Goal: Task Accomplishment & Management: Complete application form

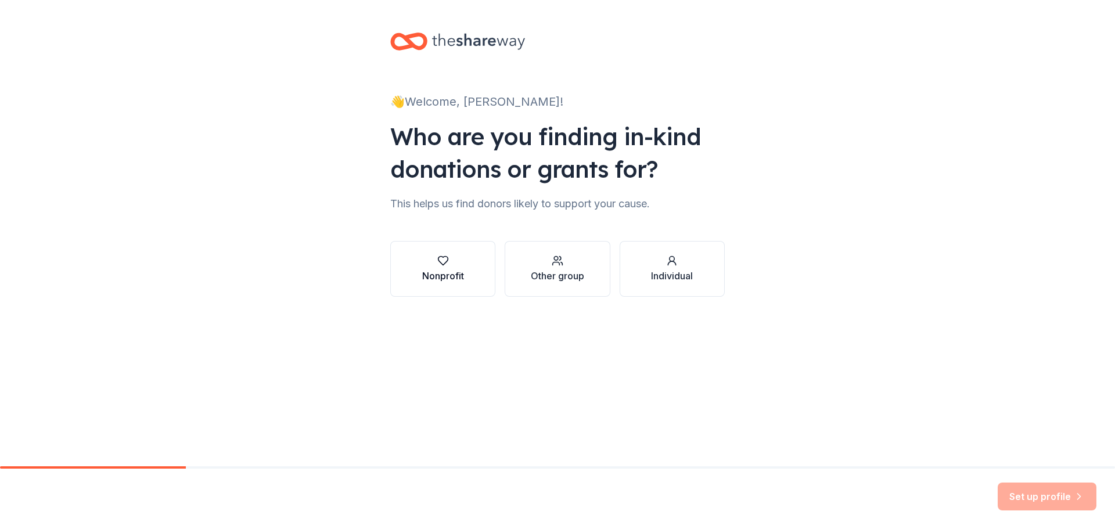
click at [476, 266] on button "Nonprofit" at bounding box center [442, 269] width 105 height 56
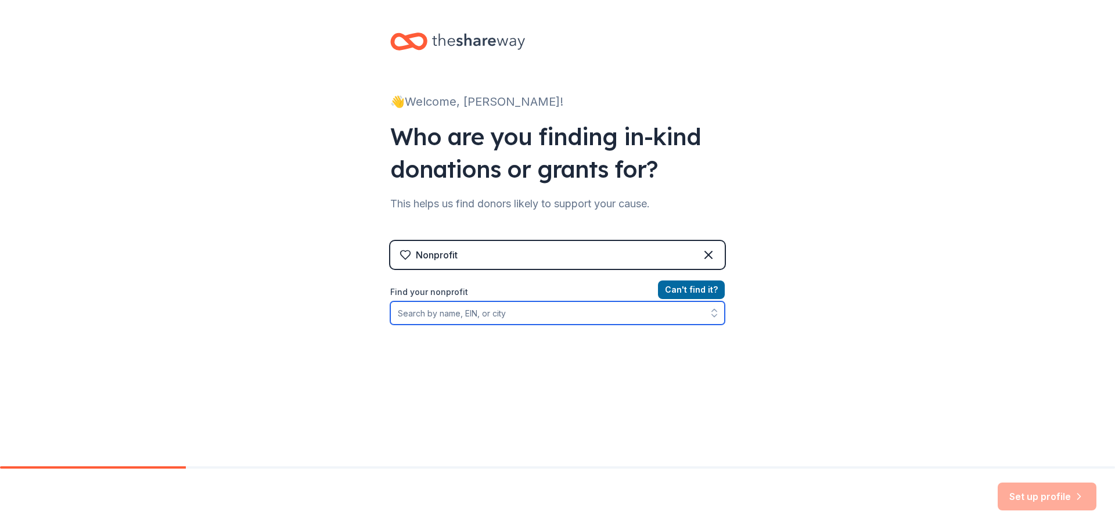
drag, startPoint x: 478, startPoint y: 318, endPoint x: 705, endPoint y: 373, distance: 233.5
click at [481, 318] on input "Find your nonprofit" at bounding box center [557, 312] width 334 height 23
click at [547, 319] on input "NY [MEDICAL_DATA] Foundation" at bounding box center [557, 312] width 334 height 23
click at [526, 315] on input "NY [MEDICAL_DATA] Foundation" at bounding box center [557, 312] width 334 height 23
click at [505, 314] on input "NY [MEDICAL_DATA] Foundation" at bounding box center [557, 312] width 334 height 23
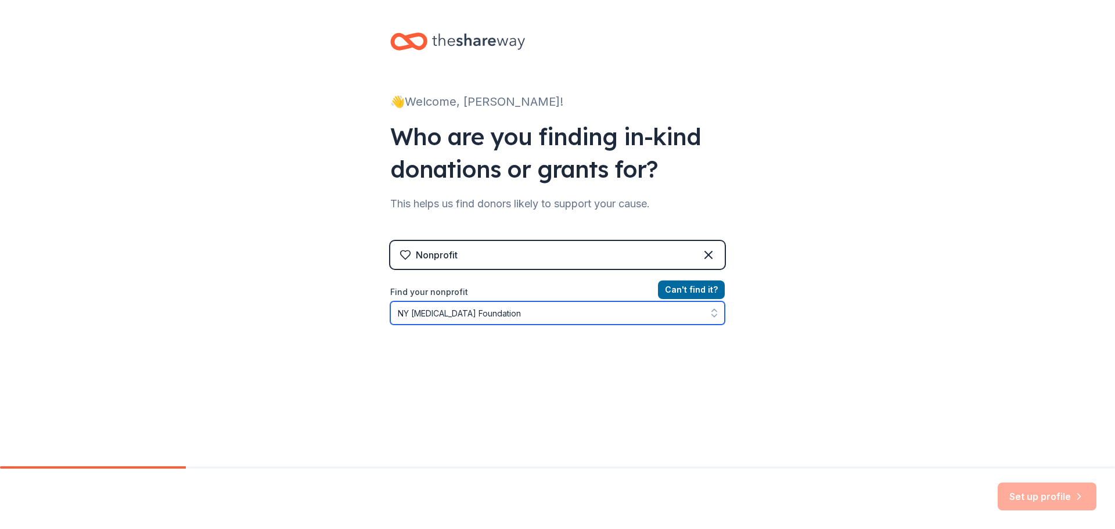
drag, startPoint x: 505, startPoint y: 308, endPoint x: 495, endPoint y: 309, distance: 9.5
click at [505, 308] on input "NY [MEDICAL_DATA] Foundation" at bounding box center [557, 312] width 334 height 23
drag, startPoint x: 406, startPoint y: 313, endPoint x: 368, endPoint y: 322, distance: 39.4
click at [372, 322] on div "👋 Welcome, [PERSON_NAME]! Who are you finding in-kind donations or grants for? …" at bounding box center [558, 248] width 372 height 496
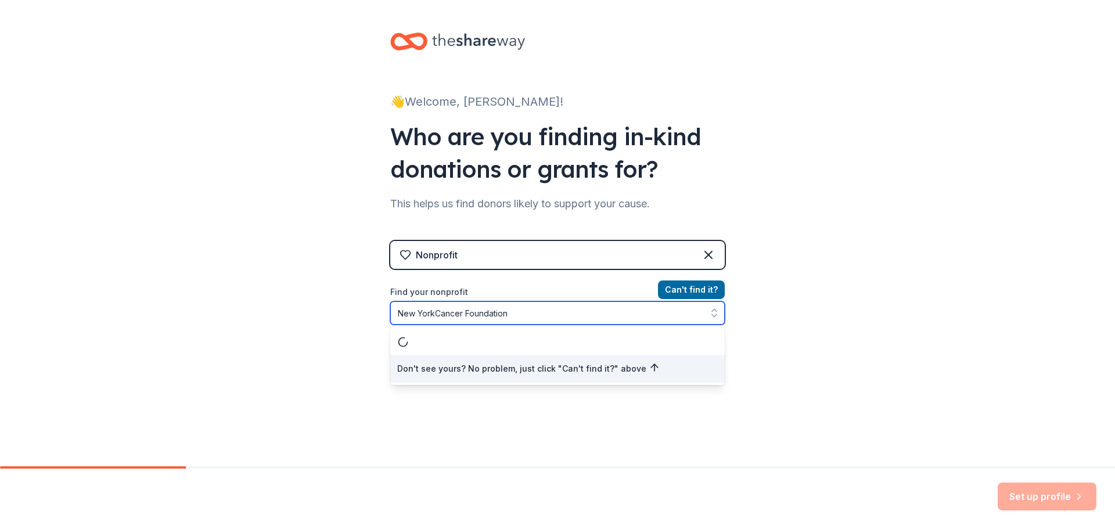
type input "[US_STATE] [MEDICAL_DATA] Foundation"
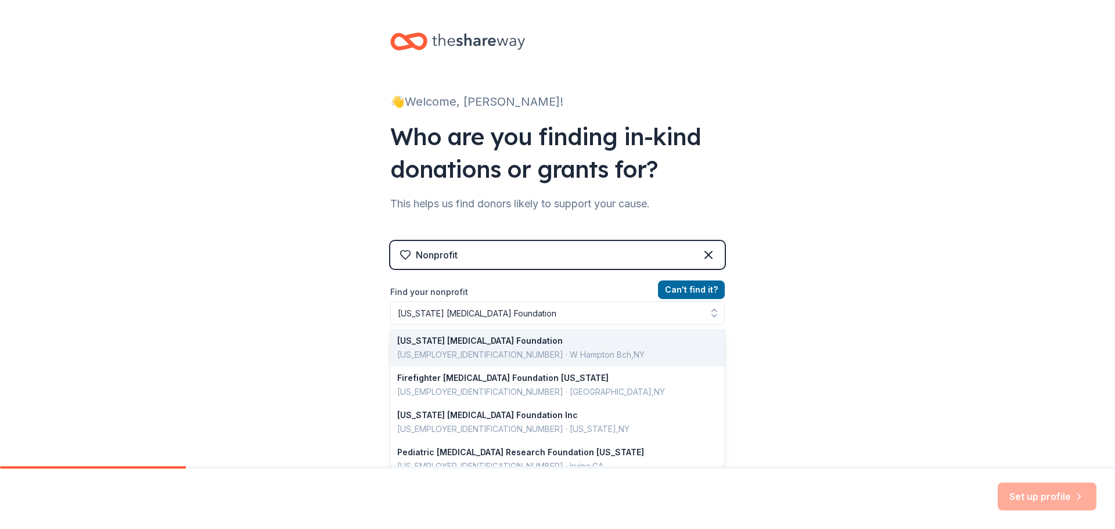
drag, startPoint x: 455, startPoint y: 345, endPoint x: 690, endPoint y: 343, distance: 234.6
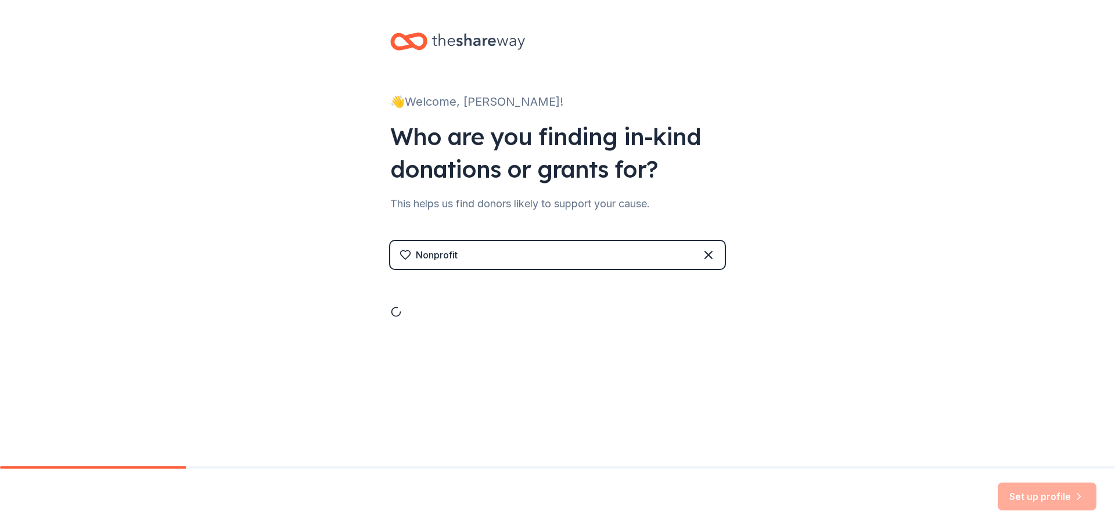
click at [484, 254] on div "Nonprofit" at bounding box center [557, 255] width 334 height 28
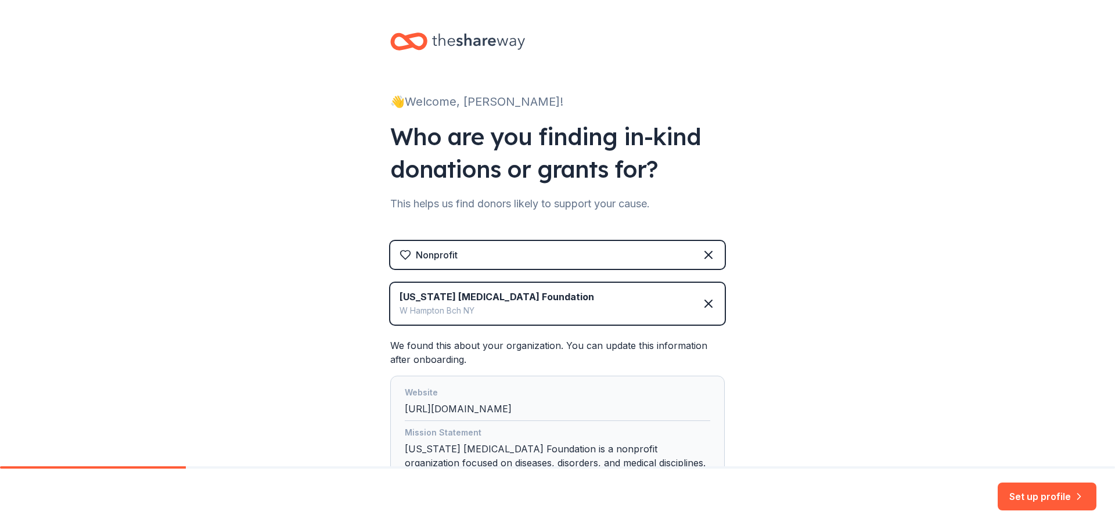
scroll to position [111, 0]
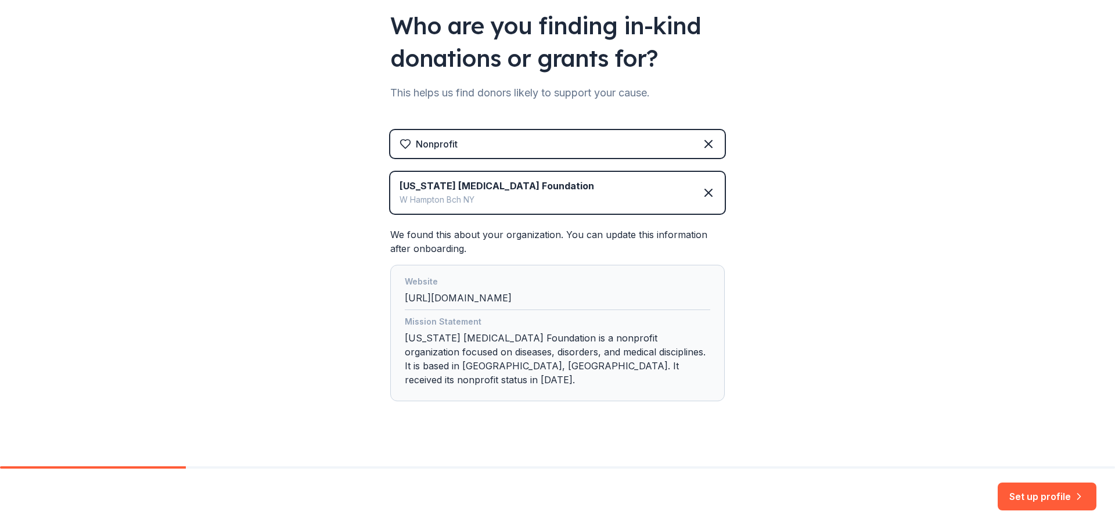
drag, startPoint x: 1032, startPoint y: 496, endPoint x: 493, endPoint y: 297, distance: 574.4
click at [493, 297] on div "👋 Welcome, [PERSON_NAME]! Who are you finding in-kind donations or grants for? …" at bounding box center [557, 264] width 1115 height 529
click at [582, 287] on div "Website" at bounding box center [557, 283] width 305 height 16
click at [1048, 489] on button "Set up profile" at bounding box center [1046, 496] width 99 height 28
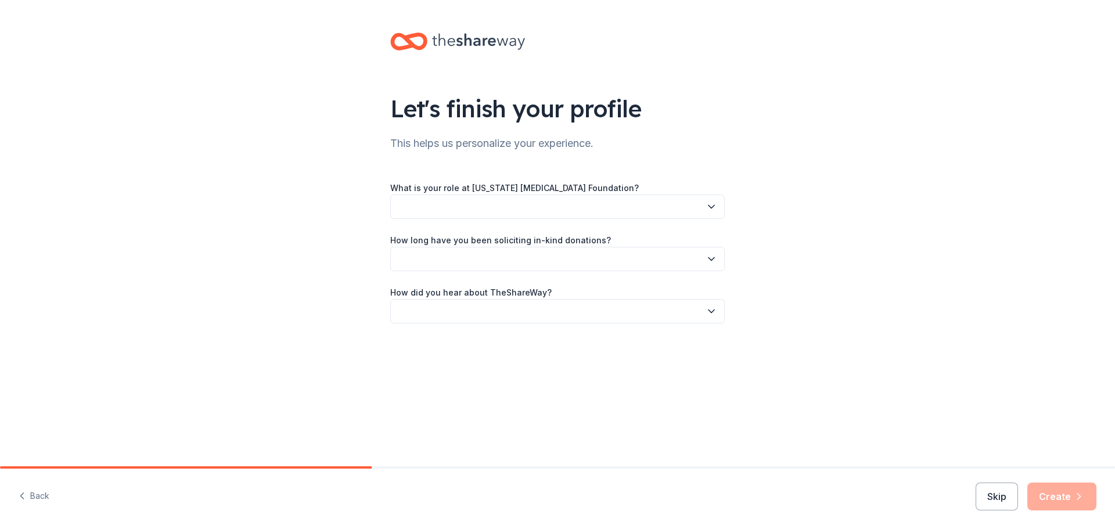
click at [1022, 500] on div "Skip Create" at bounding box center [1035, 496] width 121 height 28
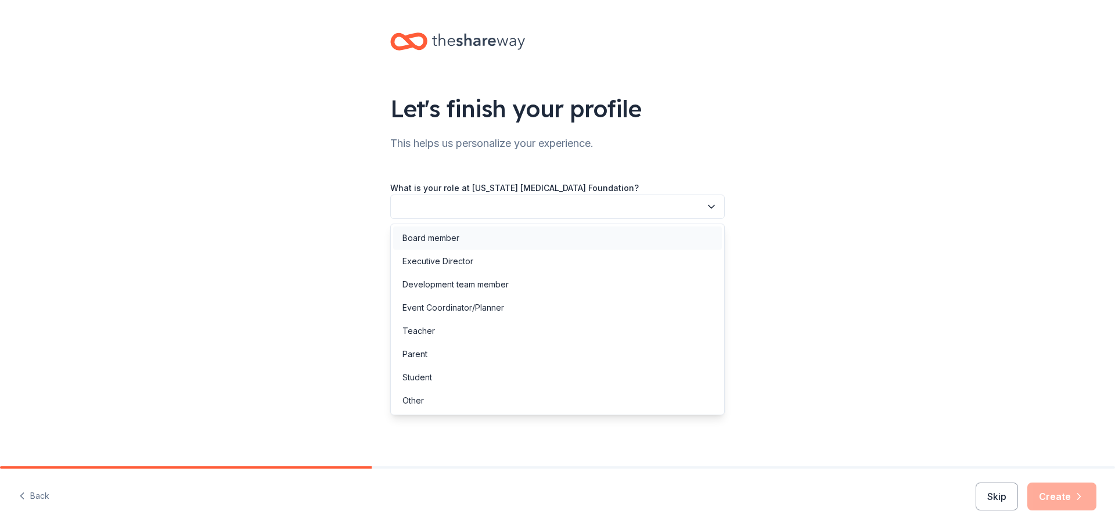
drag, startPoint x: 521, startPoint y: 218, endPoint x: 604, endPoint y: 233, distance: 84.9
click at [520, 218] on button "button" at bounding box center [557, 206] width 334 height 24
click at [467, 304] on div "Event Coordinator/Planner" at bounding box center [453, 308] width 102 height 14
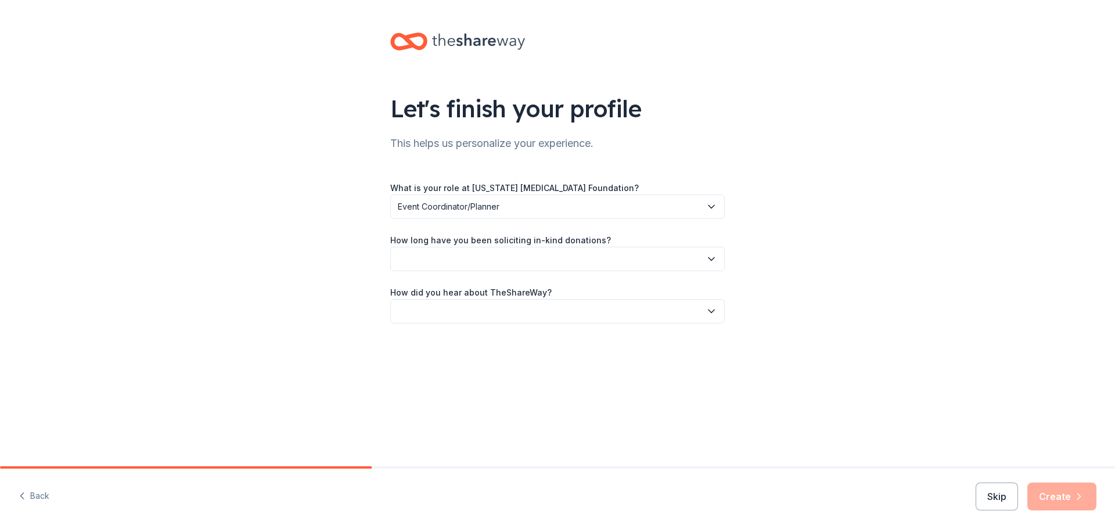
drag, startPoint x: 585, startPoint y: 279, endPoint x: 586, endPoint y: 264, distance: 15.8
click at [585, 279] on div "What is your role at [US_STATE] [MEDICAL_DATA] Foundation? Event Coordinator/Pl…" at bounding box center [557, 252] width 334 height 143
click at [586, 264] on button "button" at bounding box center [557, 259] width 334 height 24
drag, startPoint x: 452, startPoint y: 338, endPoint x: 523, endPoint y: 344, distance: 71.1
click at [453, 337] on div "2 to 5 years" at bounding box center [557, 336] width 329 height 23
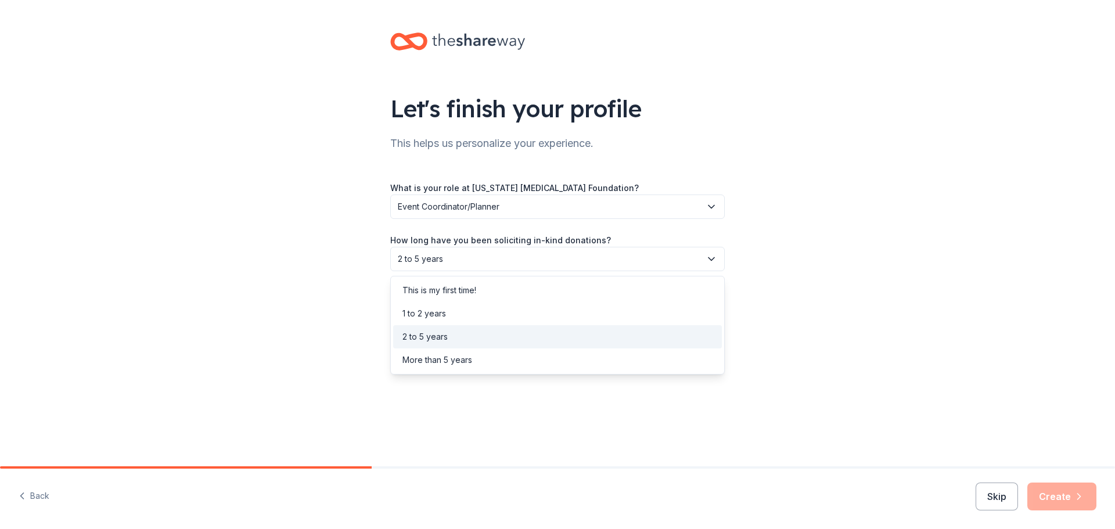
click at [494, 255] on span "2 to 5 years" at bounding box center [549, 259] width 303 height 14
click at [487, 352] on div "More than 5 years" at bounding box center [557, 359] width 329 height 23
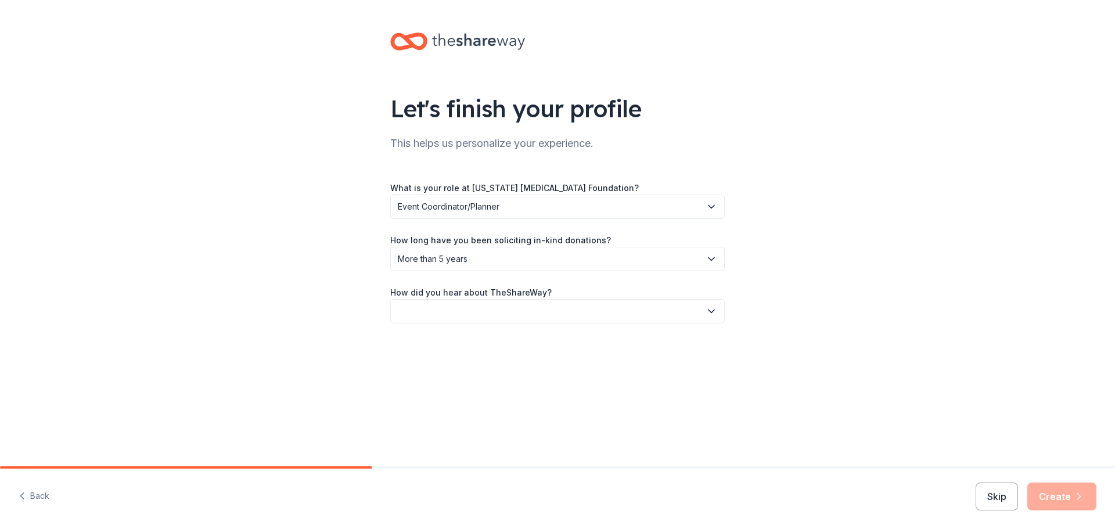
drag, startPoint x: 578, startPoint y: 329, endPoint x: 576, endPoint y: 318, distance: 10.6
click at [577, 327] on div "Let's finish your profile This helps us personalize your experience. What is yo…" at bounding box center [558, 189] width 372 height 379
click at [577, 304] on button "button" at bounding box center [557, 311] width 334 height 24
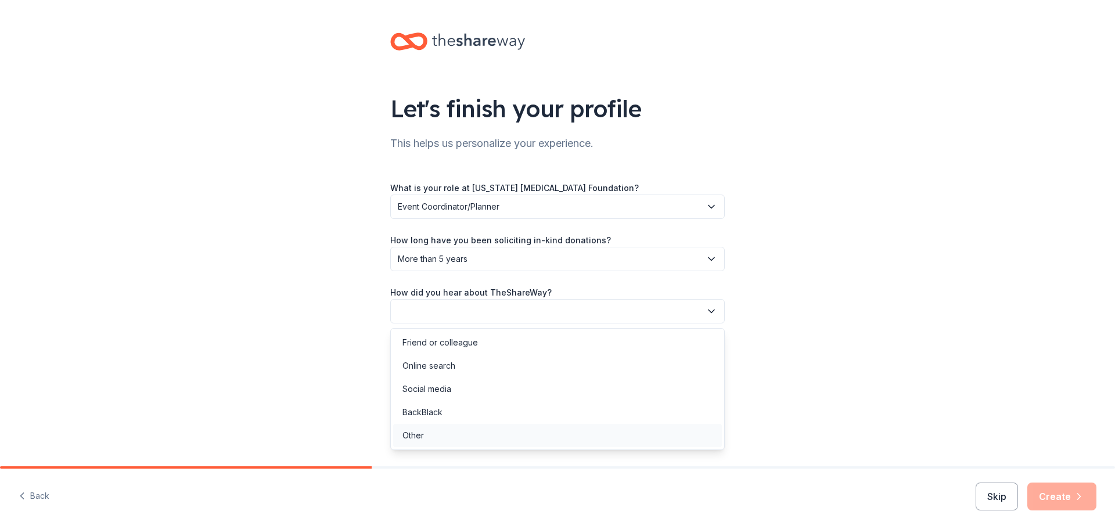
click at [417, 440] on div "Other" at bounding box center [412, 435] width 21 height 14
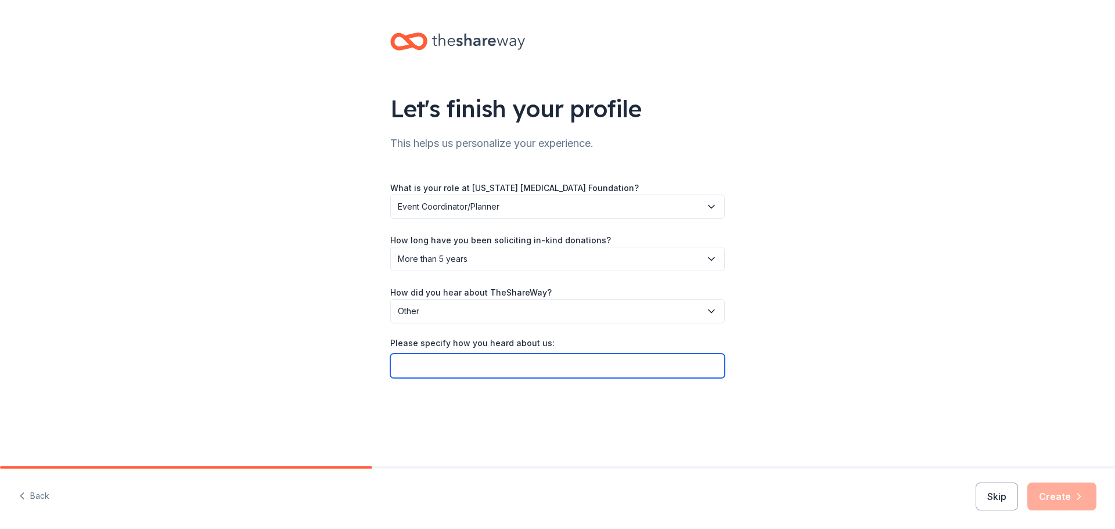
click at [551, 376] on input "Please specify how you heard about us:" at bounding box center [557, 366] width 334 height 24
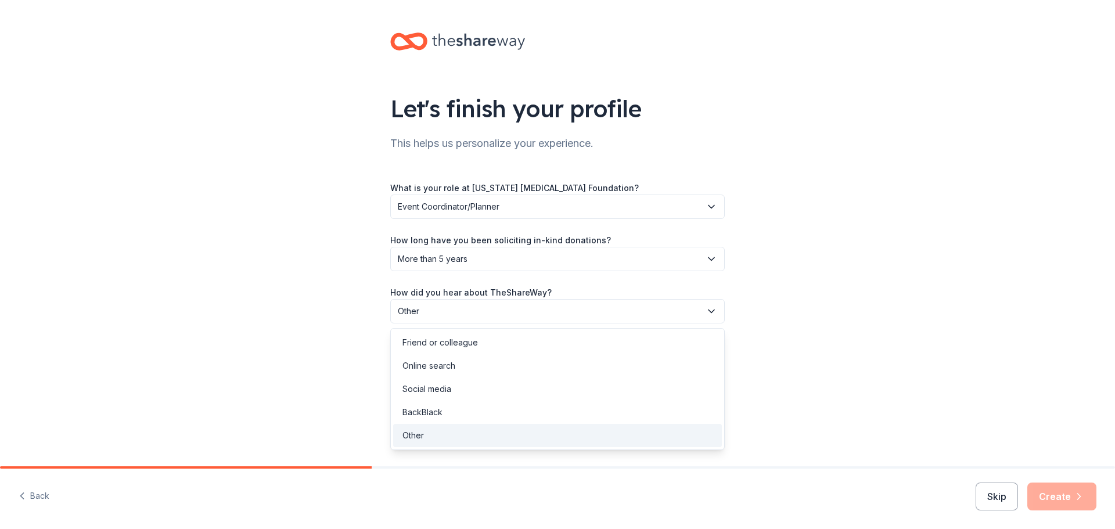
drag, startPoint x: 469, startPoint y: 316, endPoint x: 455, endPoint y: 312, distance: 14.4
click at [466, 316] on span "Other" at bounding box center [549, 311] width 303 height 14
click at [433, 367] on div "Online search" at bounding box center [428, 366] width 53 height 14
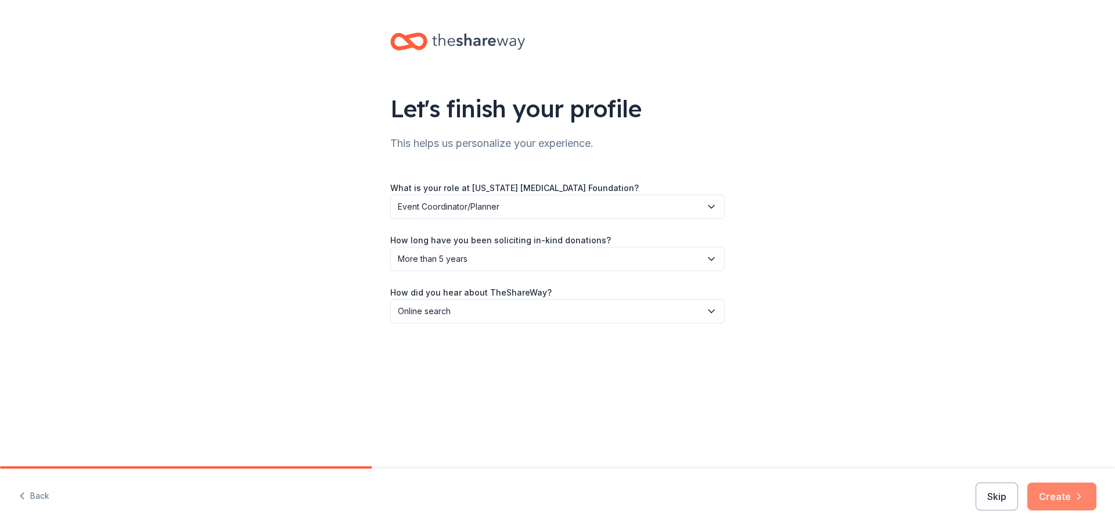
click at [1039, 490] on button "Create" at bounding box center [1061, 496] width 69 height 28
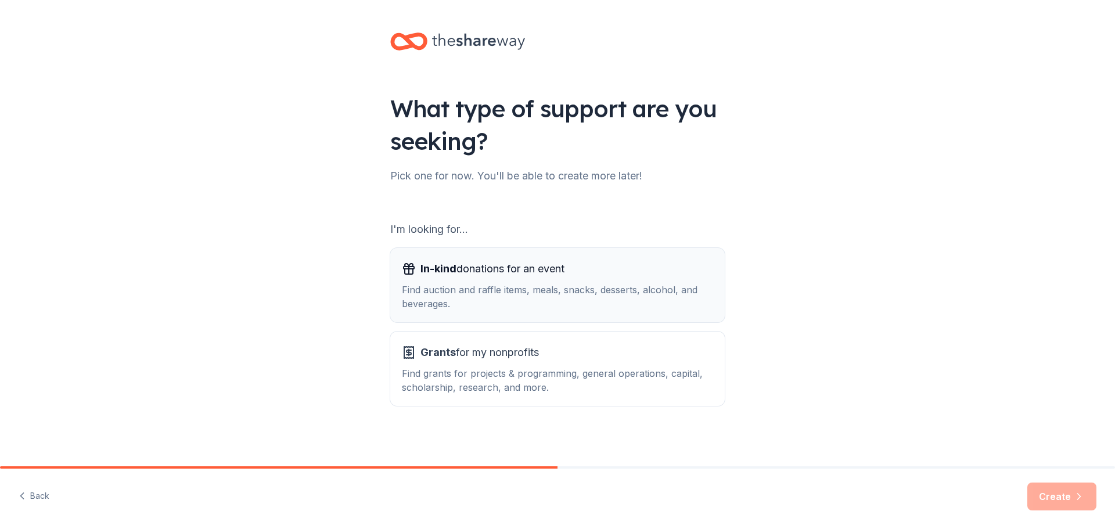
click at [465, 287] on div "Find auction and raffle items, meals, snacks, desserts, alcohol, and beverages." at bounding box center [557, 297] width 311 height 28
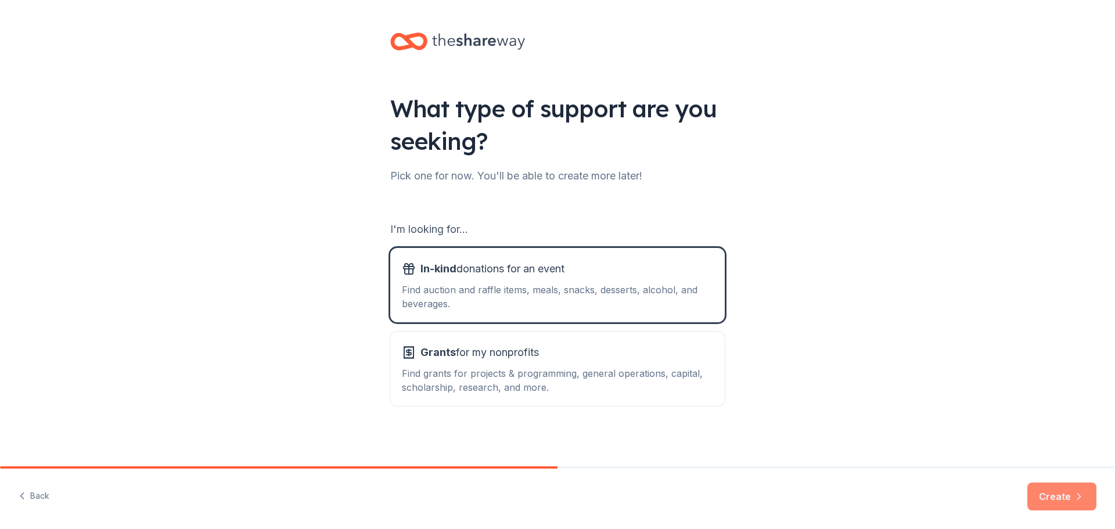
click at [1052, 484] on button "Create" at bounding box center [1061, 496] width 69 height 28
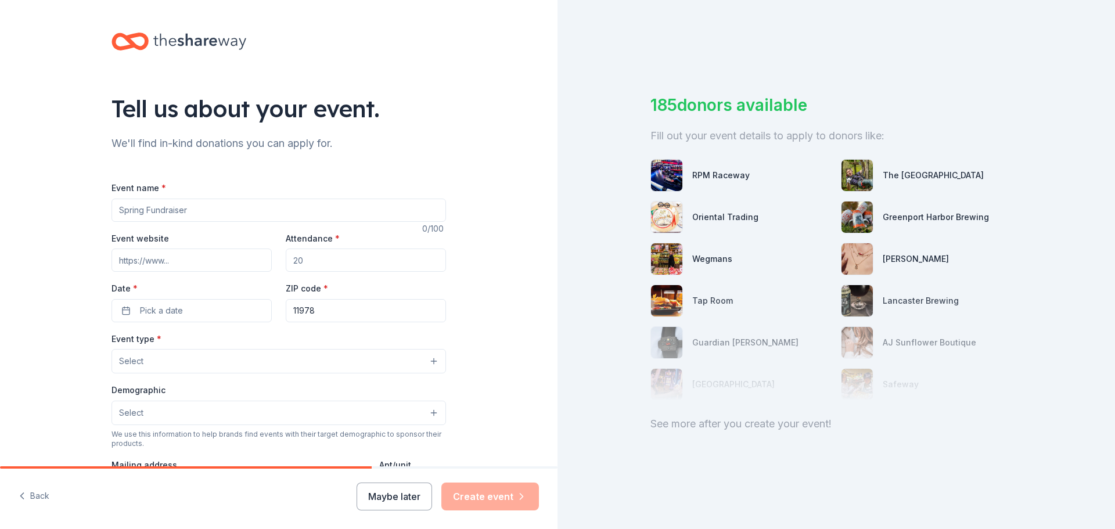
click at [225, 200] on input "Event name *" at bounding box center [278, 210] width 334 height 23
click at [212, 211] on input "Event name *" at bounding box center [278, 210] width 334 height 23
click at [216, 206] on input "Event name *" at bounding box center [278, 210] width 334 height 23
type input "5"
type input "Patient Celebration Day"
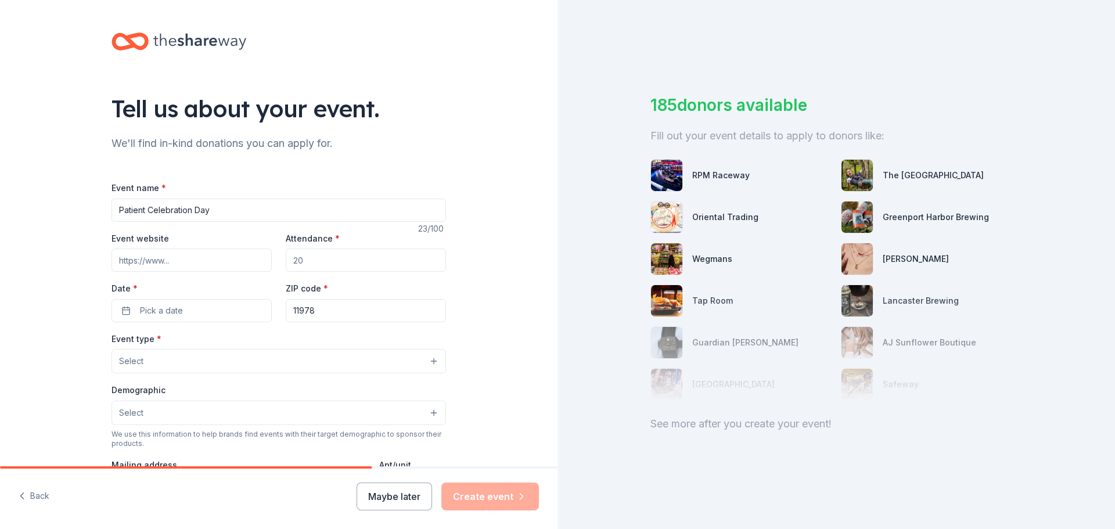
drag, startPoint x: 179, startPoint y: 269, endPoint x: 203, endPoint y: 262, distance: 24.6
click at [181, 268] on input "Event website" at bounding box center [191, 259] width 160 height 23
type input "[DOMAIN_NAME]"
click at [356, 262] on input "Attendance *" at bounding box center [366, 259] width 160 height 23
drag, startPoint x: 312, startPoint y: 257, endPoint x: 232, endPoint y: 261, distance: 80.8
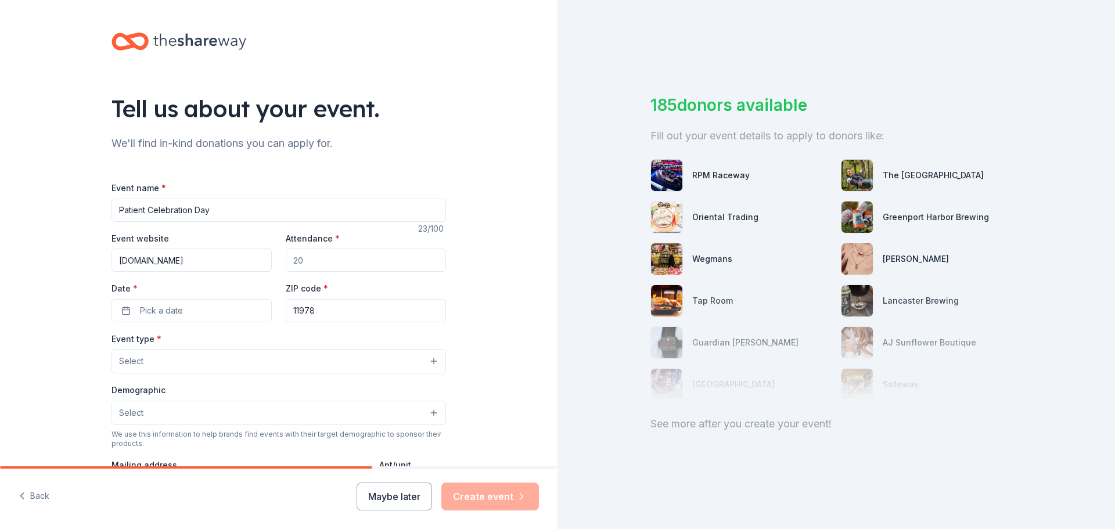
click at [240, 261] on div "Event website [DOMAIN_NAME] Attendance * Date * Pick a date ZIP code * 11978" at bounding box center [278, 276] width 334 height 91
type input "1500"
drag, startPoint x: 196, startPoint y: 320, endPoint x: 204, endPoint y: 315, distance: 9.7
click at [198, 320] on button "Pick a date" at bounding box center [191, 310] width 160 height 23
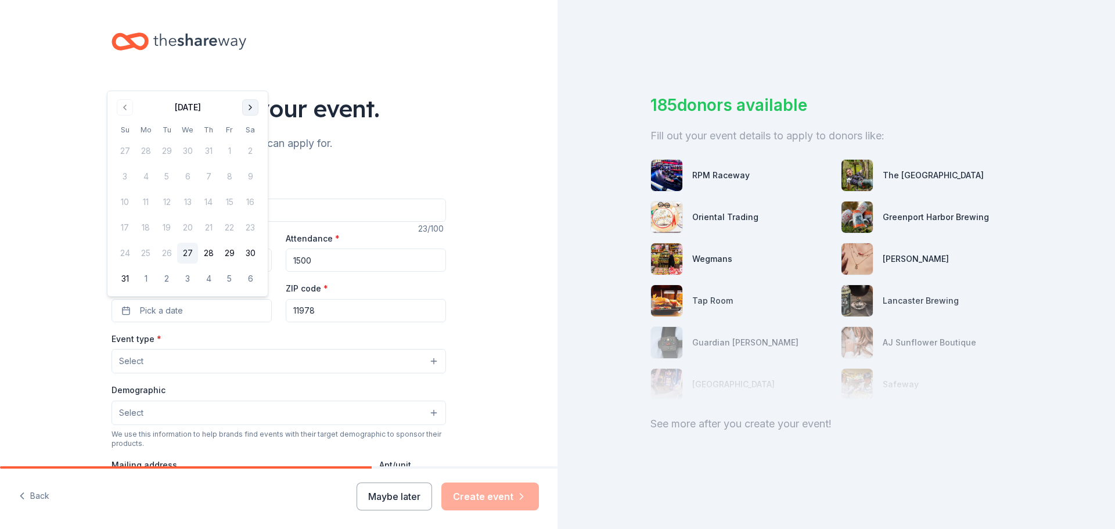
click at [248, 113] on button "Go to next month" at bounding box center [250, 107] width 16 height 16
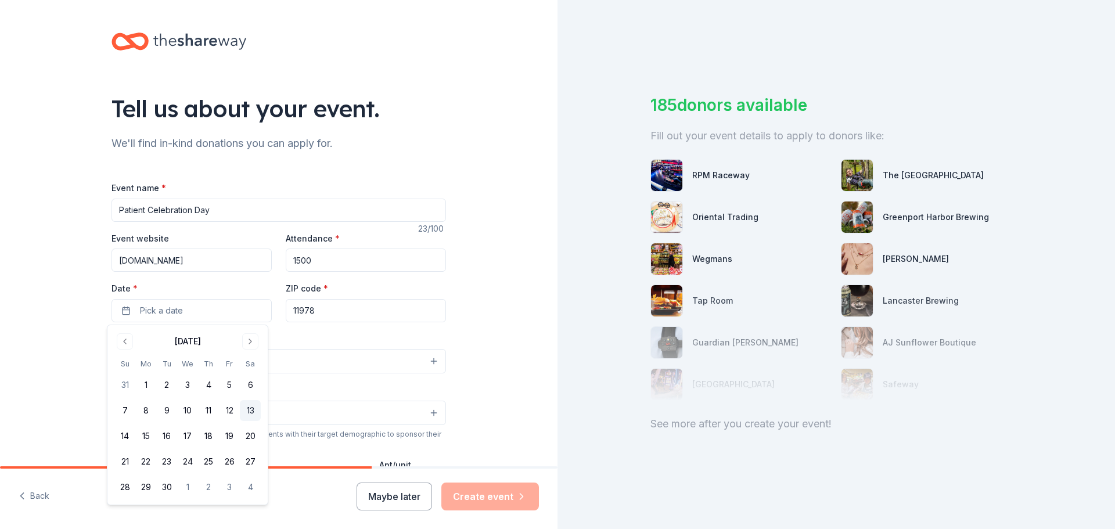
click at [249, 407] on button "13" at bounding box center [250, 410] width 21 height 21
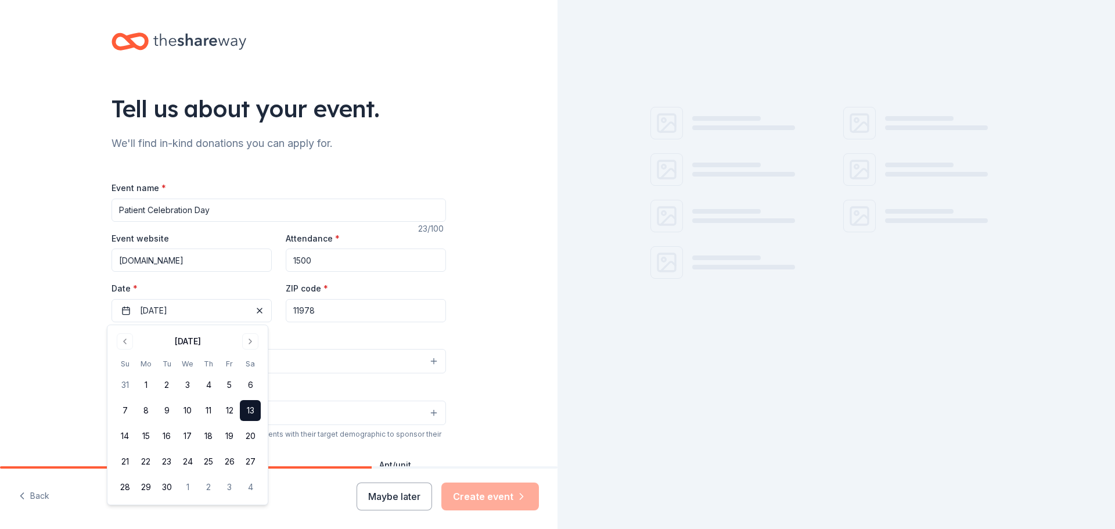
click at [316, 300] on input "11978" at bounding box center [366, 310] width 160 height 23
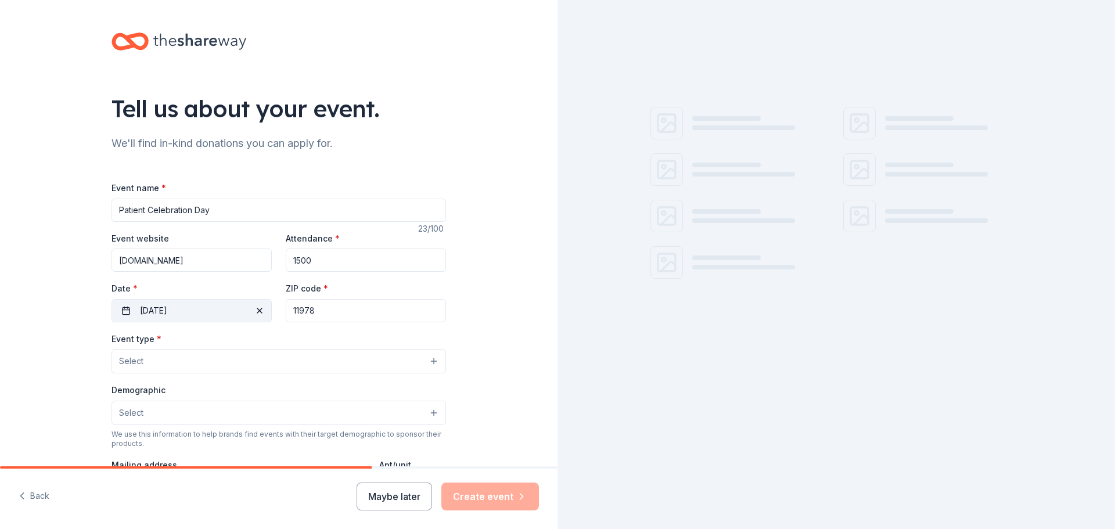
drag, startPoint x: 326, startPoint y: 308, endPoint x: 237, endPoint y: 311, distance: 88.9
click at [237, 311] on div "Event website [DOMAIN_NAME] Attendance * 1500 Date * [DATE] ZIP code * 11978" at bounding box center [278, 276] width 334 height 91
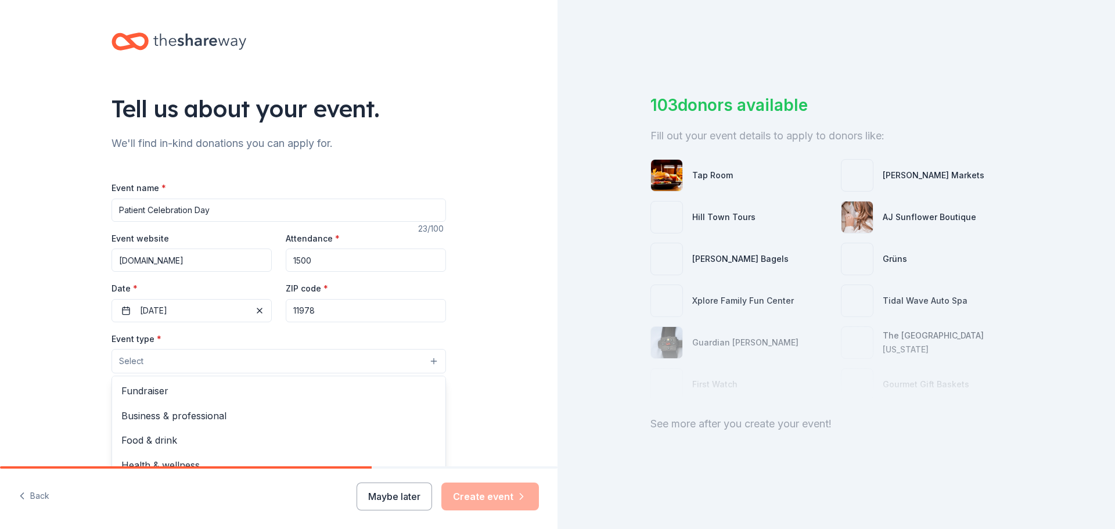
click at [240, 371] on button "Select" at bounding box center [278, 361] width 334 height 24
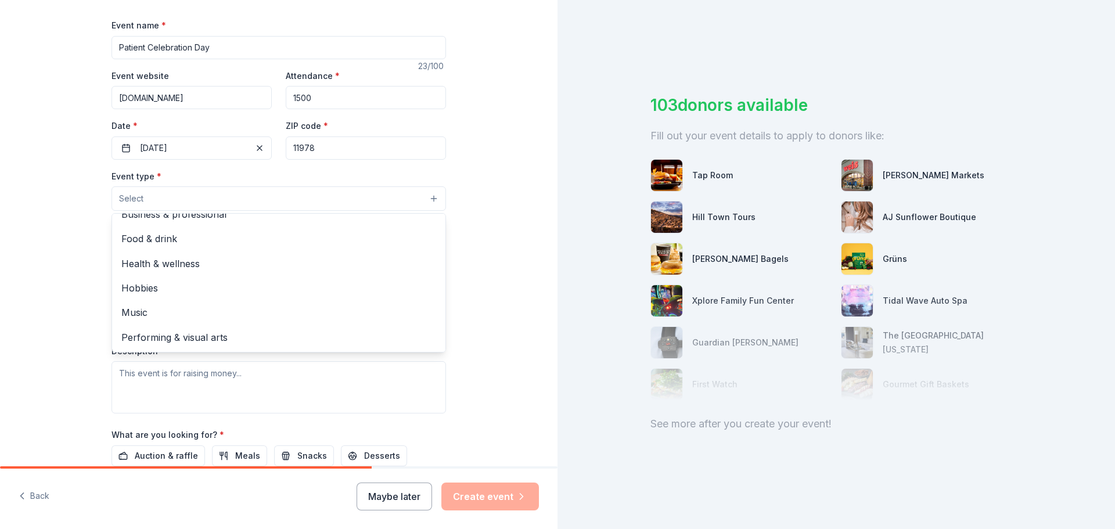
scroll to position [174, 0]
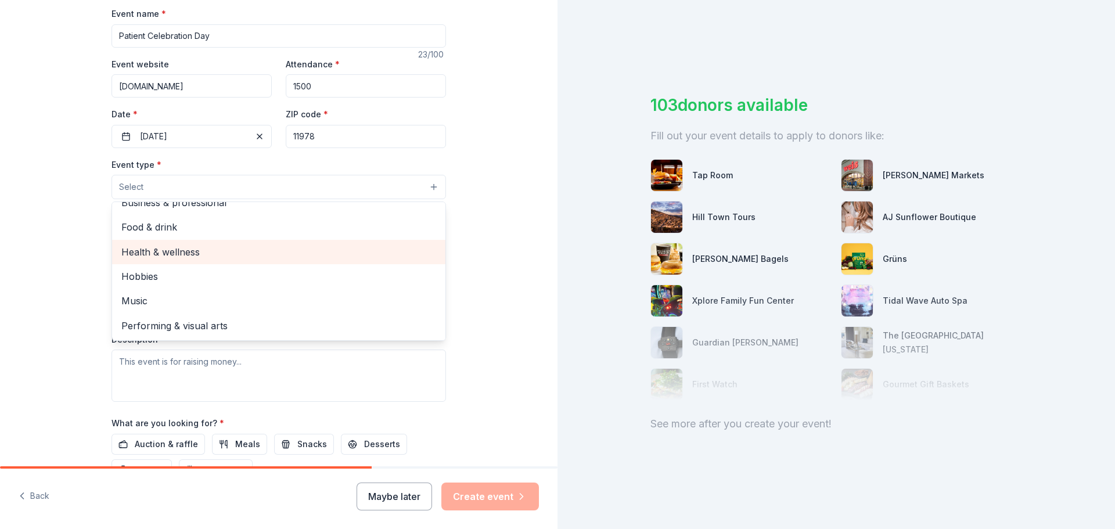
drag, startPoint x: 193, startPoint y: 261, endPoint x: 230, endPoint y: 245, distance: 40.3
click at [230, 245] on div "Health & wellness" at bounding box center [278, 252] width 333 height 24
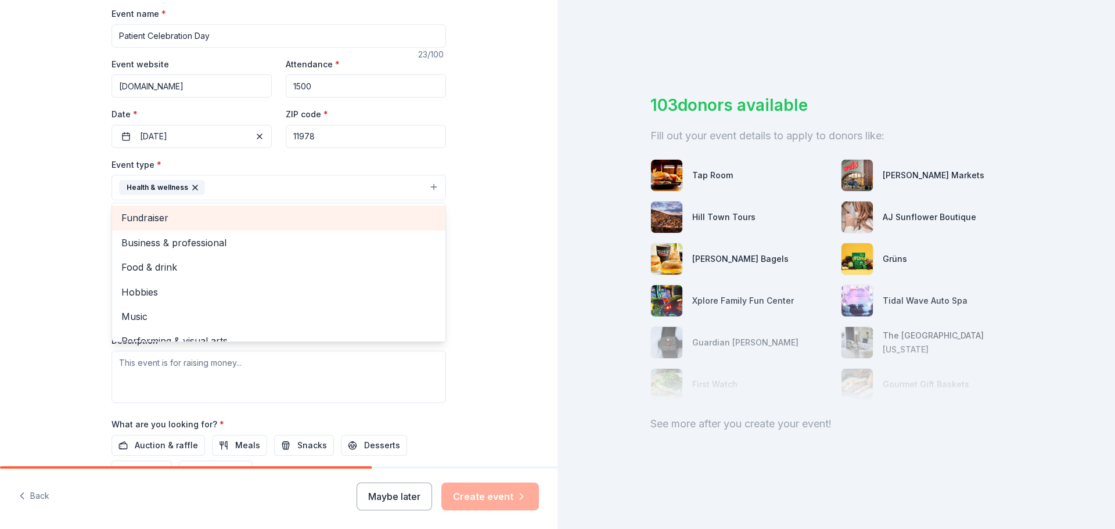
click at [167, 219] on span "Fundraiser" at bounding box center [278, 217] width 315 height 15
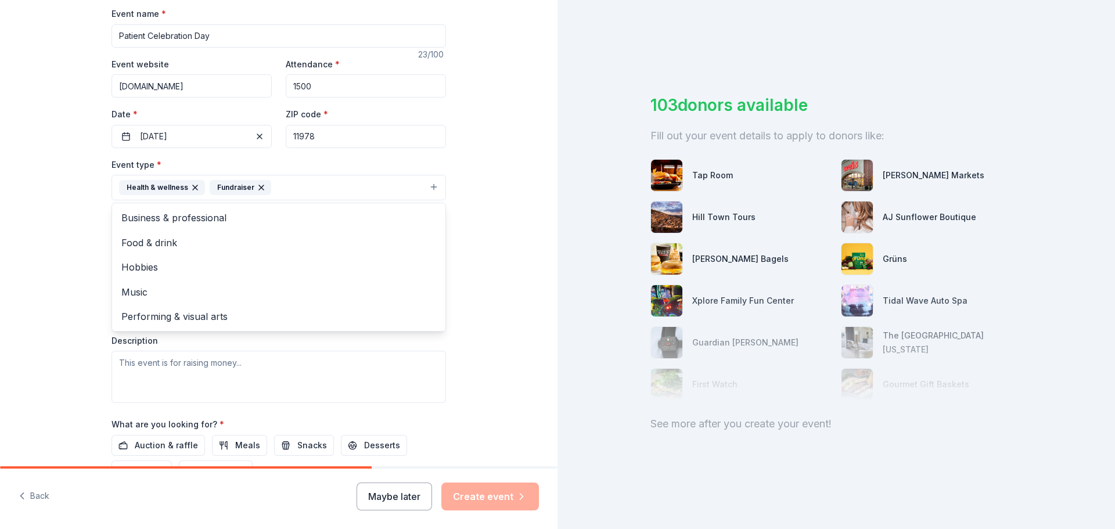
drag, startPoint x: 181, startPoint y: 190, endPoint x: 188, endPoint y: 190, distance: 7.0
click at [181, 190] on div "Health & wellness" at bounding box center [162, 187] width 86 height 15
click at [193, 189] on icon "button" at bounding box center [195, 187] width 5 height 5
click at [80, 221] on div "Tell us about your event. We'll find in-kind donations you can apply for. Event…" at bounding box center [278, 213] width 557 height 774
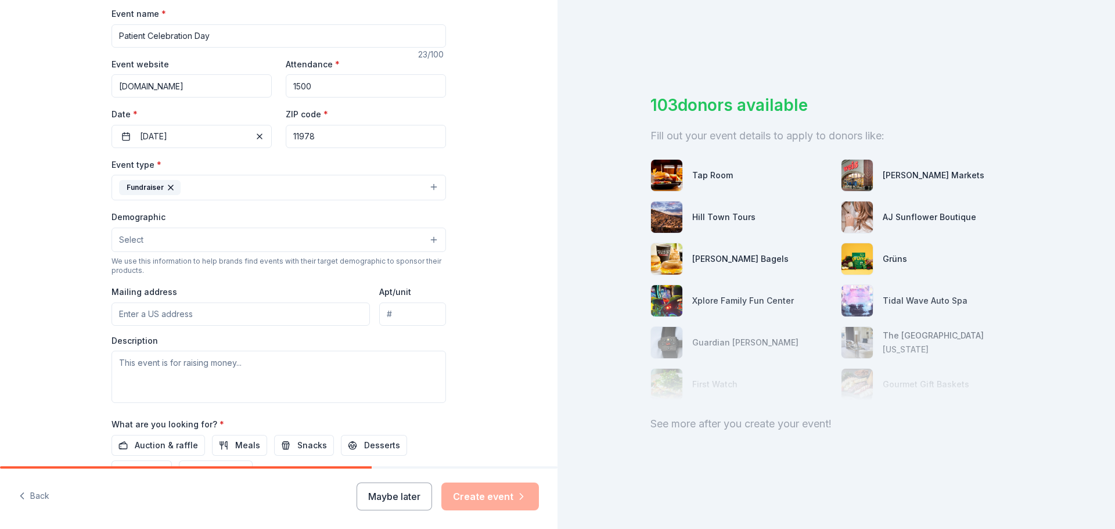
drag, startPoint x: 186, startPoint y: 253, endPoint x: 196, endPoint y: 255, distance: 10.1
click at [188, 254] on div "Demographic Select We use this information to help brands find events with thei…" at bounding box center [278, 243] width 334 height 66
click at [212, 248] on button "Select" at bounding box center [278, 240] width 334 height 24
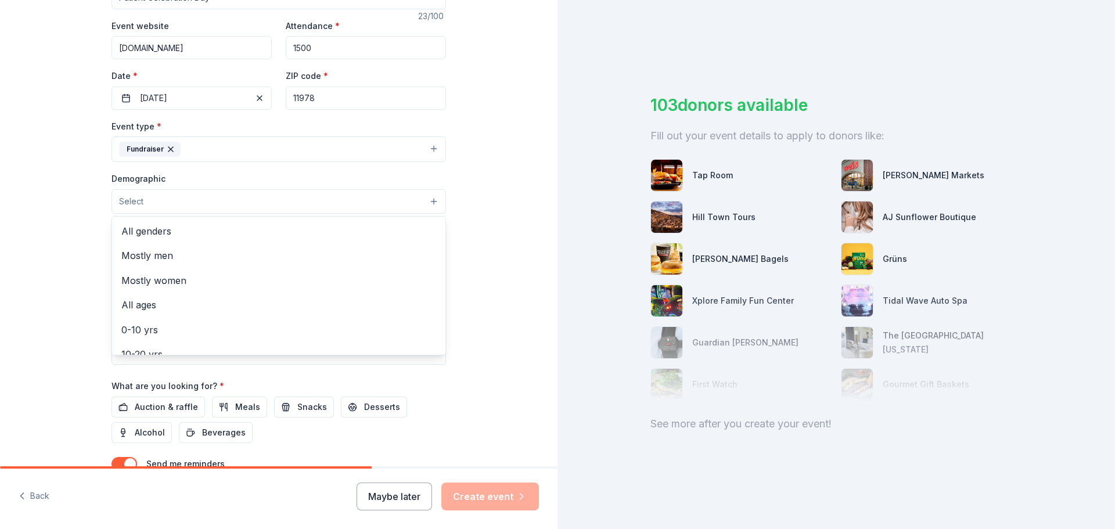
scroll to position [192, 0]
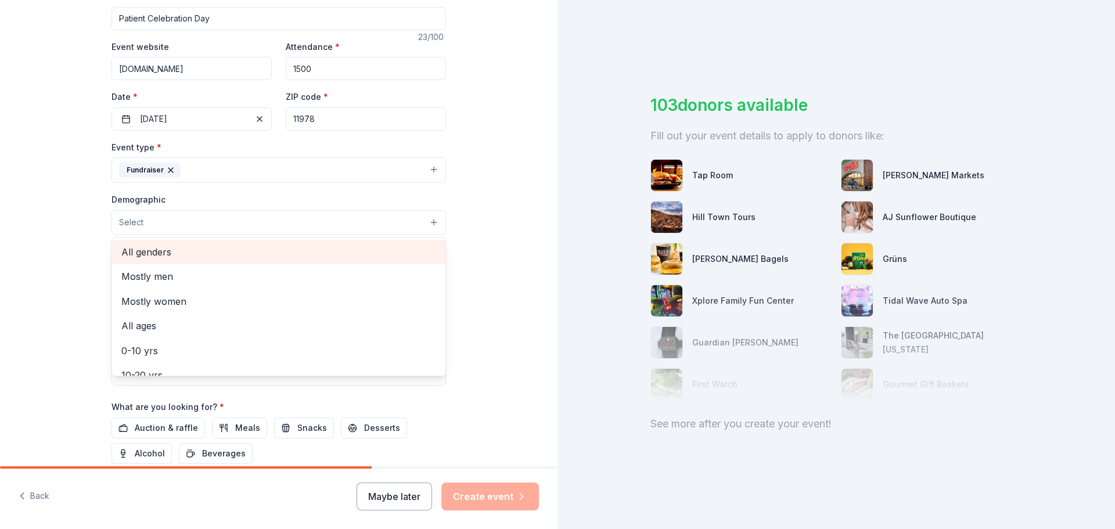
click at [140, 253] on span "All genders" at bounding box center [278, 251] width 315 height 15
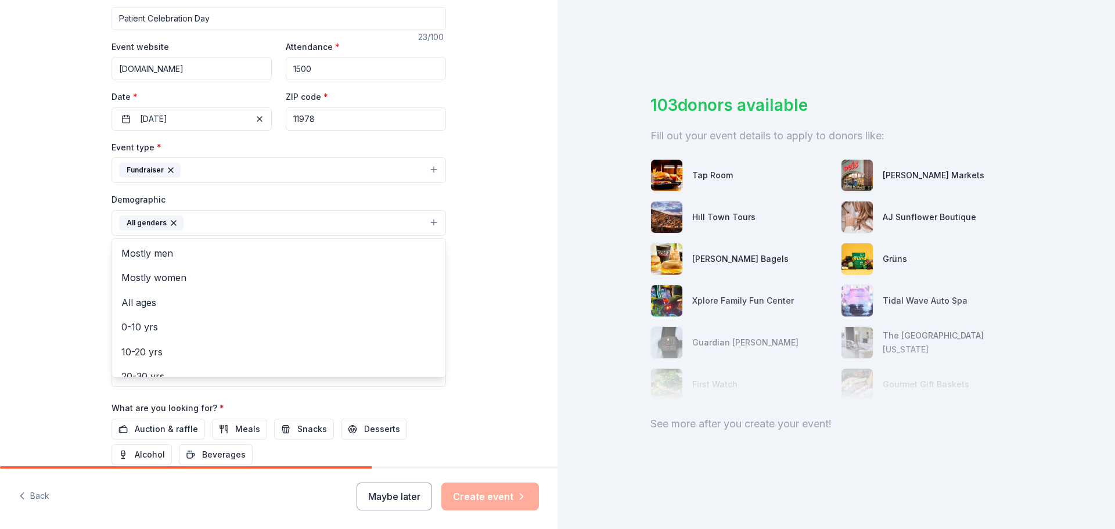
click at [519, 247] on div "Tell us about your event. We'll find in-kind donations you can apply for. Event…" at bounding box center [278, 195] width 557 height 775
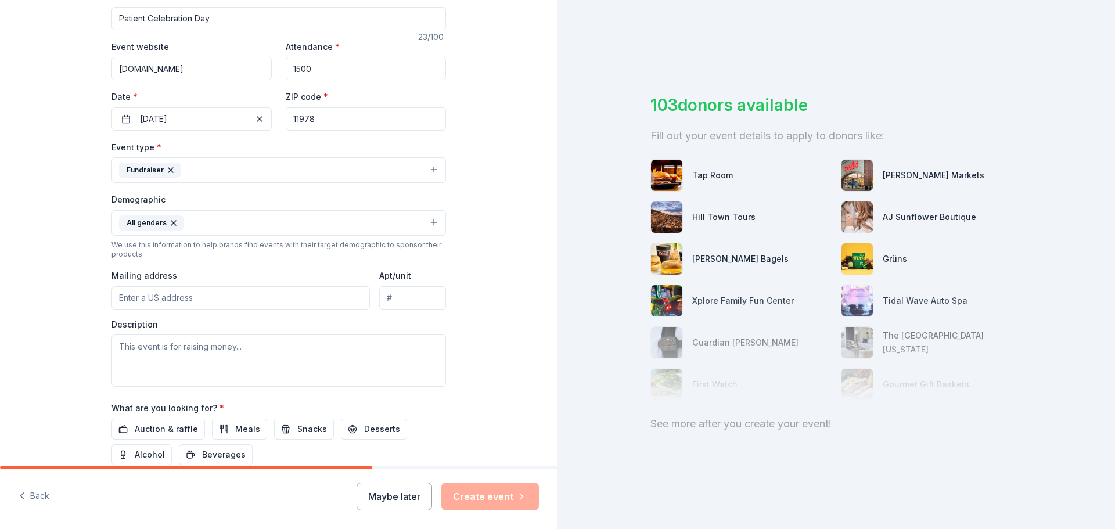
drag, startPoint x: 154, startPoint y: 298, endPoint x: 168, endPoint y: 298, distance: 13.4
click at [154, 298] on input "Mailing address" at bounding box center [240, 297] width 258 height 23
type input "[STREET_ADDRESS][PERSON_NAME]"
click at [311, 345] on textarea at bounding box center [278, 360] width 334 height 52
click at [261, 364] on textarea at bounding box center [278, 360] width 334 height 52
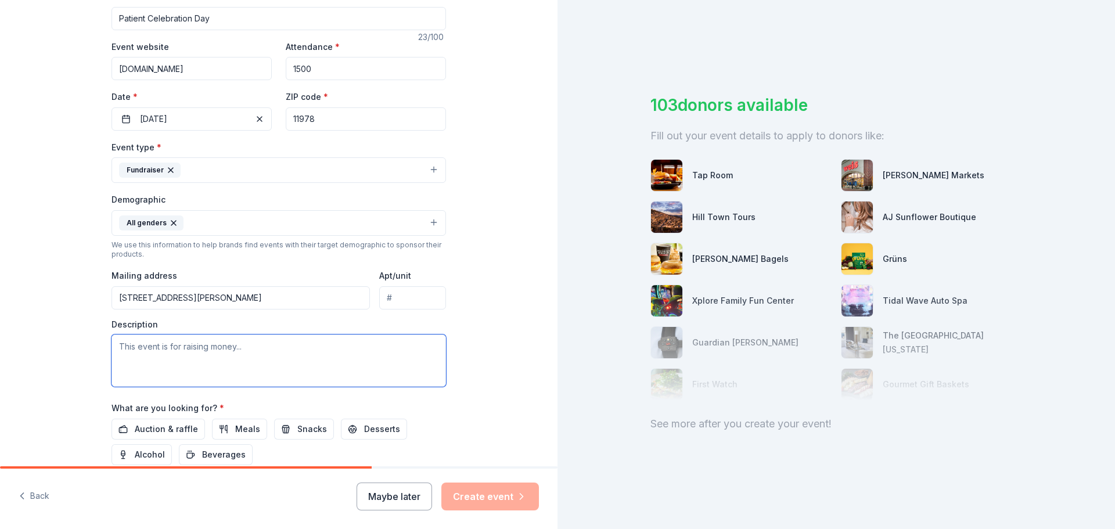
click at [124, 368] on textarea at bounding box center [278, 360] width 334 height 52
click at [280, 380] on textarea at bounding box center [278, 360] width 334 height 52
paste textarea "Lor ipsum dol sit ametc adipis el se doeiu temp incididu utlabor etdolo! Mag Al…"
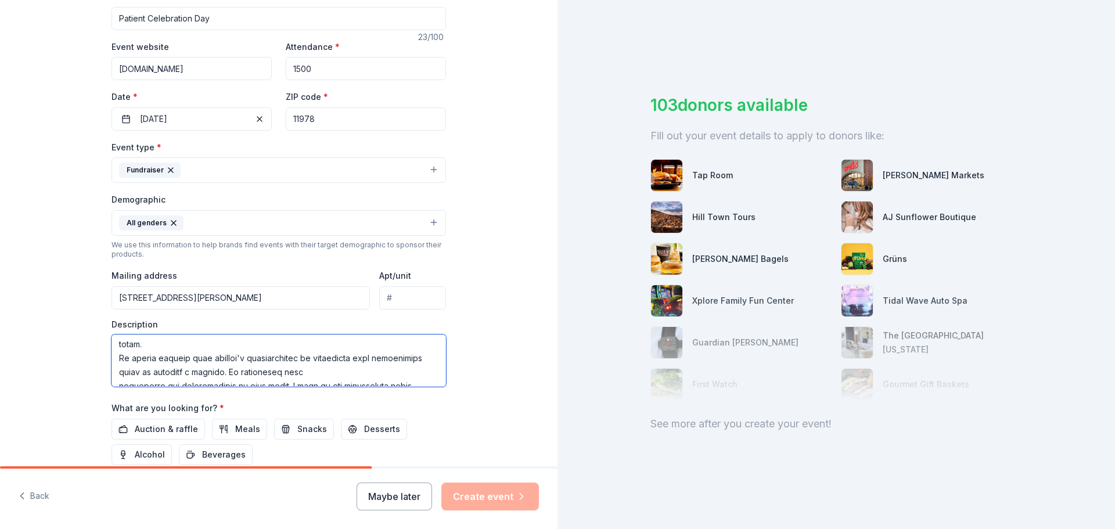
scroll to position [404, 0]
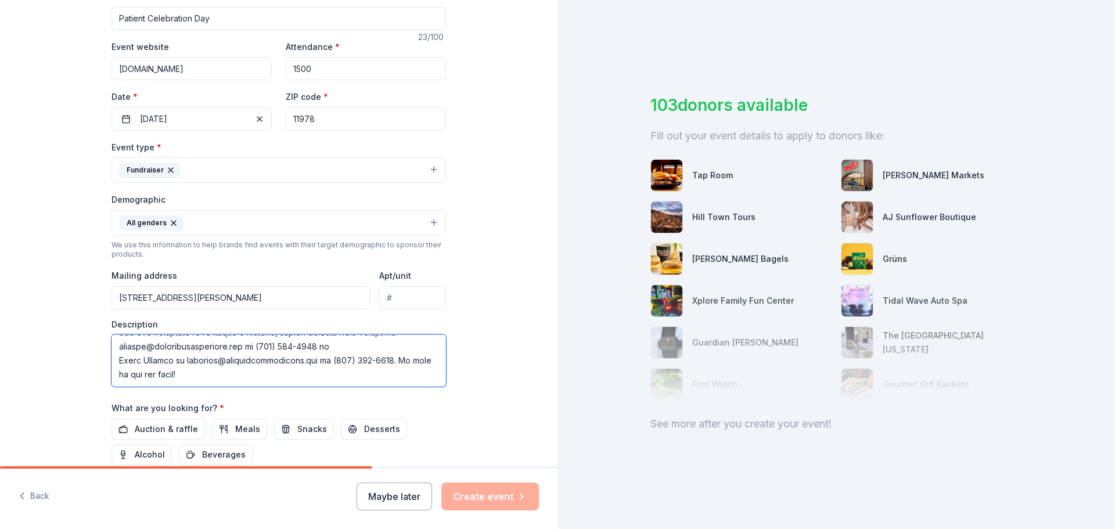
drag, startPoint x: 391, startPoint y: 351, endPoint x: 121, endPoint y: 351, distance: 270.0
click at [121, 351] on textarea at bounding box center [278, 360] width 334 height 52
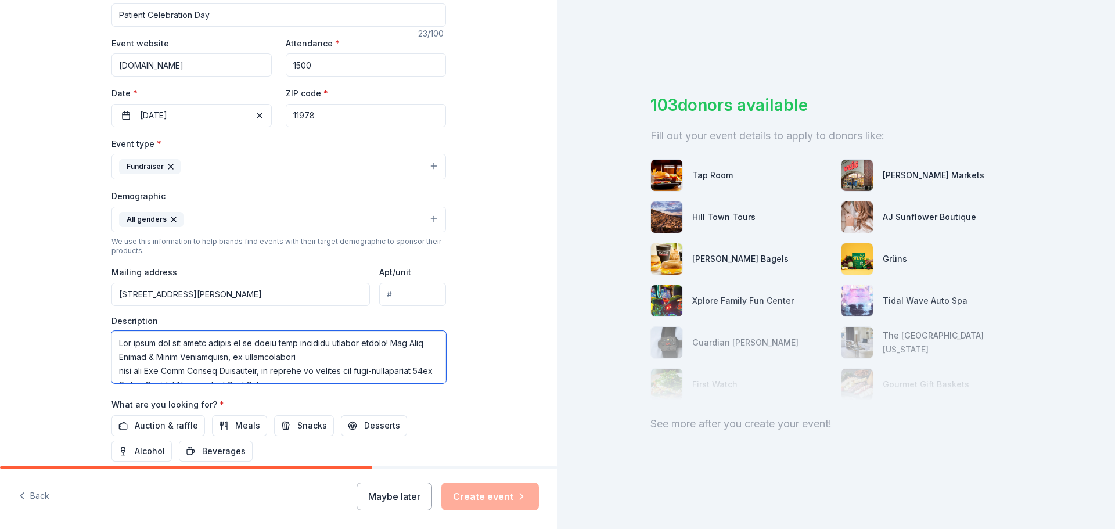
scroll to position [174, 0]
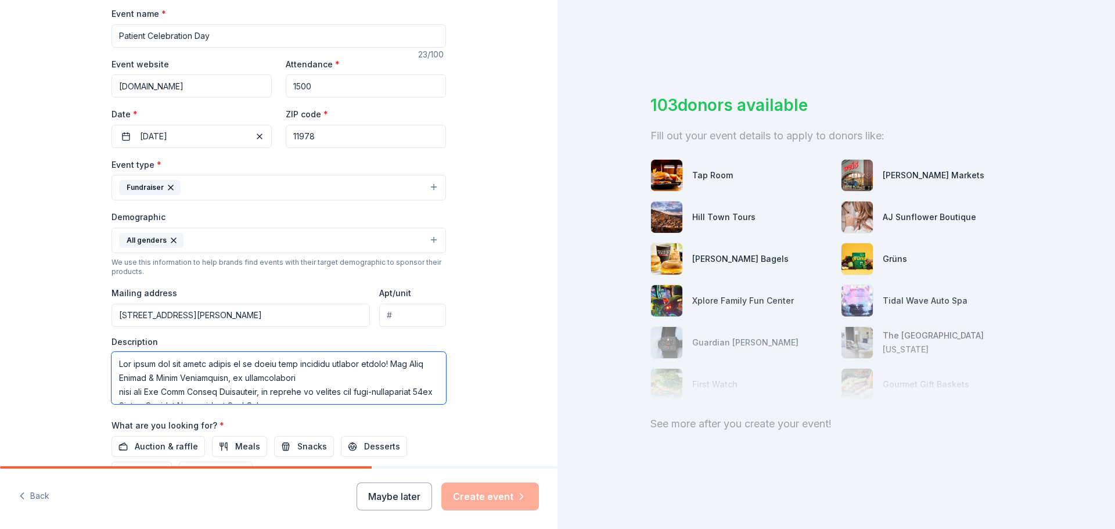
click at [360, 376] on textarea at bounding box center [278, 378] width 334 height 52
click at [195, 359] on textarea at bounding box center [278, 378] width 334 height 52
click at [251, 379] on textarea at bounding box center [278, 378] width 334 height 52
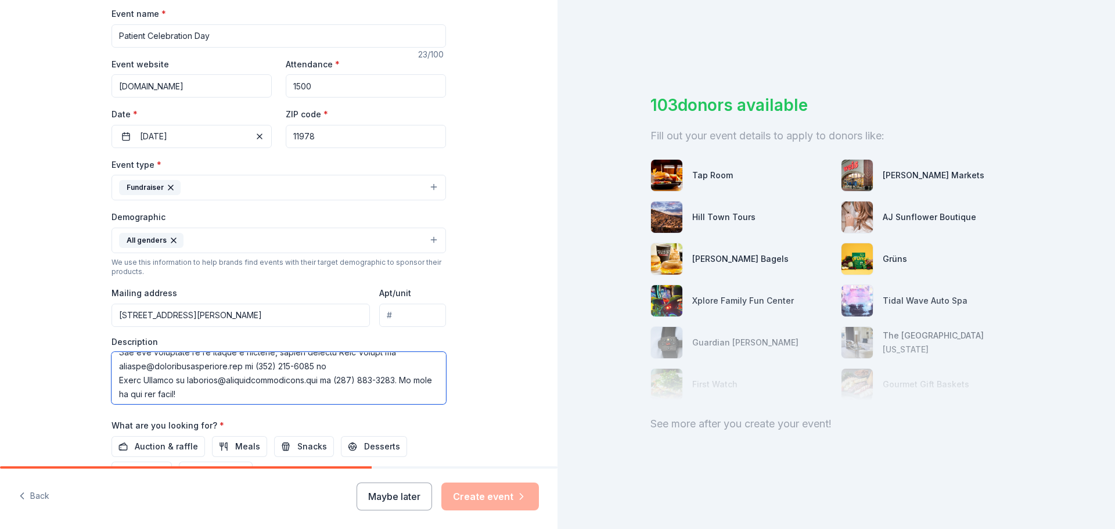
scroll to position [380, 0]
drag, startPoint x: 214, startPoint y: 367, endPoint x: 121, endPoint y: 366, distance: 92.9
click at [120, 365] on textarea at bounding box center [278, 378] width 334 height 52
click at [206, 407] on div "Event name * Patient Celebration Day 23 /100 Event website [DOMAIN_NAME] Attend…" at bounding box center [278, 275] width 334 height 539
drag, startPoint x: 215, startPoint y: 388, endPoint x: 106, endPoint y: 391, distance: 109.2
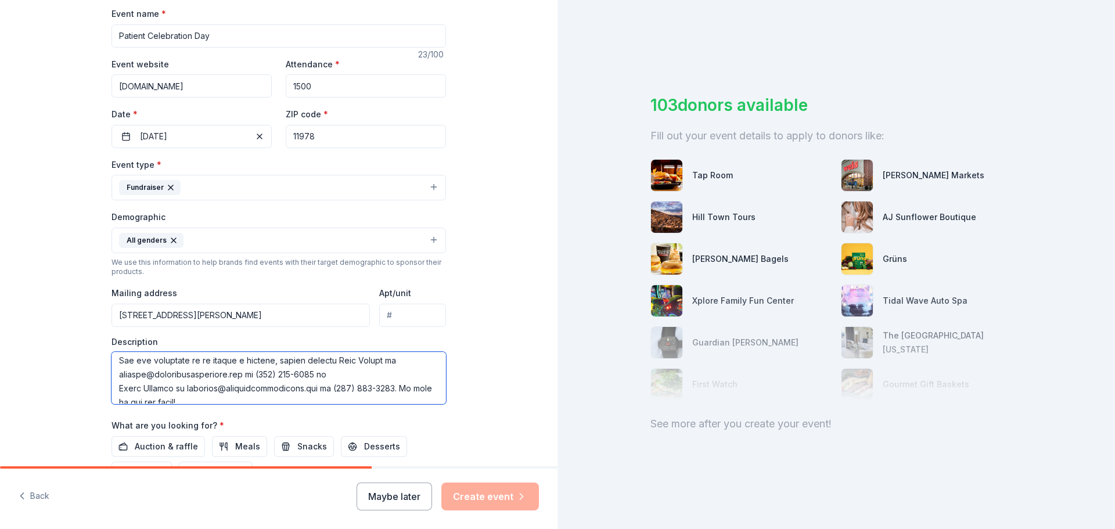
click at [106, 391] on div "Tell us about your event. We'll find in-kind donations you can apply for. Event…" at bounding box center [279, 213] width 372 height 775
click at [126, 392] on textarea at bounding box center [278, 378] width 334 height 52
click at [159, 390] on textarea at bounding box center [278, 378] width 334 height 52
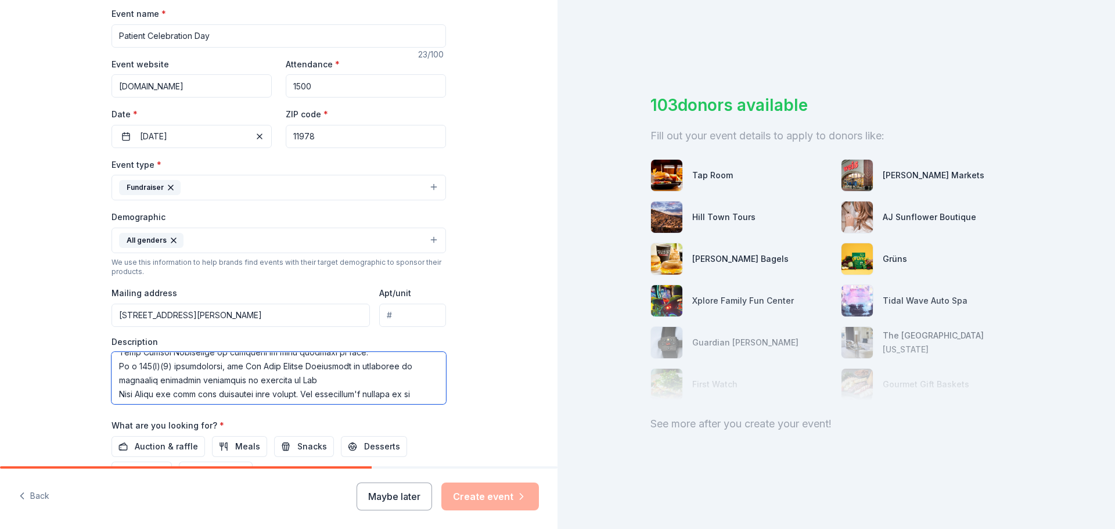
scroll to position [0, 0]
drag, startPoint x: 203, startPoint y: 377, endPoint x: 248, endPoint y: 355, distance: 50.1
click at [46, 294] on div "Tell us about your event. We'll find in-kind donations you can apply for. Event…" at bounding box center [278, 213] width 557 height 775
type textarea "Lor ipsum dol sit ametc adipis el se doeiu temp incididu utlabor etdolo! Mag Al…"
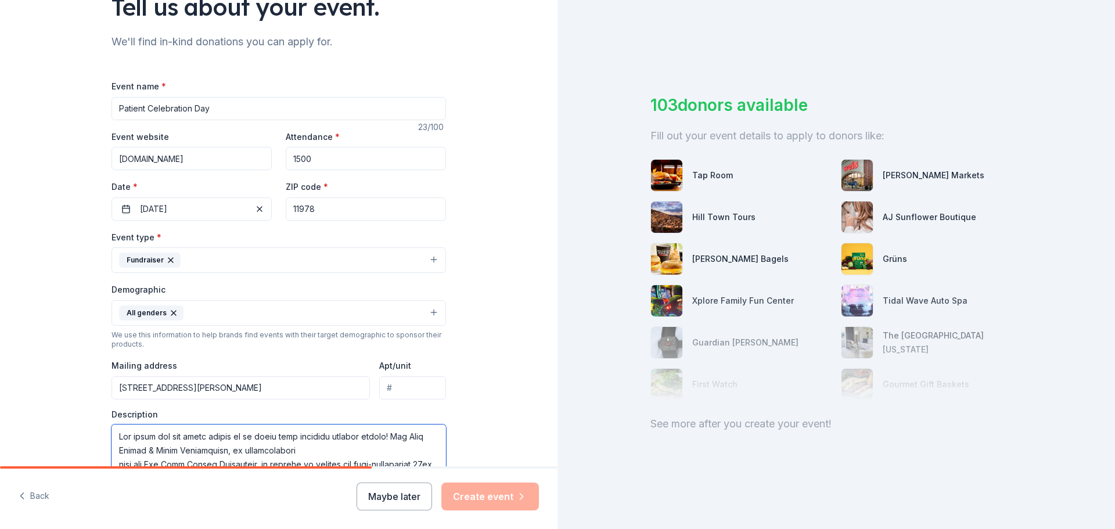
scroll to position [232, 0]
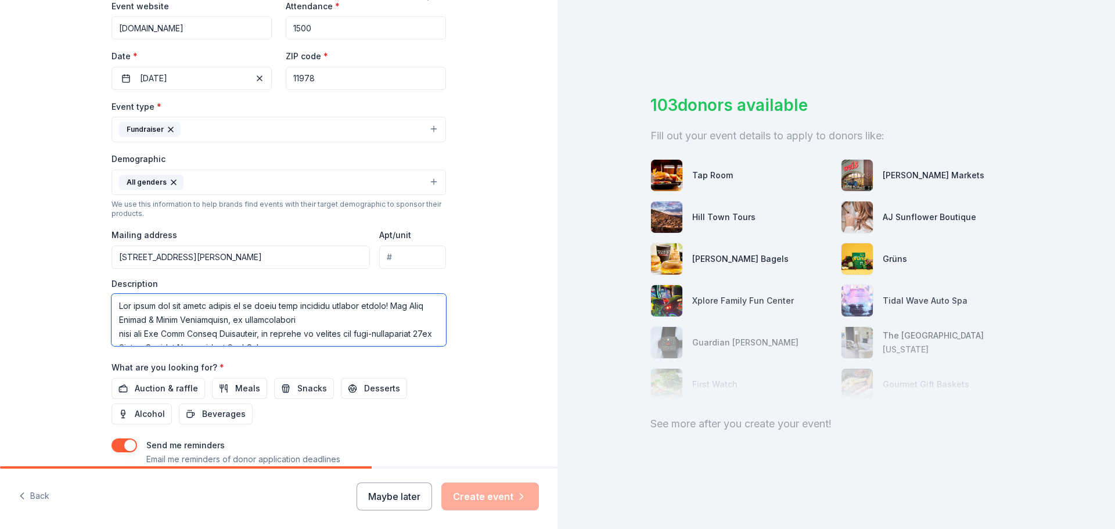
click at [374, 312] on textarea at bounding box center [278, 320] width 334 height 52
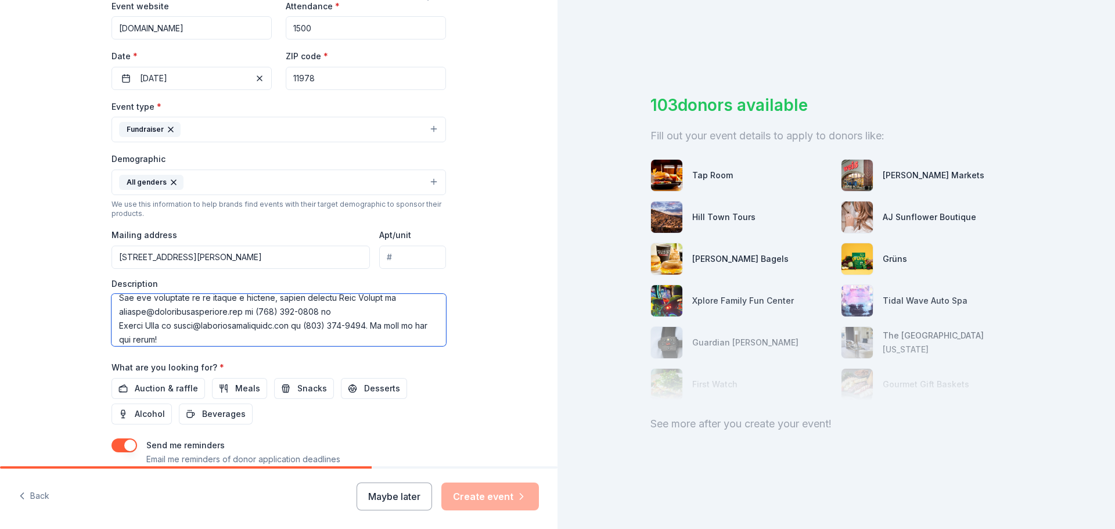
scroll to position [404, 0]
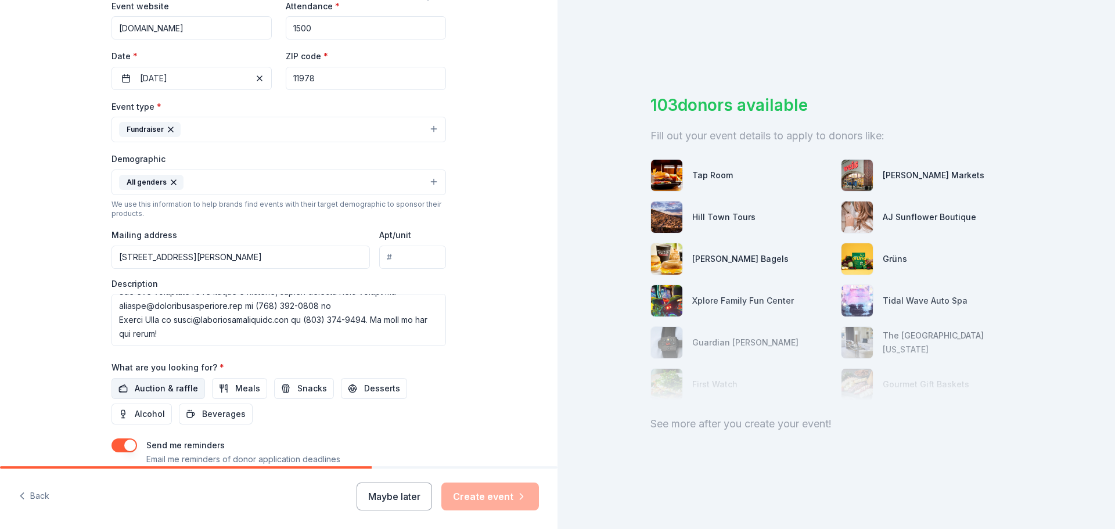
click at [172, 386] on span "Auction & raffle" at bounding box center [166, 388] width 63 height 14
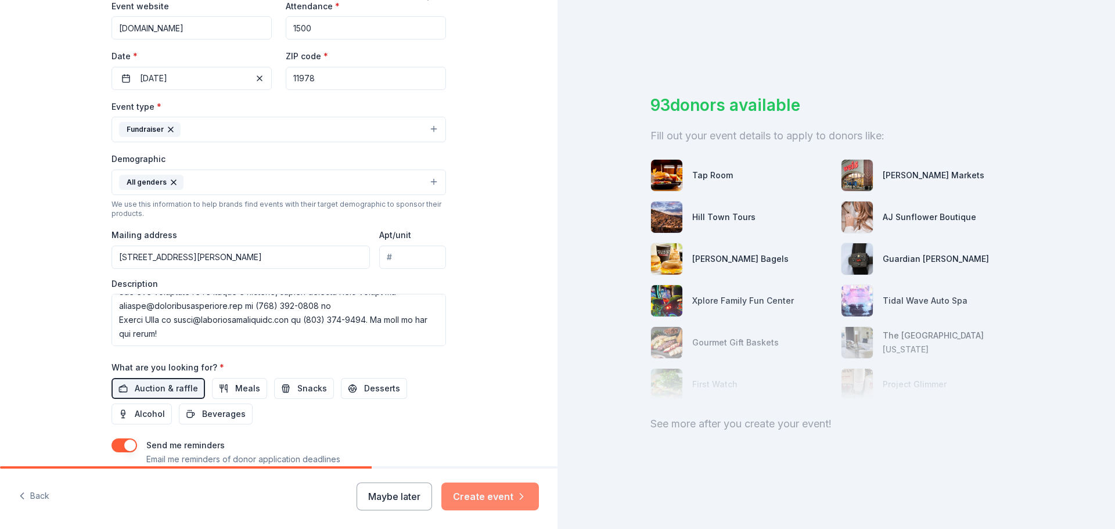
click at [496, 493] on button "Create event" at bounding box center [490, 496] width 98 height 28
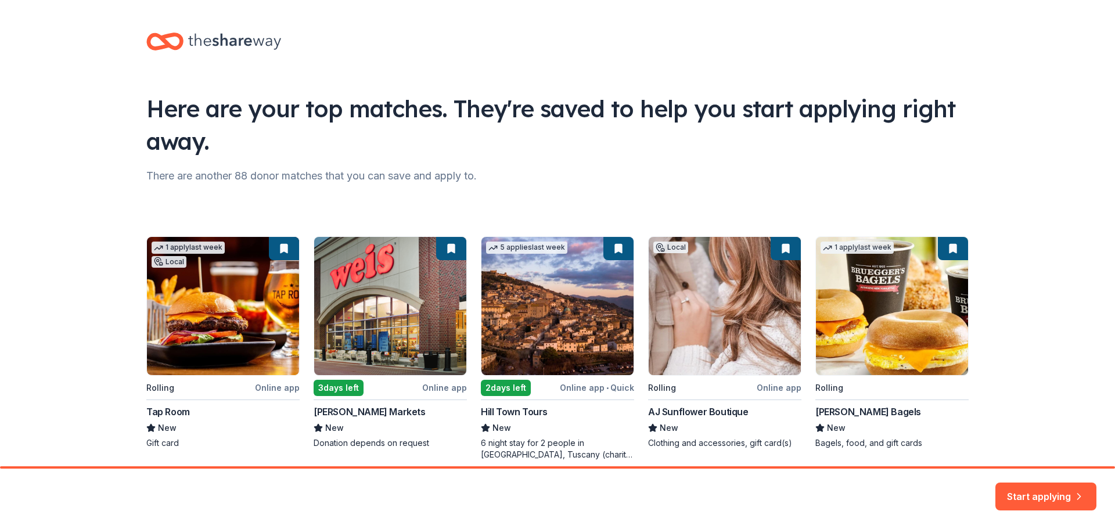
click at [402, 412] on div "1 apply last week Local Rolling Online app Tap Room New Gift card 3 days left O…" at bounding box center [557, 348] width 822 height 224
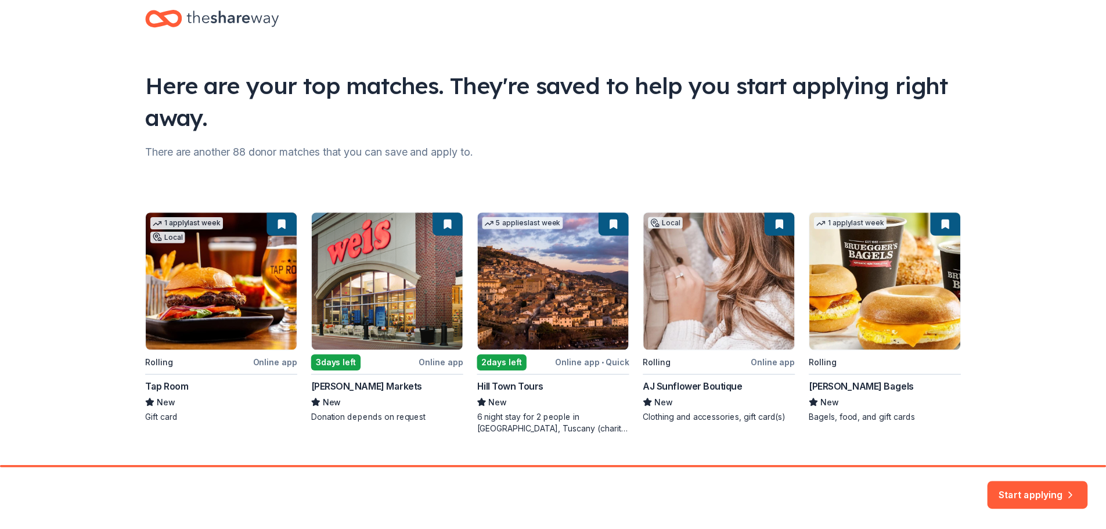
scroll to position [50, 0]
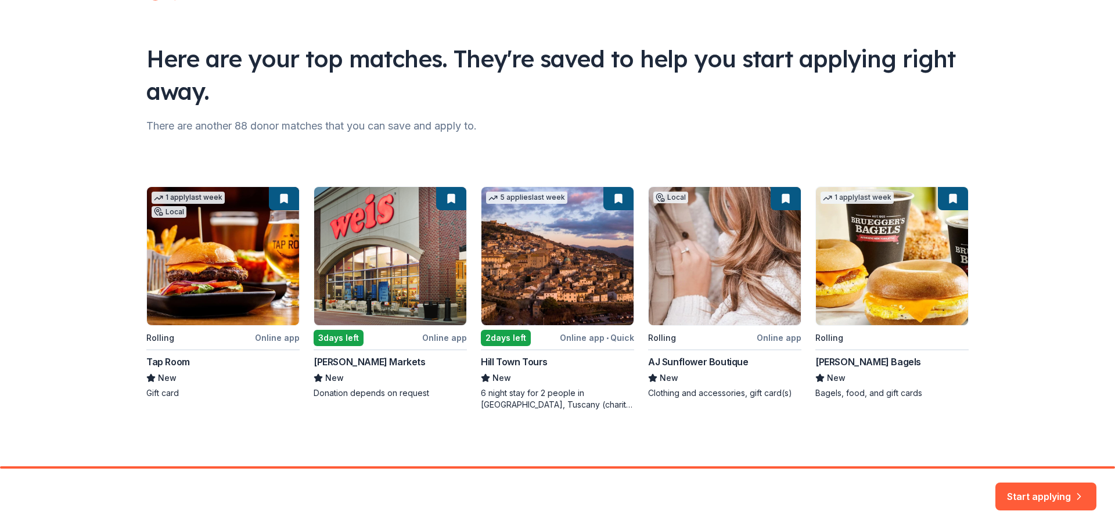
click at [687, 326] on div "1 apply last week Local Rolling Online app Tap Room New Gift card 3 days left O…" at bounding box center [557, 298] width 822 height 224
click at [601, 392] on div "1 apply last week Local Rolling Online app Tap Room New Gift card 3 days left O…" at bounding box center [557, 298] width 822 height 224
click at [486, 250] on div "1 apply last week Local Rolling Online app Tap Room New Gift card 3 days left O…" at bounding box center [557, 298] width 822 height 224
click at [506, 194] on div "1 apply last week Local Rolling Online app Tap Room New Gift card 3 days left O…" at bounding box center [557, 298] width 822 height 224
click at [495, 339] on div "1 apply last week Local Rolling Online app Tap Room New Gift card 3 days left O…" at bounding box center [557, 298] width 822 height 224
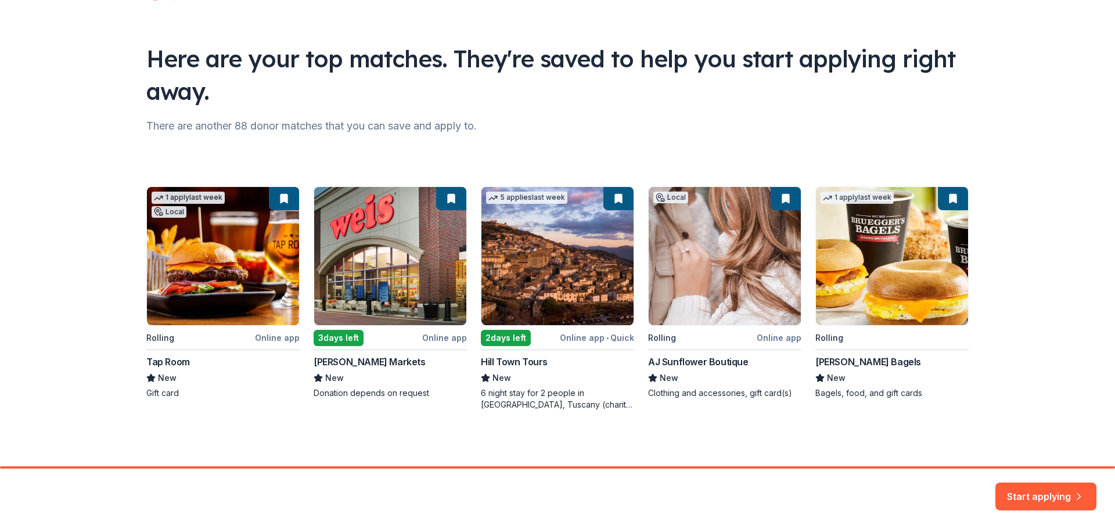
click at [615, 333] on div "1 apply last week Local Rolling Online app Tap Room New Gift card 3 days left O…" at bounding box center [557, 298] width 822 height 224
click at [524, 198] on div "1 apply last week Local Rolling Online app Tap Room New Gift card 3 days left O…" at bounding box center [557, 298] width 822 height 224
drag, startPoint x: 523, startPoint y: 196, endPoint x: 534, endPoint y: 206, distance: 14.4
click at [527, 199] on div "1 apply last week Local Rolling Online app Tap Room New Gift card 3 days left O…" at bounding box center [557, 298] width 822 height 224
click at [496, 336] on div "1 apply last week Local Rolling Online app Tap Room New Gift card 3 days left O…" at bounding box center [557, 298] width 822 height 224
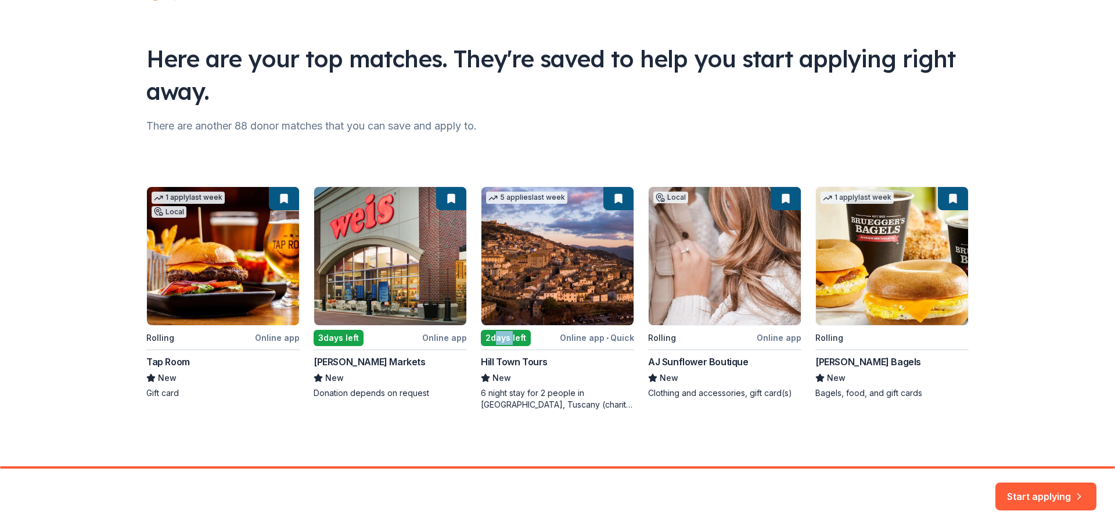
drag, startPoint x: 498, startPoint y: 336, endPoint x: 522, endPoint y: 366, distance: 38.9
click at [499, 336] on div "1 apply last week Local Rolling Online app Tap Room New Gift card 3 days left O…" at bounding box center [557, 298] width 822 height 224
drag, startPoint x: 498, startPoint y: 368, endPoint x: 504, endPoint y: 372, distance: 7.1
click at [501, 369] on div "1 apply last week Local Rolling Online app Tap Room New Gift card 3 days left O…" at bounding box center [557, 298] width 822 height 224
click at [505, 379] on div "1 apply last week Local Rolling Online app Tap Room New Gift card 3 days left O…" at bounding box center [557, 298] width 822 height 224
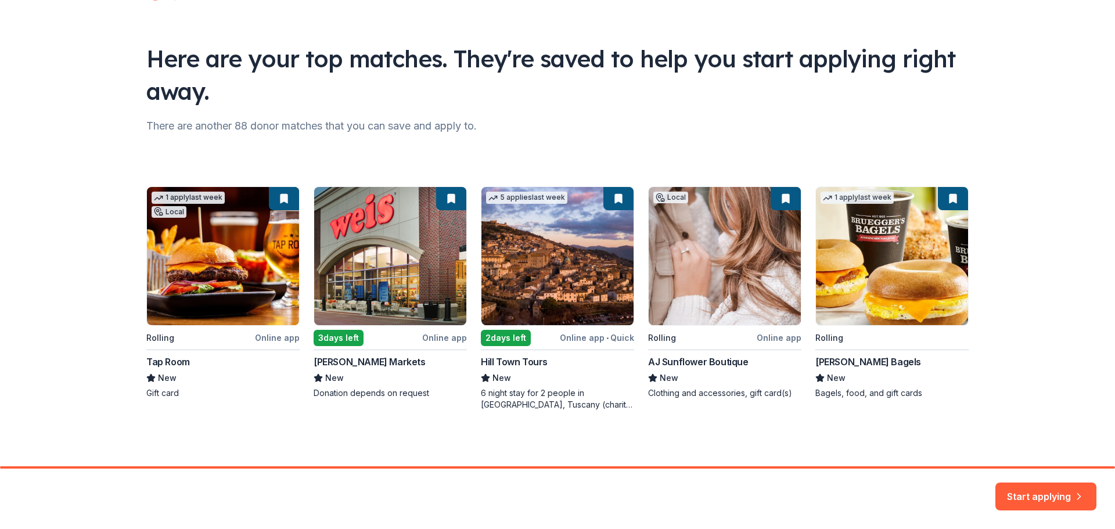
click at [538, 382] on div "1 apply last week Local Rolling Online app Tap Room New Gift card 3 days left O…" at bounding box center [557, 298] width 822 height 224
click at [574, 302] on div "1 apply last week Local Rolling Online app Tap Room New Gift card 3 days left O…" at bounding box center [557, 298] width 822 height 224
drag, startPoint x: 575, startPoint y: 296, endPoint x: 583, endPoint y: 279, distance: 18.7
drag, startPoint x: 583, startPoint y: 279, endPoint x: 511, endPoint y: 245, distance: 80.0
click at [511, 245] on div "1 apply last week Local Rolling Online app Tap Room New Gift card 3 days left O…" at bounding box center [557, 298] width 822 height 224
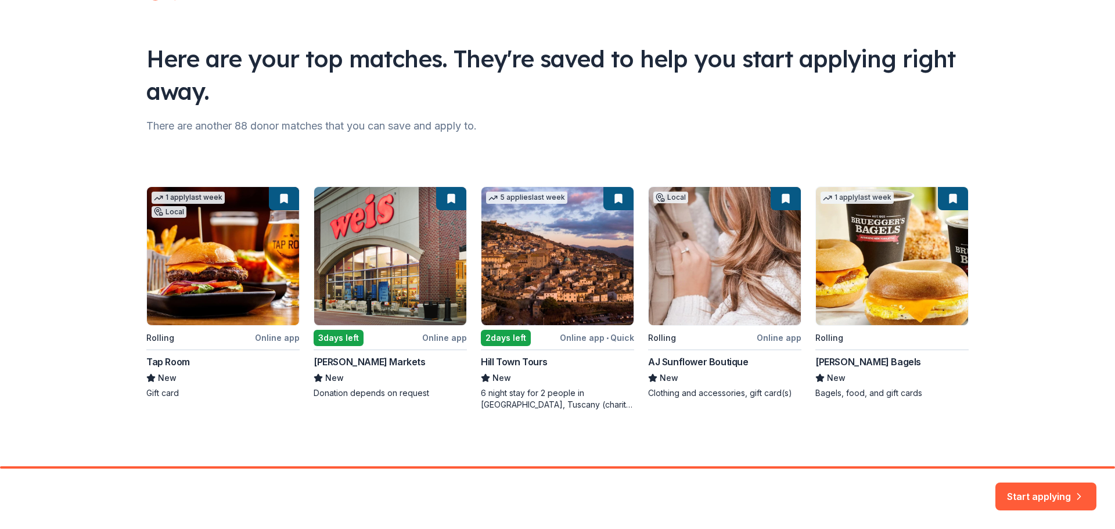
click at [511, 245] on div "1 apply last week Local Rolling Online app Tap Room New Gift card 3 days left O…" at bounding box center [557, 298] width 822 height 224
click at [546, 203] on div "1 apply last week Local Rolling Online app Tap Room New Gift card 3 days left O…" at bounding box center [557, 298] width 822 height 224
click at [507, 340] on div "1 apply last week Local Rolling Online app Tap Room New Gift card 3 days left O…" at bounding box center [557, 298] width 822 height 224
click at [596, 338] on div "1 apply last week Local Rolling Online app Tap Room New Gift card 3 days left O…" at bounding box center [557, 298] width 822 height 224
click at [993, 471] on div "Start applying" at bounding box center [557, 499] width 1115 height 60
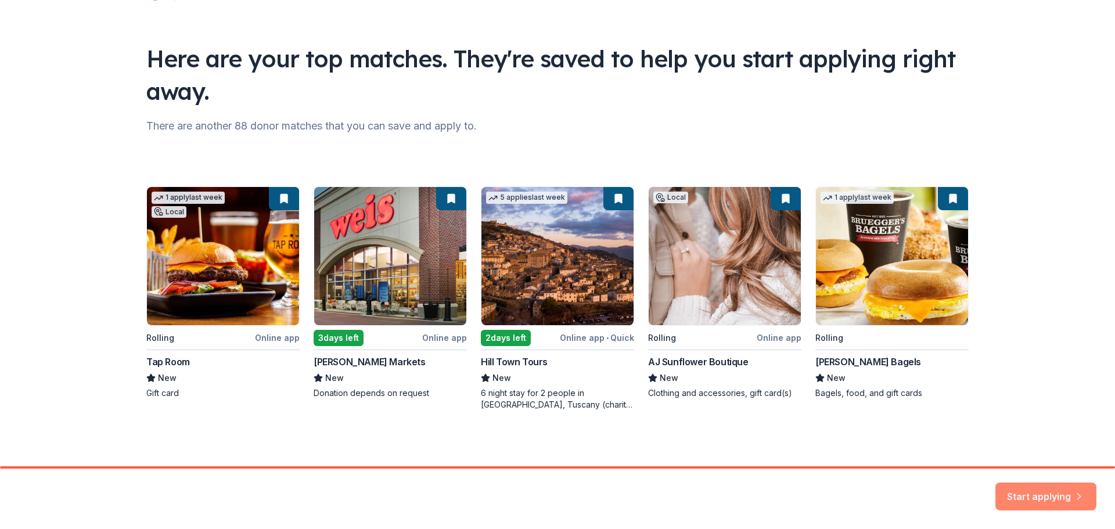
click at [1047, 502] on button "Start applying" at bounding box center [1045, 489] width 101 height 28
click at [1047, 494] on div "Start applying" at bounding box center [1045, 496] width 101 height 28
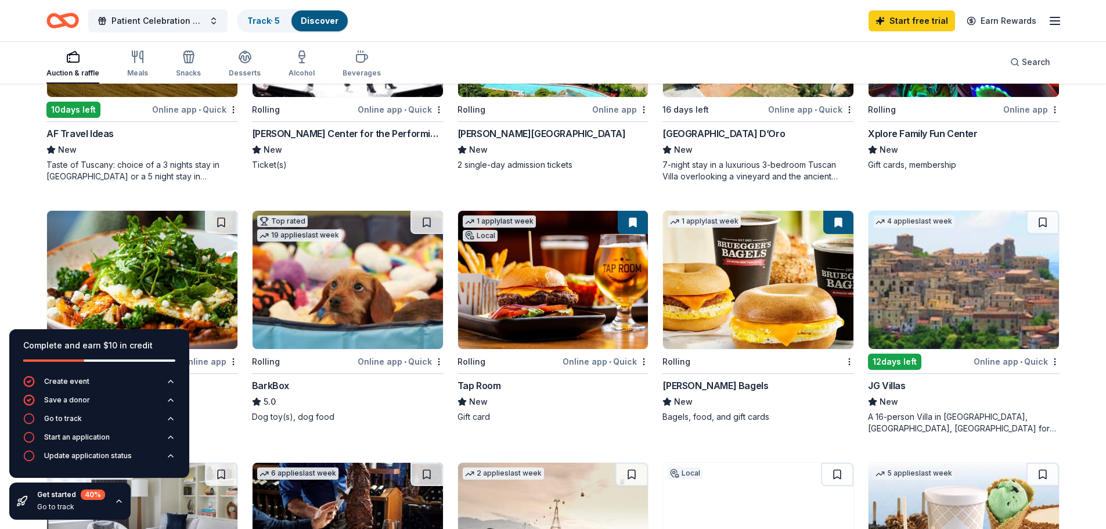
scroll to position [464, 0]
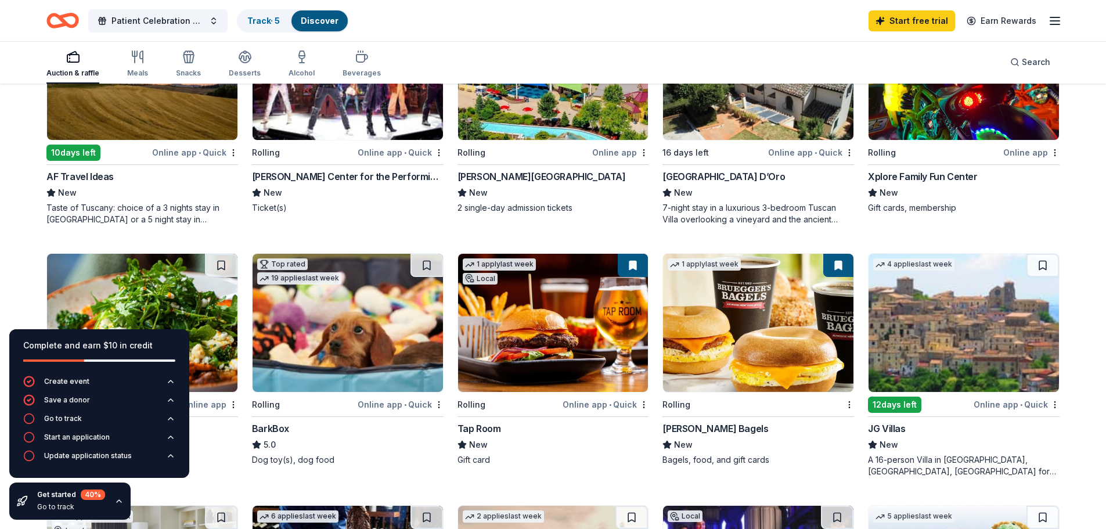
click at [153, 118] on img at bounding box center [142, 71] width 190 height 138
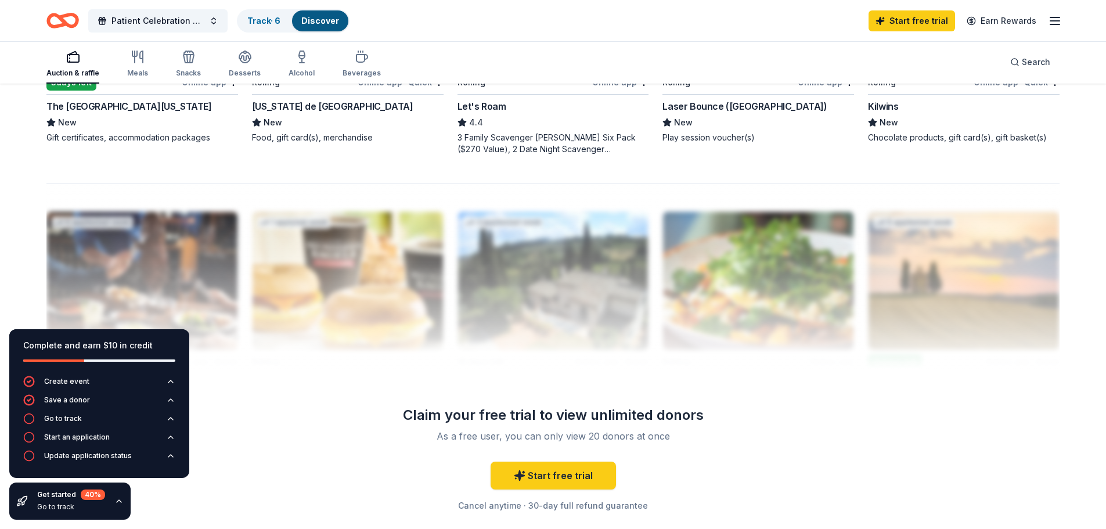
scroll to position [868, 0]
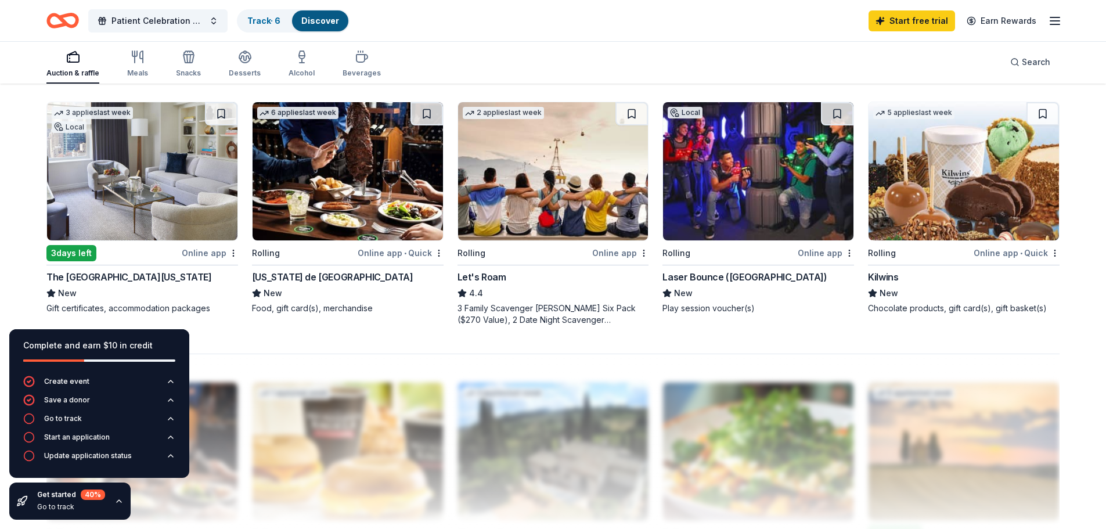
click at [988, 250] on div "Online app • Quick" at bounding box center [1017, 253] width 86 height 15
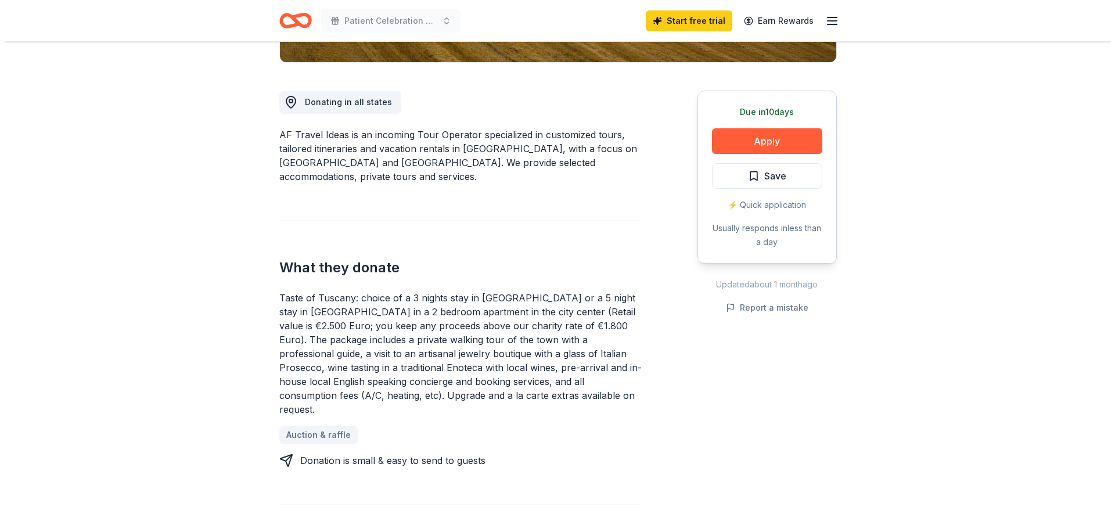
scroll to position [523, 0]
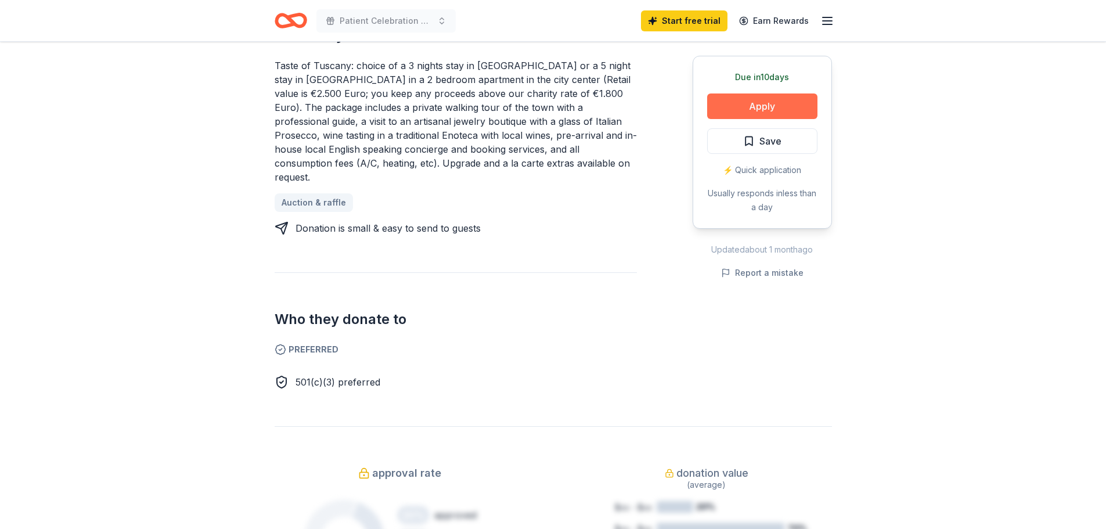
click at [763, 106] on button "Apply" at bounding box center [762, 106] width 110 height 26
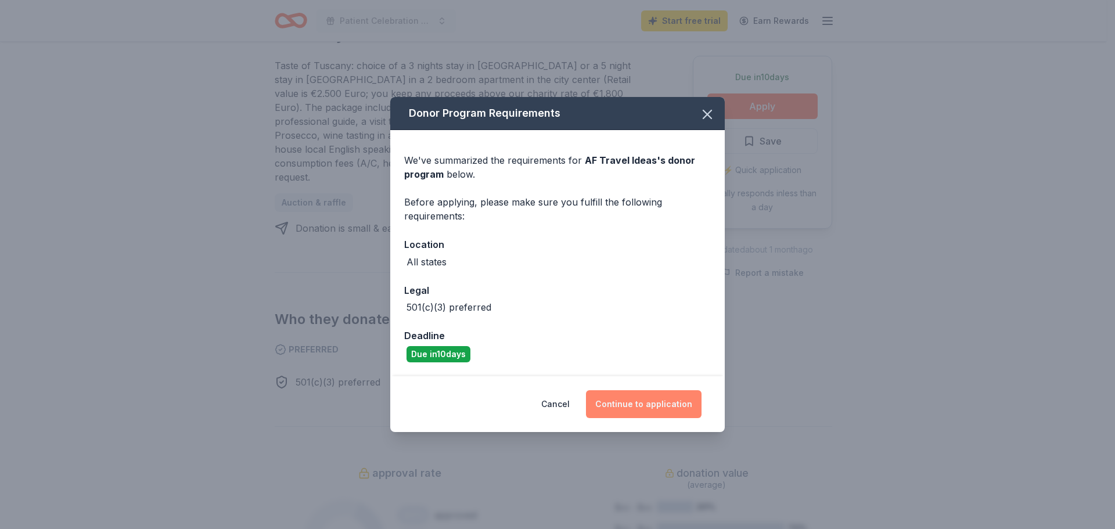
drag, startPoint x: 631, startPoint y: 404, endPoint x: 711, endPoint y: 393, distance: 80.9
click at [631, 404] on button "Continue to application" at bounding box center [644, 404] width 116 height 28
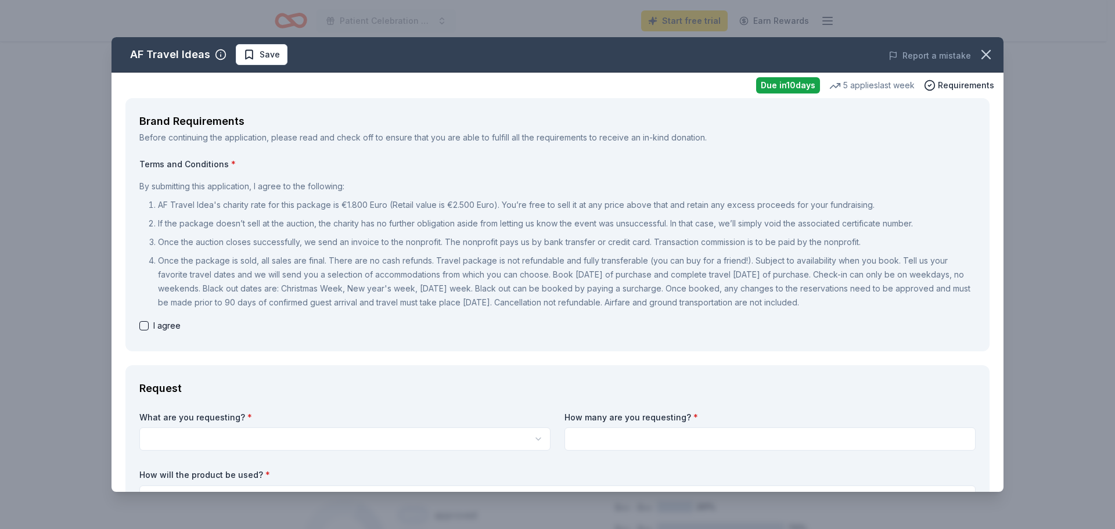
click at [142, 322] on button "button" at bounding box center [143, 325] width 9 height 9
checkbox input "true"
click at [181, 444] on html "Patient Celebration Day Start free trial Earn Rewards Due in 10 days Share AF T…" at bounding box center [557, 264] width 1115 height 529
click at [265, 445] on html "Patient Celebration Day Start free trial Earn Rewards Due in 10 days Share AF T…" at bounding box center [557, 264] width 1115 height 529
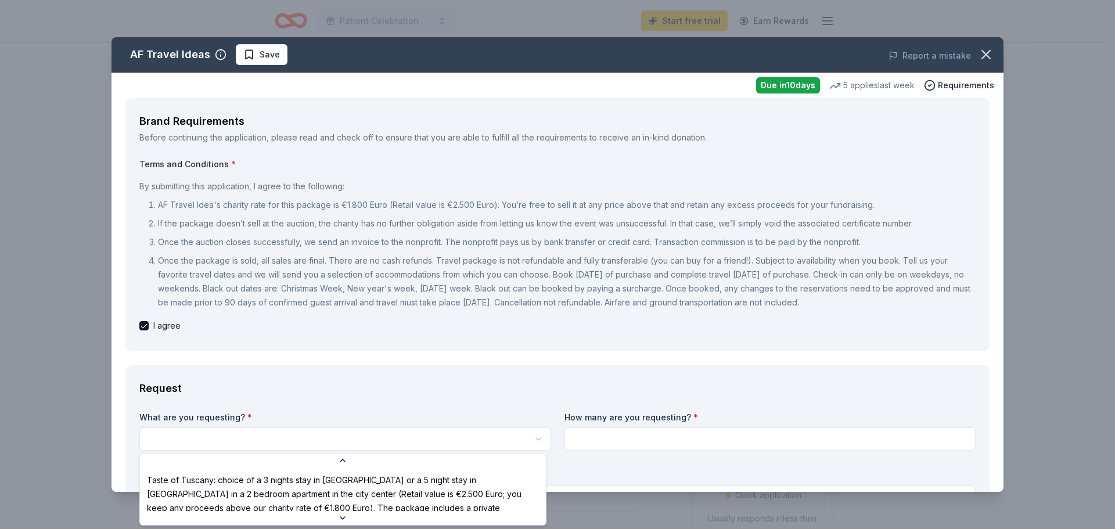
scroll to position [2, 0]
select select "Taste of Tuscany: choice of a 3 nights stay in [GEOGRAPHIC_DATA] or a 5 night s…"
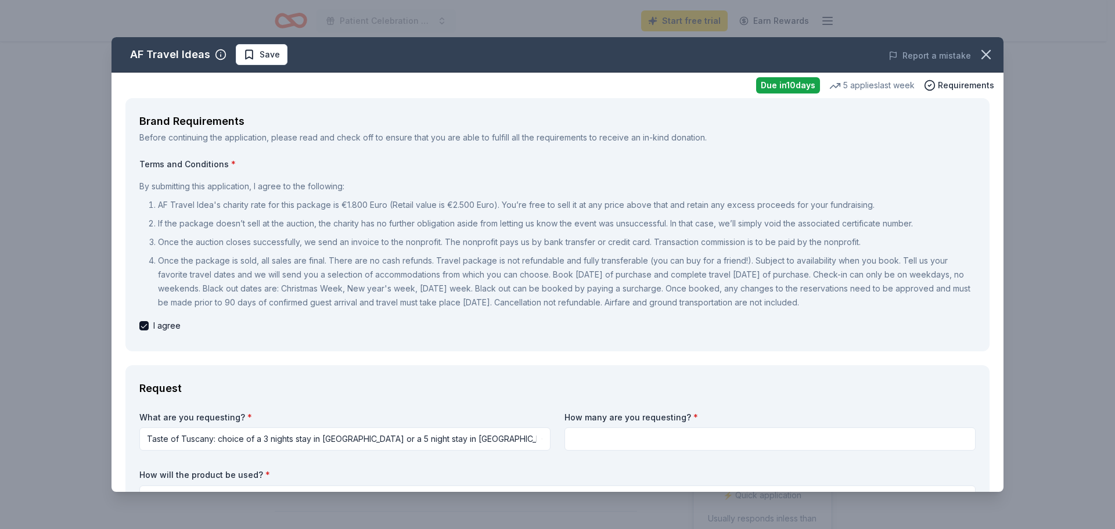
click at [728, 432] on input at bounding box center [769, 438] width 411 height 23
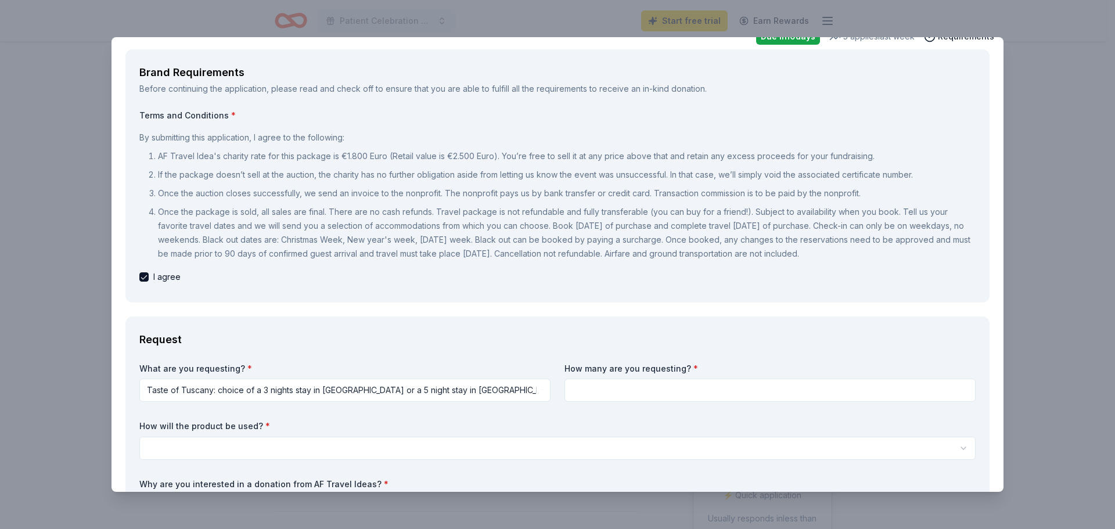
scroll to position [116, 0]
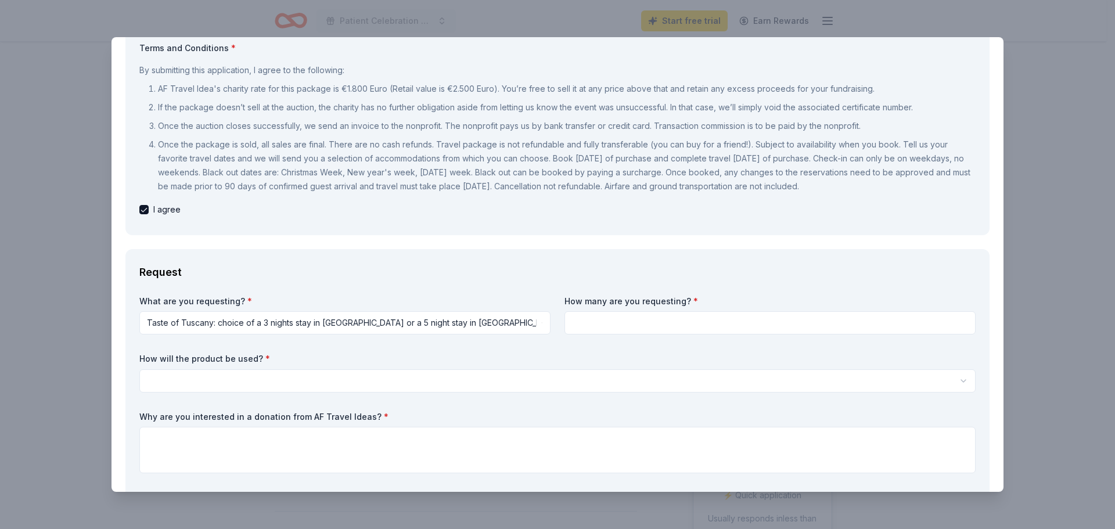
click at [625, 319] on input at bounding box center [769, 322] width 411 height 23
type input "1"
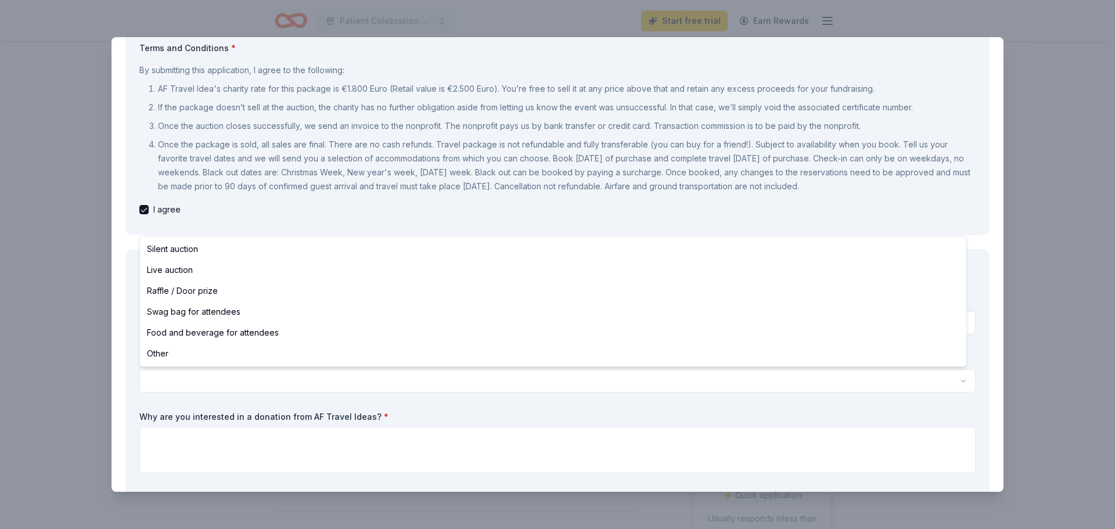
click at [266, 379] on html "Patient Celebration Day Start free trial Earn Rewards Due in 10 days Share AF T…" at bounding box center [557, 264] width 1115 height 529
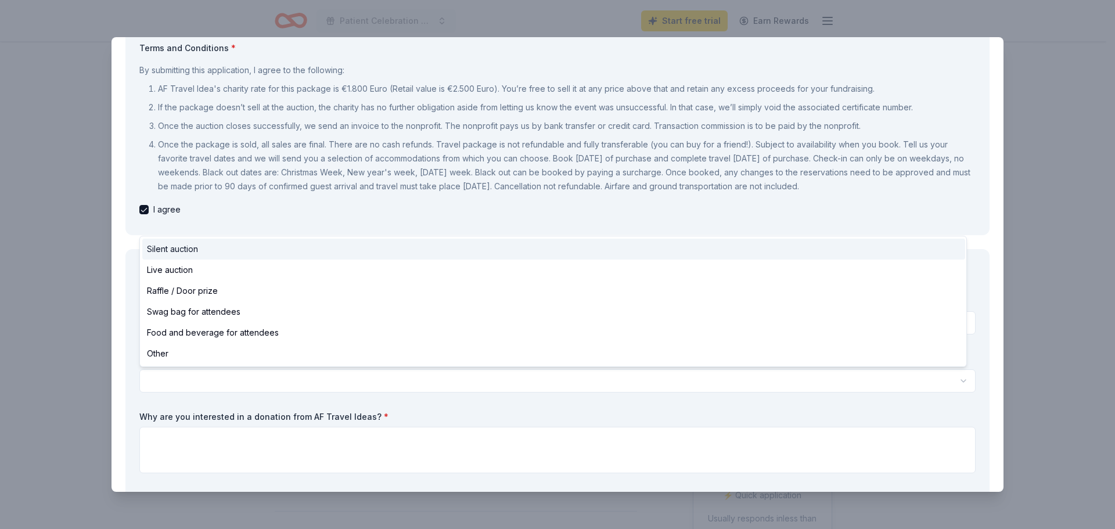
select select "silentAuction"
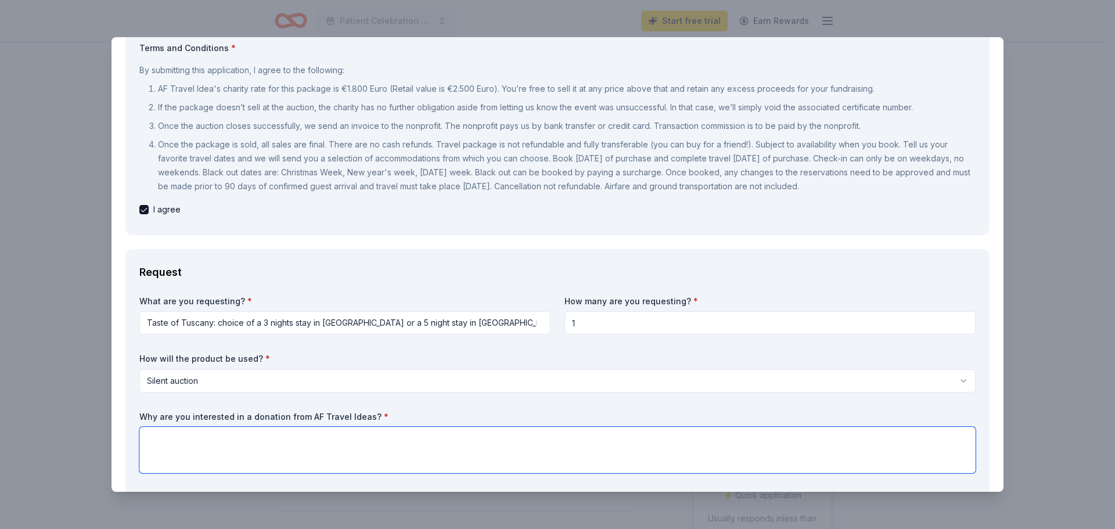
drag, startPoint x: 211, startPoint y: 437, endPoint x: 266, endPoint y: 462, distance: 60.8
click at [210, 438] on textarea at bounding box center [557, 450] width 836 height 46
click at [225, 448] on textarea at bounding box center [557, 450] width 836 height 46
drag, startPoint x: 226, startPoint y: 442, endPoint x: 199, endPoint y: 445, distance: 26.9
click at [199, 445] on textarea at bounding box center [557, 450] width 836 height 46
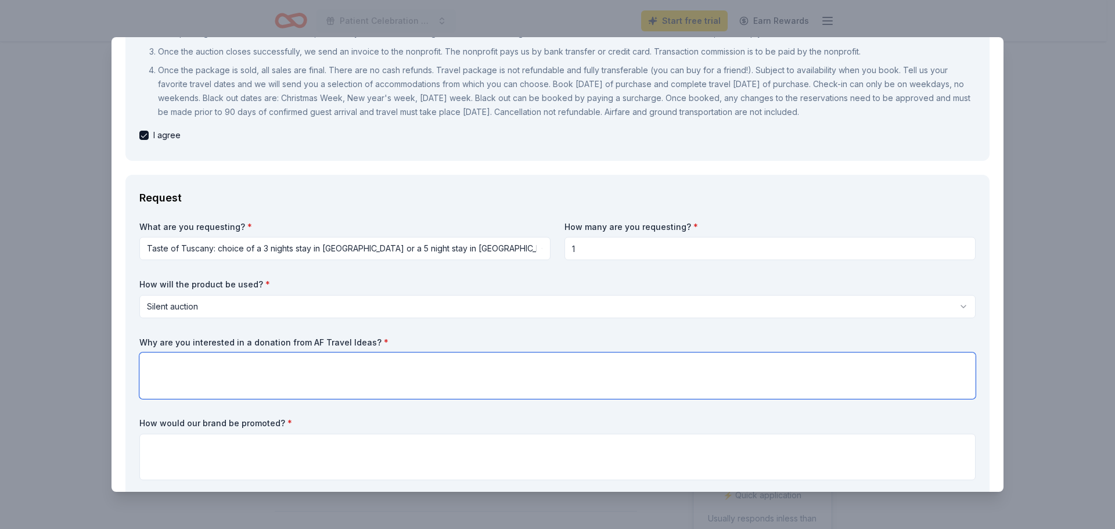
scroll to position [406, 0]
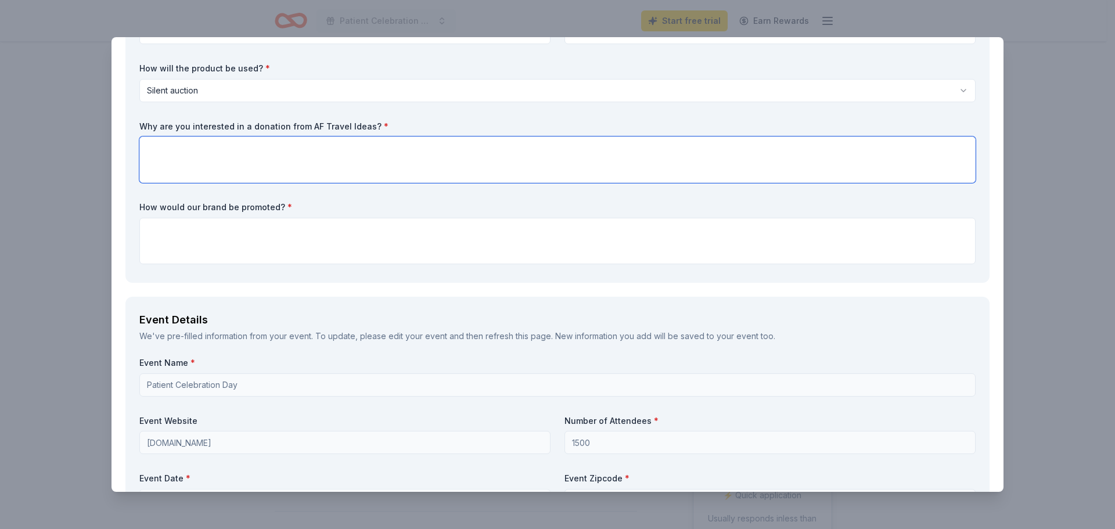
click at [232, 147] on textarea at bounding box center [557, 159] width 836 height 46
click at [293, 243] on textarea at bounding box center [557, 241] width 836 height 46
click at [194, 242] on textarea at bounding box center [557, 241] width 836 height 46
drag, startPoint x: 251, startPoint y: 165, endPoint x: 258, endPoint y: 161, distance: 8.6
click at [253, 165] on textarea at bounding box center [557, 159] width 836 height 46
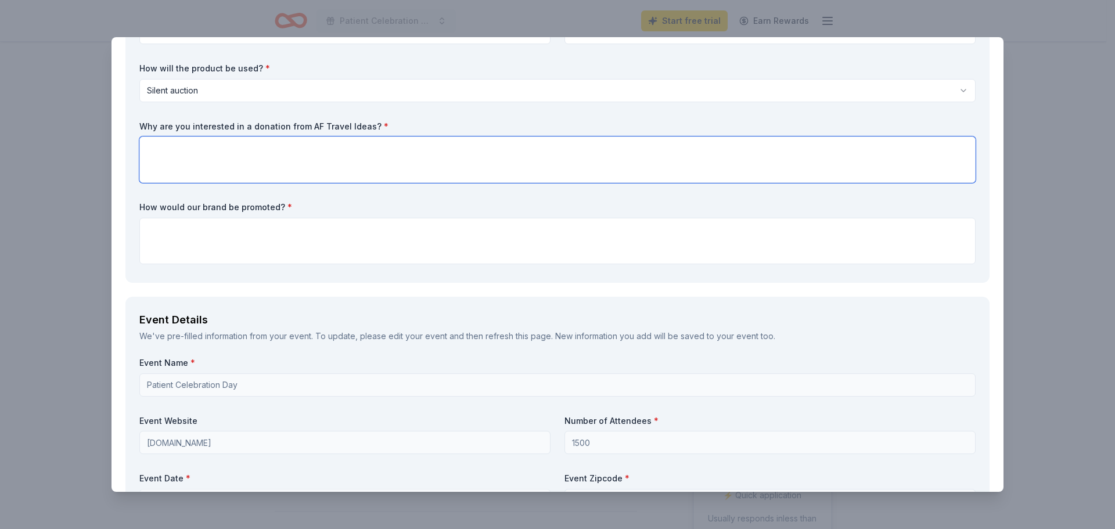
click at [217, 166] on textarea at bounding box center [557, 159] width 836 height 46
drag, startPoint x: 245, startPoint y: 140, endPoint x: 205, endPoint y: 126, distance: 42.6
click at [206, 127] on label "Why are you interested in a donation from AF Travel Ideas? *" at bounding box center [557, 127] width 836 height 12
drag, startPoint x: 370, startPoint y: 129, endPoint x: 176, endPoint y: 123, distance: 194.0
click at [186, 121] on label "Why are you interested in a donation from AF Travel Ideas? *" at bounding box center [557, 127] width 836 height 12
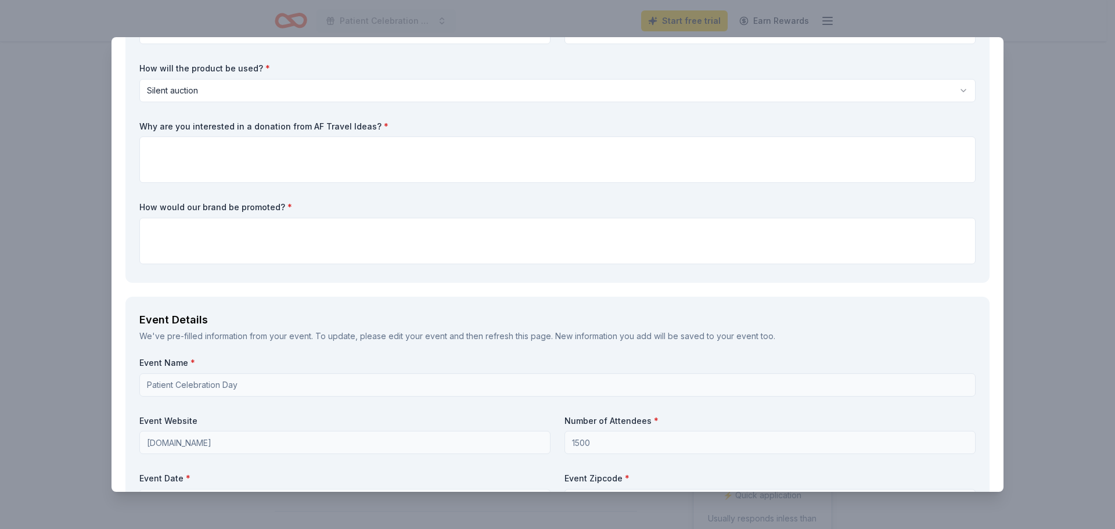
drag, startPoint x: 143, startPoint y: 125, endPoint x: 334, endPoint y: 131, distance: 191.7
click at [334, 131] on label "Why are you interested in a donation from AF Travel Ideas? *" at bounding box center [557, 127] width 836 height 12
drag, startPoint x: 377, startPoint y: 131, endPoint x: 366, endPoint y: 73, distance: 59.1
click at [150, 123] on label "Why are you interested in a donation from AF Travel Ideas? *" at bounding box center [557, 127] width 836 height 12
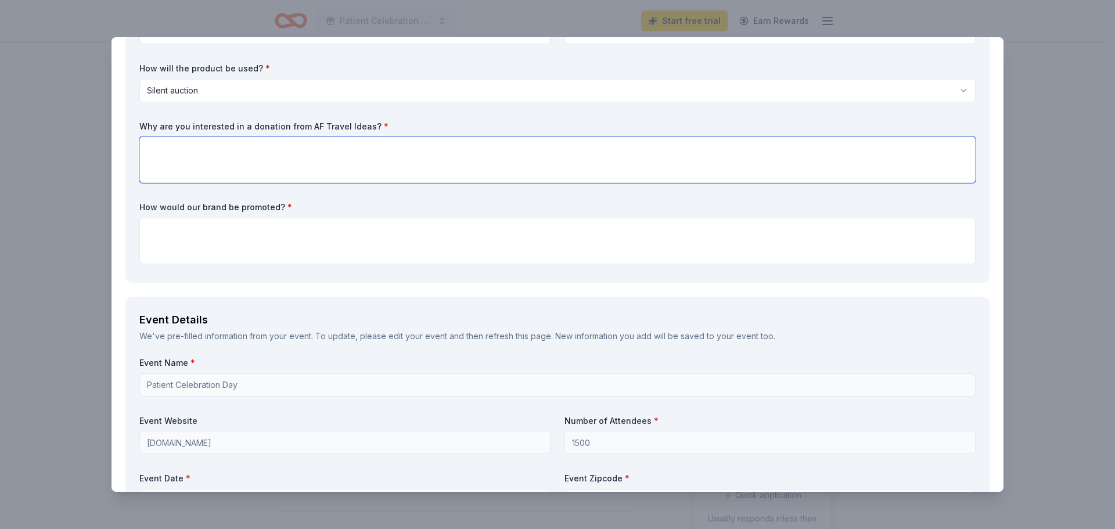
click at [270, 170] on textarea at bounding box center [557, 159] width 836 height 46
paste textarea "The New York Cancer Foundation is deeply interested in a donation from AF Trave…"
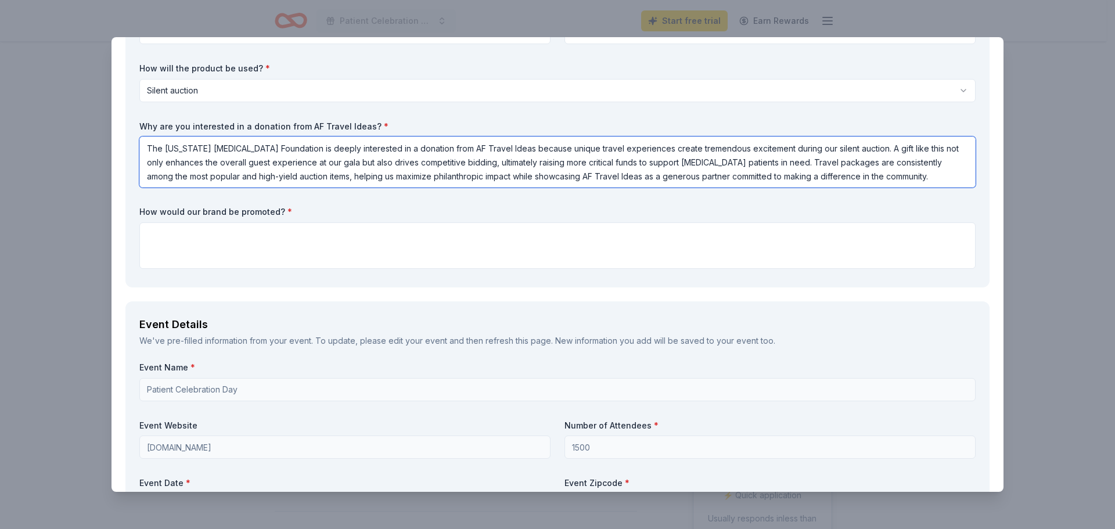
type textarea "The New York Cancer Foundation is deeply interested in a donation from AF Trave…"
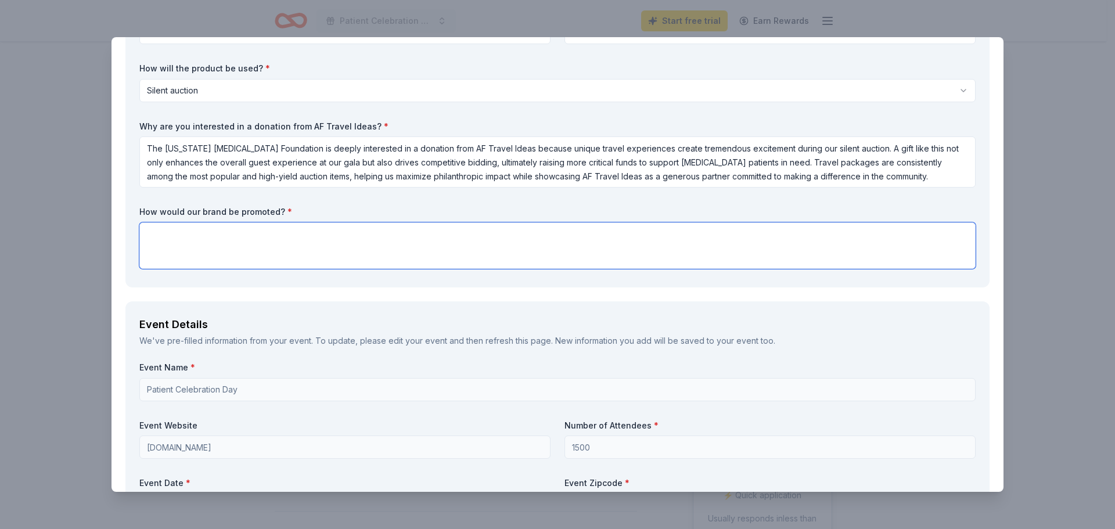
click at [297, 246] on textarea at bounding box center [557, 245] width 836 height 46
click at [315, 235] on textarea at bounding box center [557, 245] width 836 height 46
click at [317, 230] on textarea at bounding box center [557, 245] width 836 height 46
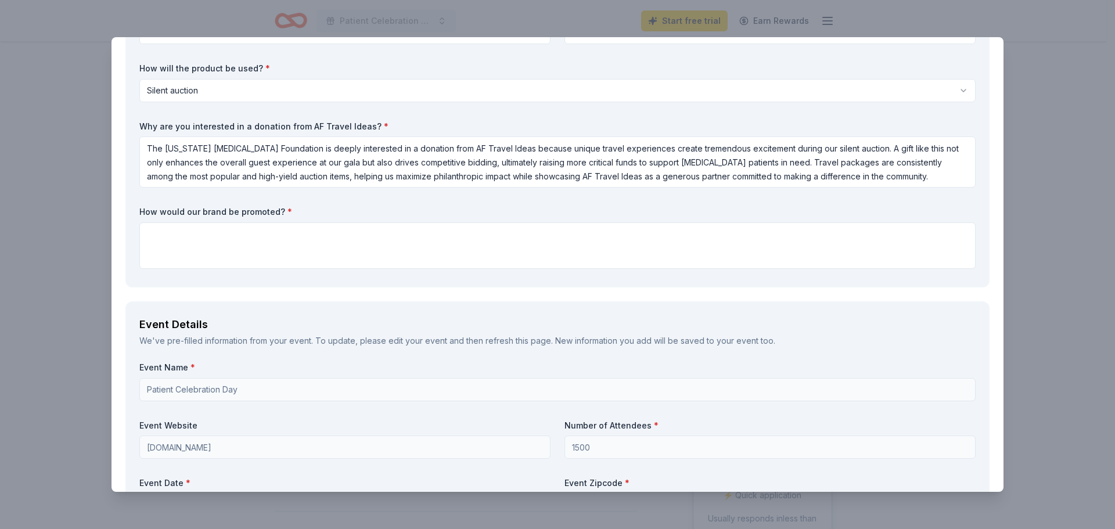
drag, startPoint x: 279, startPoint y: 210, endPoint x: 107, endPoint y: 211, distance: 171.3
click at [107, 211] on div "AF Travel Ideas Save Report a mistake Due in 10 days 5 applies last week Requir…" at bounding box center [557, 264] width 1115 height 529
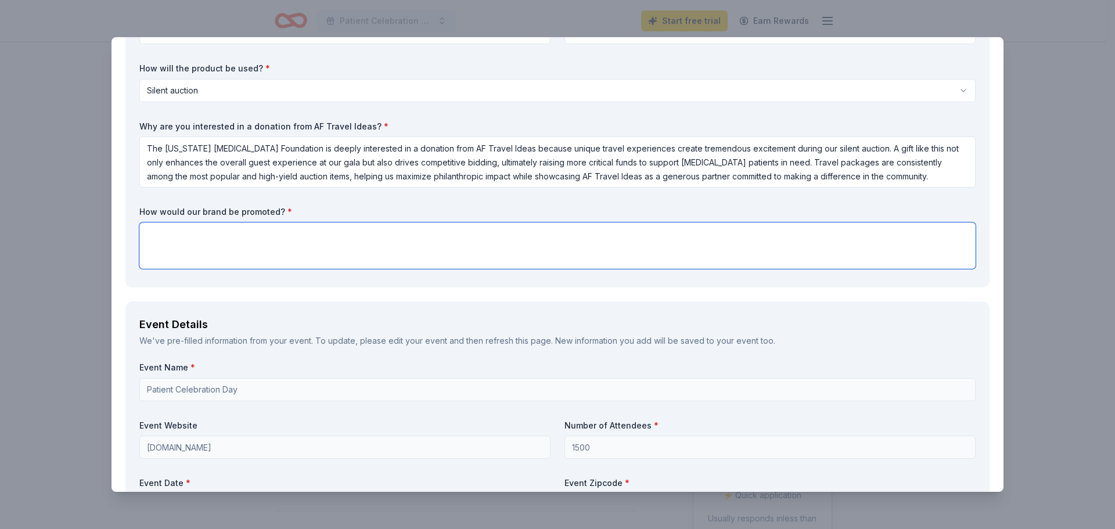
click at [228, 250] on textarea at bounding box center [557, 245] width 836 height 46
paste textarea "By contributing to the New York Cancer Foundation’s silent auction, AF Travel I…"
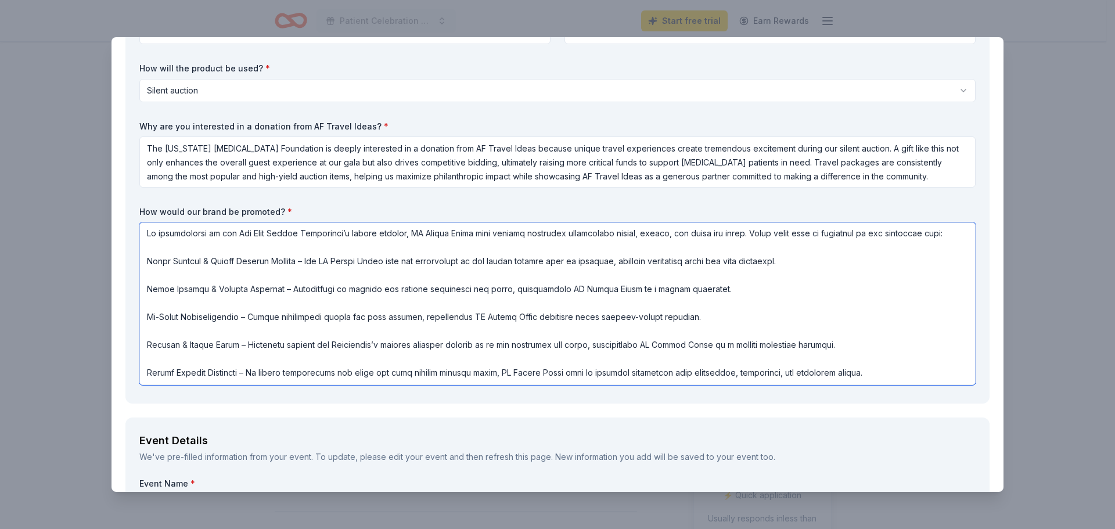
scroll to position [697, 0]
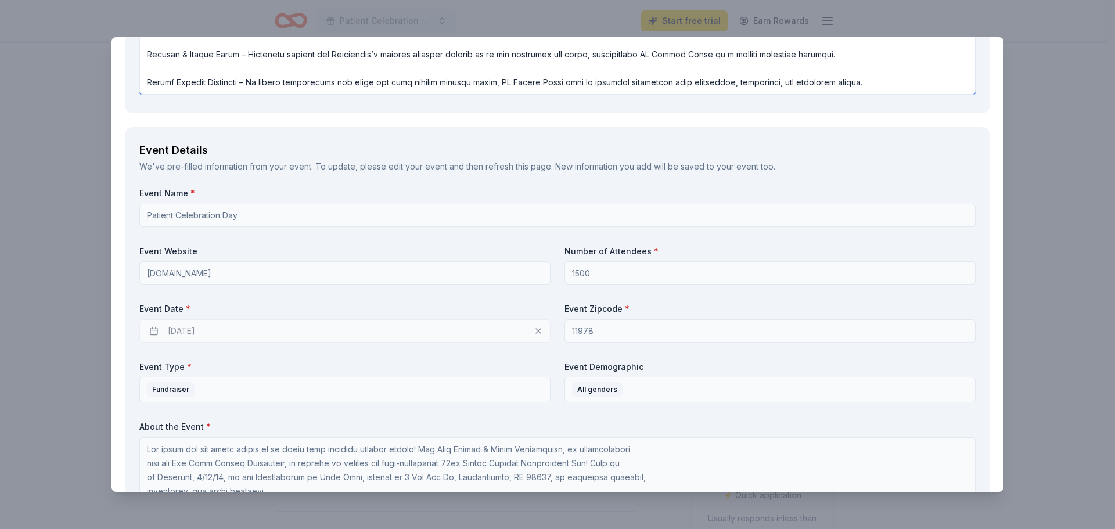
type textarea "By contributing to the New York Cancer Foundation’s silent auction, AF Travel I…"
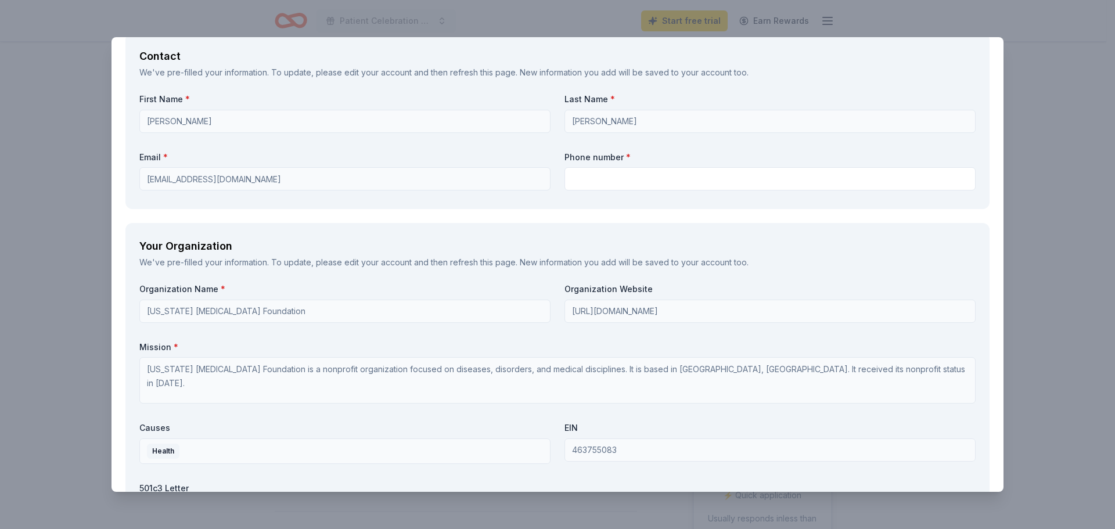
scroll to position [1800, 0]
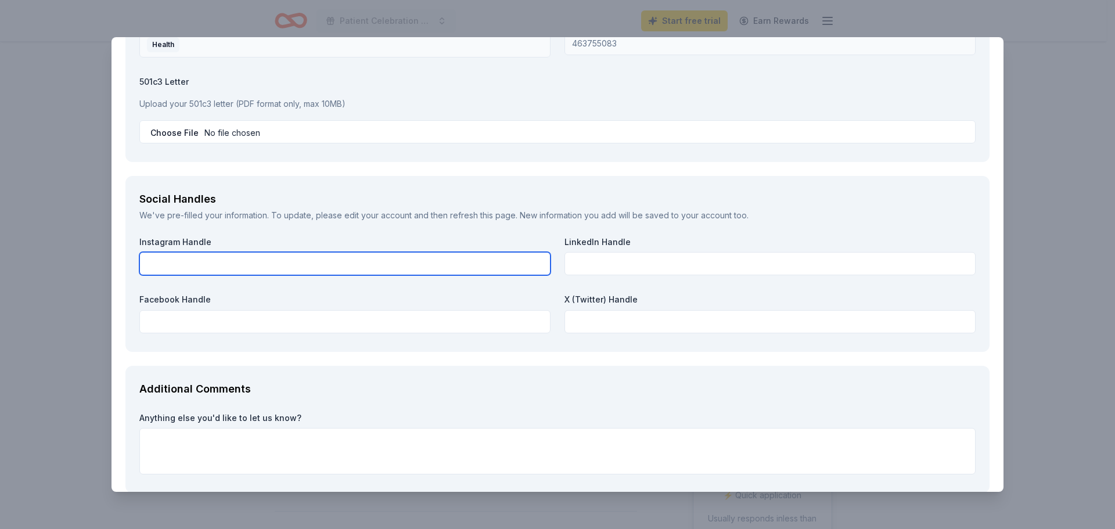
click at [276, 264] on input "text" at bounding box center [344, 263] width 411 height 23
click at [269, 268] on input "text" at bounding box center [344, 263] width 411 height 23
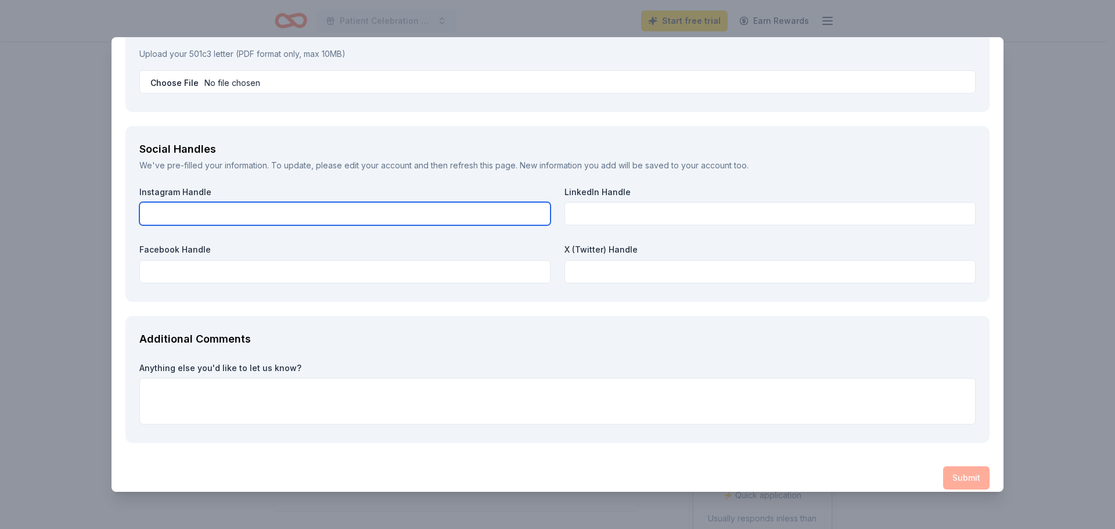
scroll to position [1861, 0]
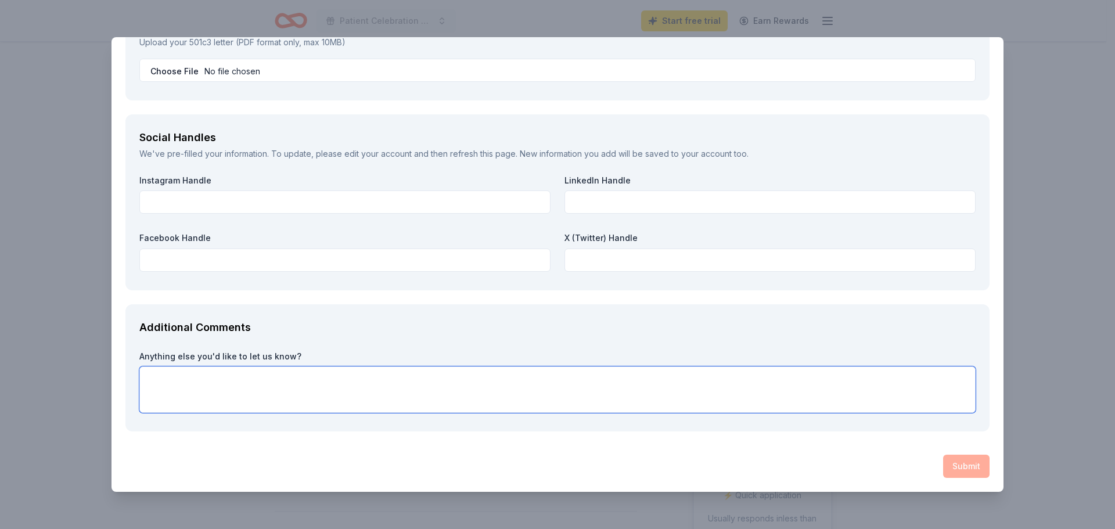
click at [309, 412] on textarea at bounding box center [557, 389] width 836 height 46
drag, startPoint x: 966, startPoint y: 470, endPoint x: 928, endPoint y: 453, distance: 40.8
click at [960, 467] on div "Submit" at bounding box center [557, 466] width 864 height 23
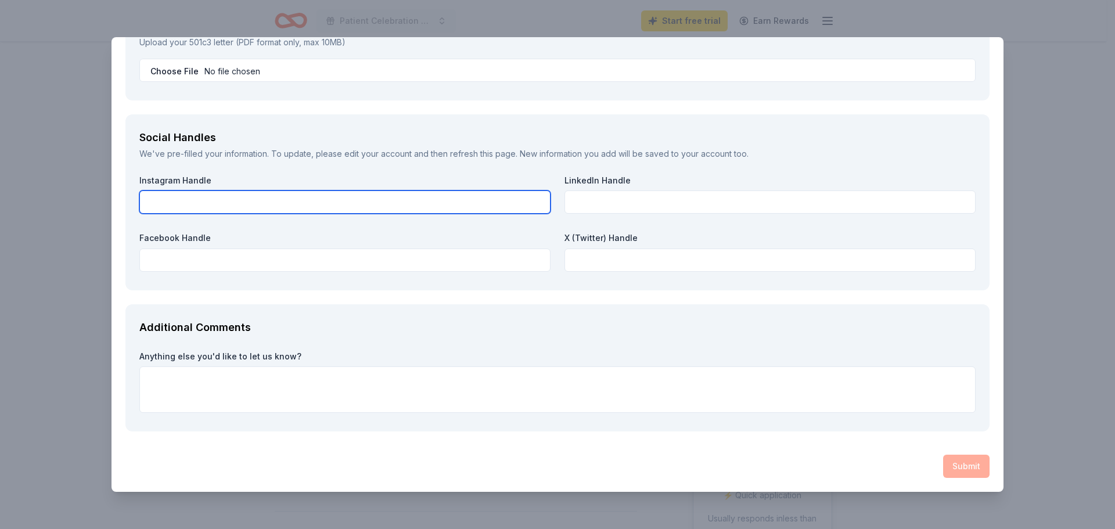
click at [451, 206] on input "text" at bounding box center [344, 201] width 411 height 23
drag, startPoint x: 258, startPoint y: 206, endPoint x: 104, endPoint y: 201, distance: 153.9
click at [104, 201] on div "AF Travel Ideas Save Report a mistake Due in 10 days 5 applies last week Requir…" at bounding box center [557, 264] width 1115 height 529
paste input "https://l.facebook.com/l.php?u=http%3A%2F%2Fnycancerfoundation.org%2F%3Ffbclid%…"
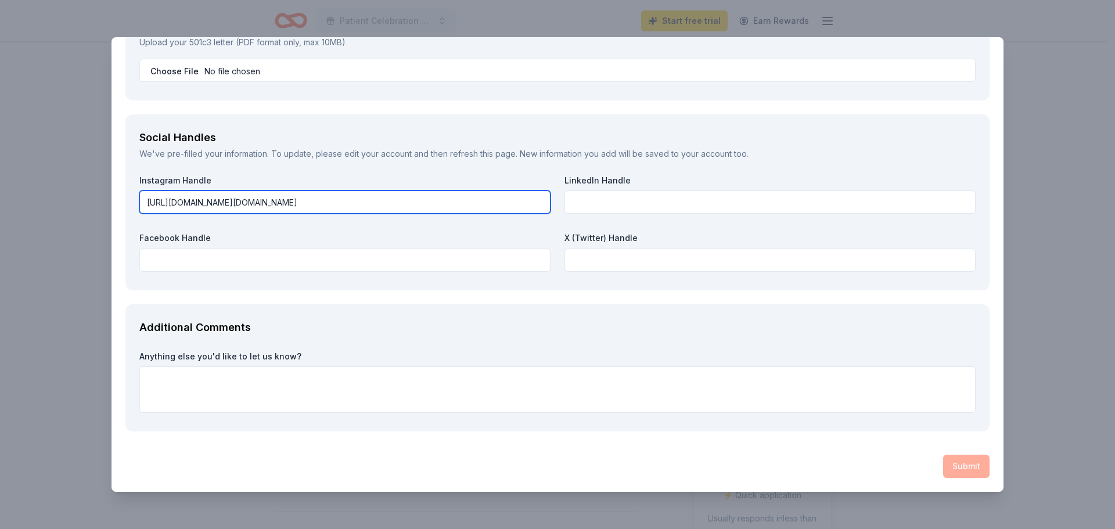
drag, startPoint x: 538, startPoint y: 206, endPoint x: 0, endPoint y: 203, distance: 538.2
click at [0, 203] on div "AF Travel Ideas Save Report a mistake Due in 10 days 5 applies last week Requir…" at bounding box center [557, 264] width 1115 height 529
type input "https://l.facebook.com/l.php?u=http%3A%2F%2Fnycancerfoundation.org%2F%3Ffbclid%…"
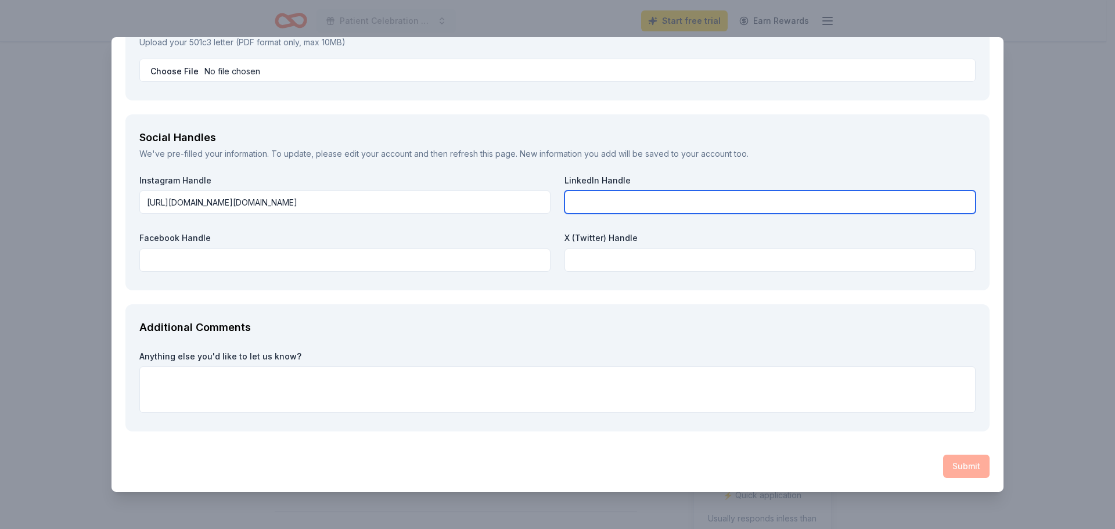
click at [669, 197] on input "text" at bounding box center [769, 201] width 411 height 23
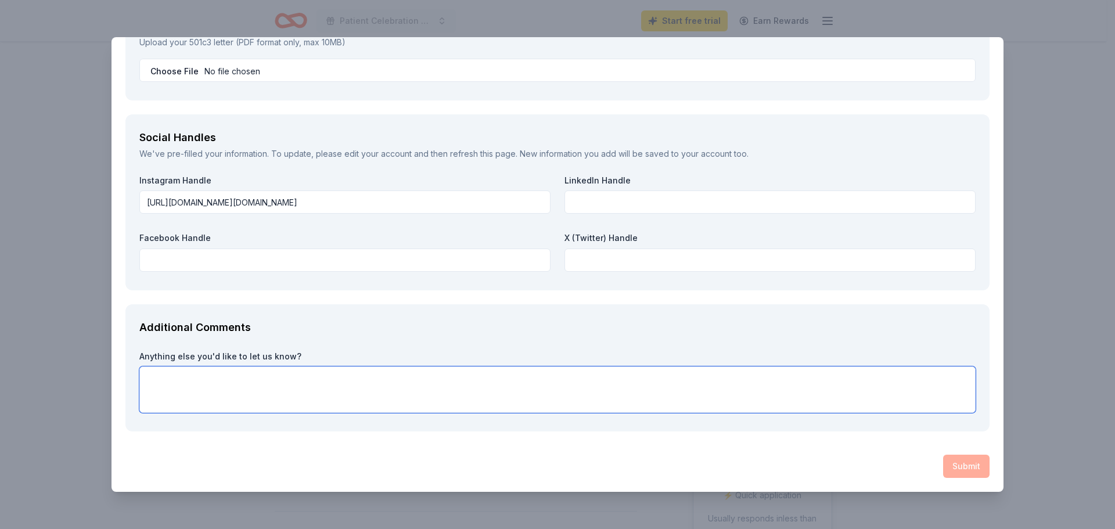
click at [223, 405] on textarea at bounding box center [557, 389] width 836 height 46
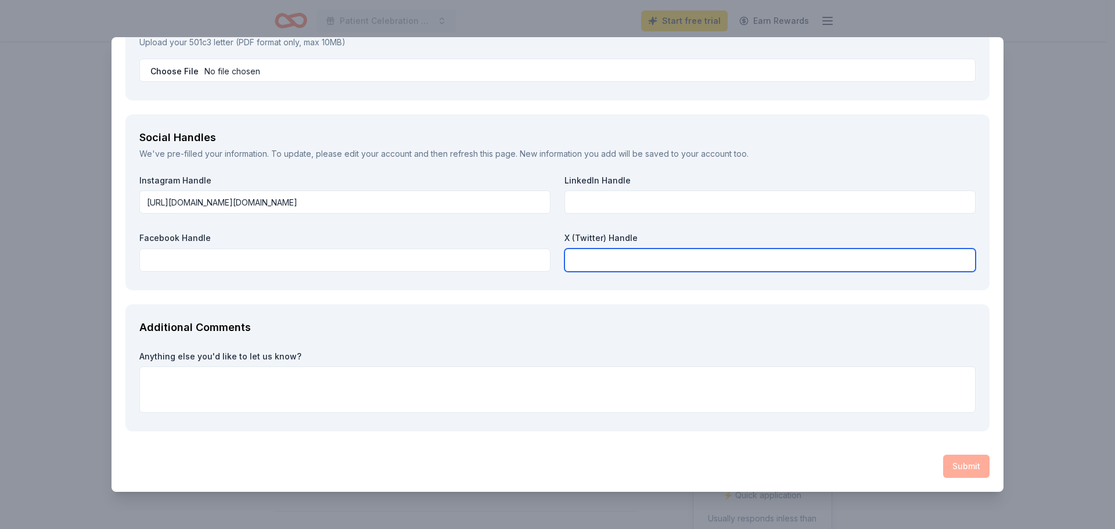
drag, startPoint x: 671, startPoint y: 250, endPoint x: 665, endPoint y: 244, distance: 9.0
click at [671, 250] on input "text" at bounding box center [769, 259] width 411 height 23
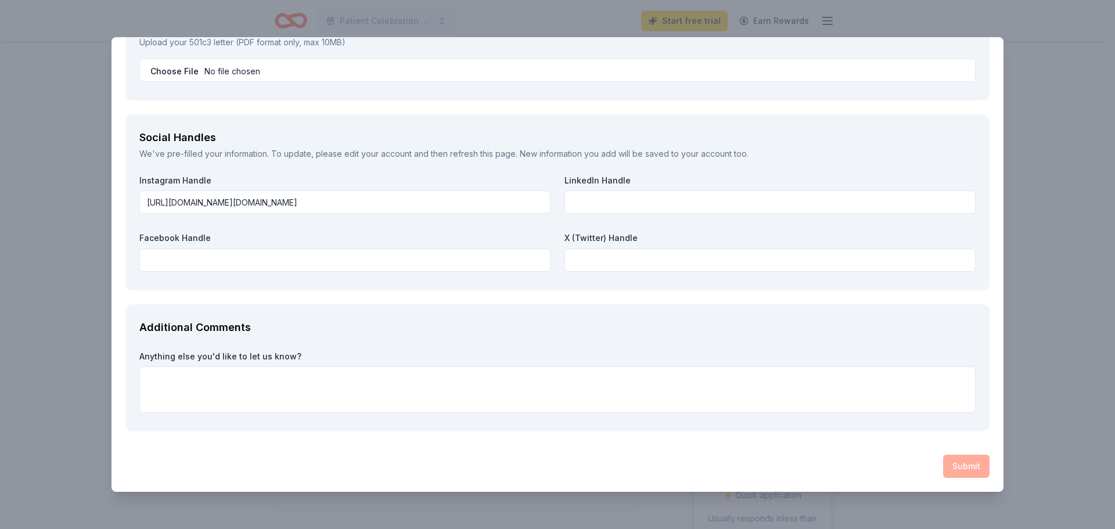
drag, startPoint x: 646, startPoint y: 221, endPoint x: 647, endPoint y: 199, distance: 21.5
click at [647, 207] on div "Instagram Handle https://l.facebook.com/l.php?u=http%3A%2F%2Fnycancerfoundation…" at bounding box center [557, 226] width 836 height 102
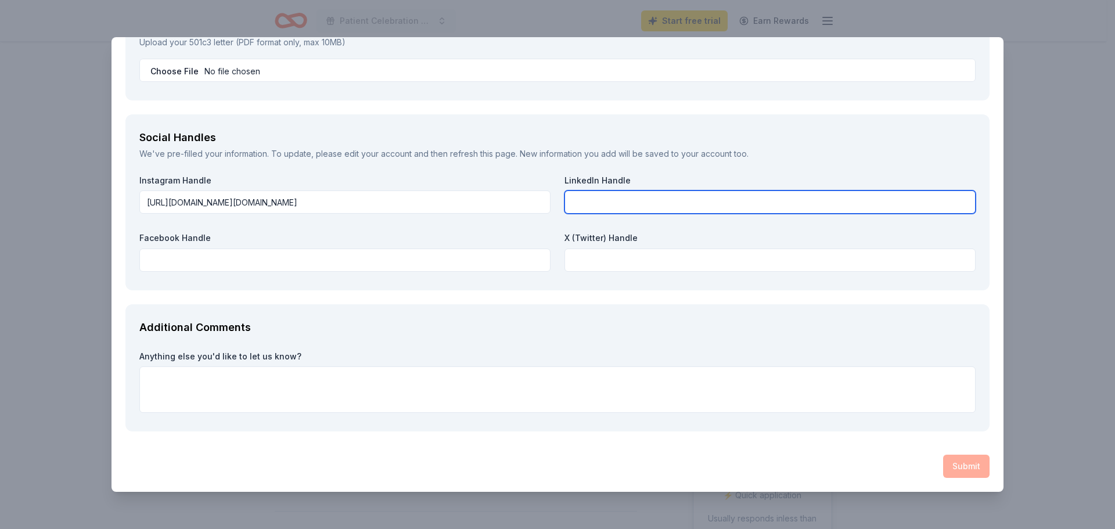
click at [649, 196] on input "text" at bounding box center [769, 201] width 411 height 23
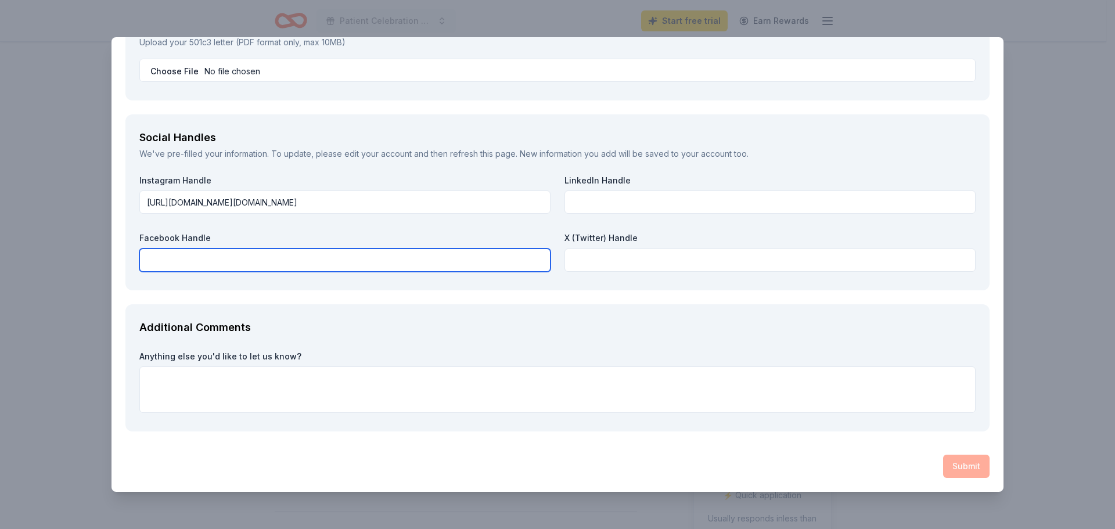
click at [265, 268] on input "text" at bounding box center [344, 259] width 411 height 23
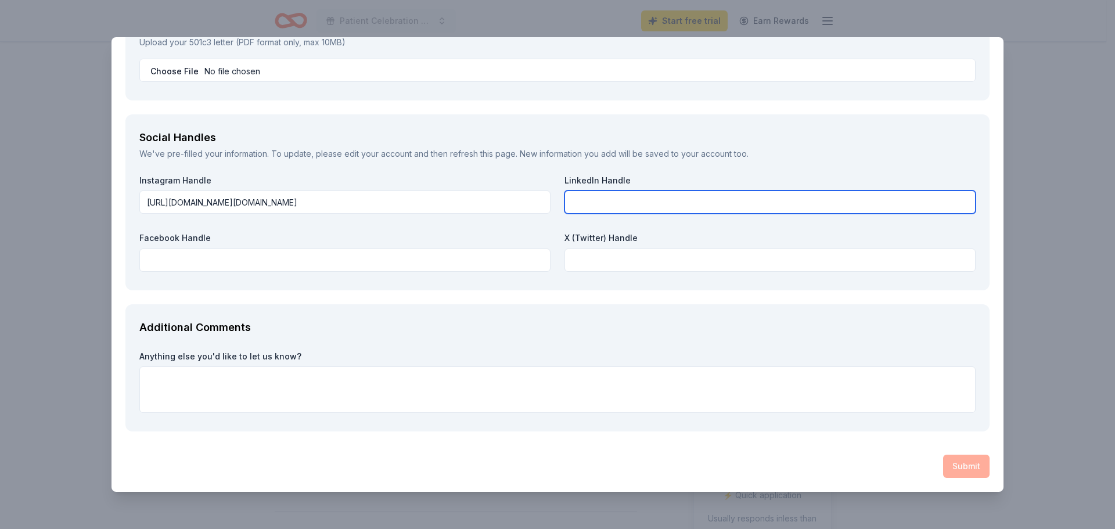
click at [601, 209] on input "text" at bounding box center [769, 201] width 411 height 23
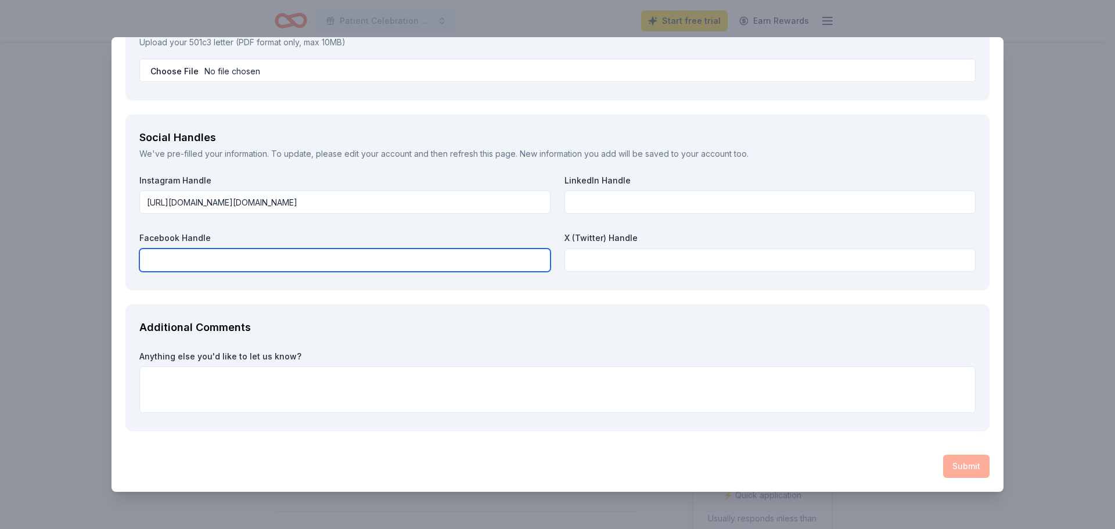
click at [302, 270] on input "text" at bounding box center [344, 259] width 411 height 23
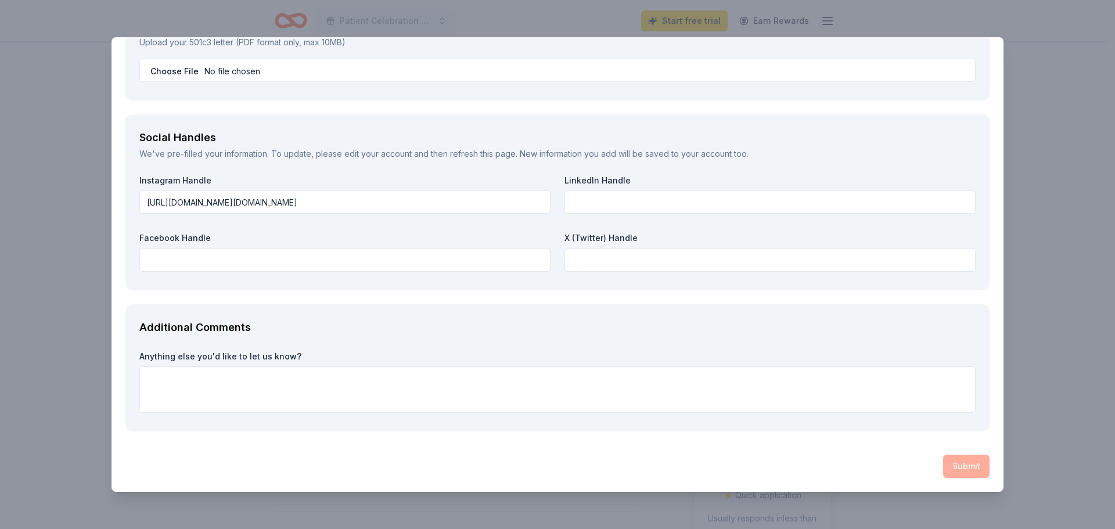
drag, startPoint x: 278, startPoint y: 157, endPoint x: 649, endPoint y: 130, distance: 372.6
click at [649, 130] on div "Social Handles We've pre-filled your information. To update, please edit your a…" at bounding box center [557, 202] width 864 height 176
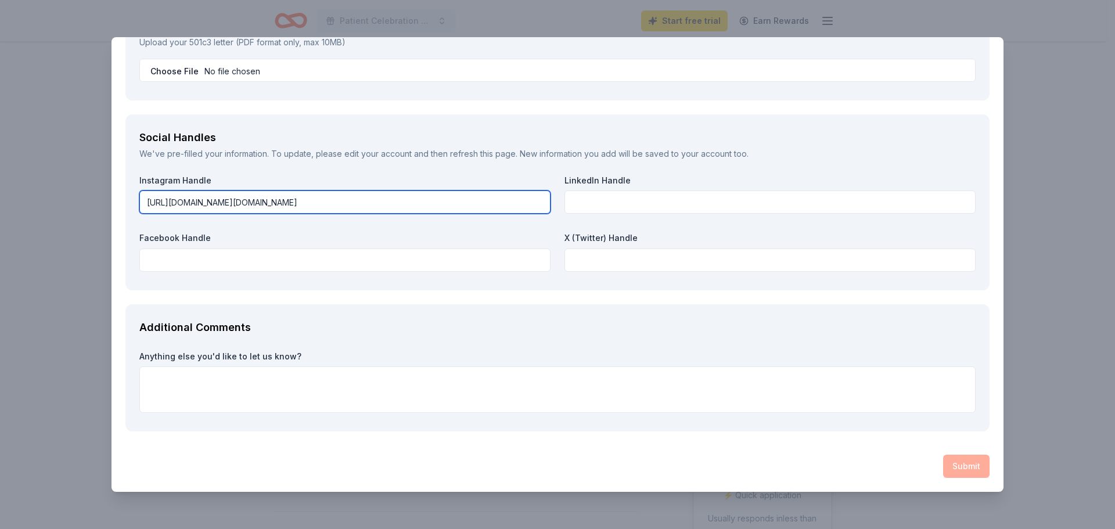
click at [449, 191] on input "https://l.facebook.com/l.php?u=http%3A%2F%2Fnycancerfoundation.org%2F%3Ffbclid%…" at bounding box center [344, 201] width 411 height 23
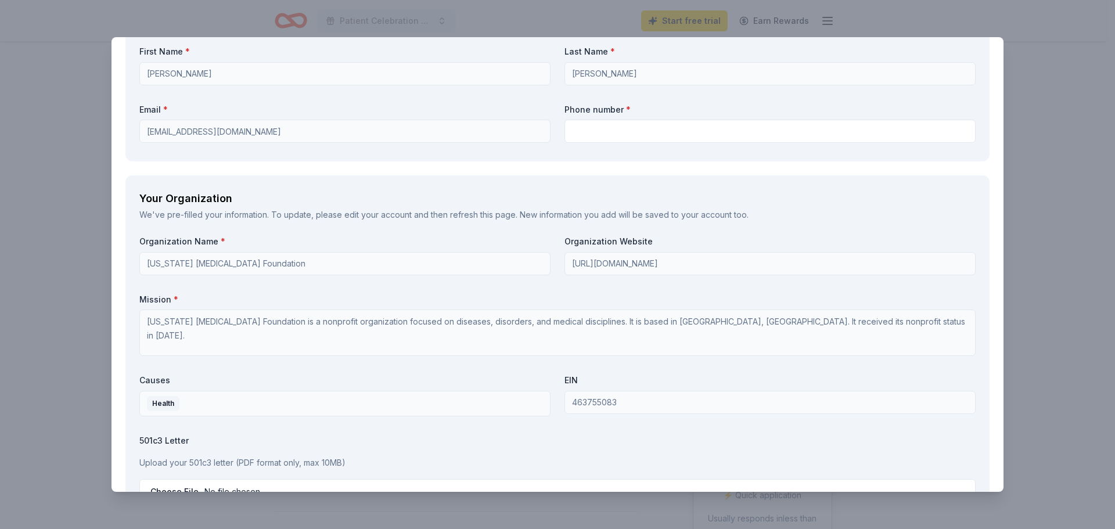
scroll to position [1513, 0]
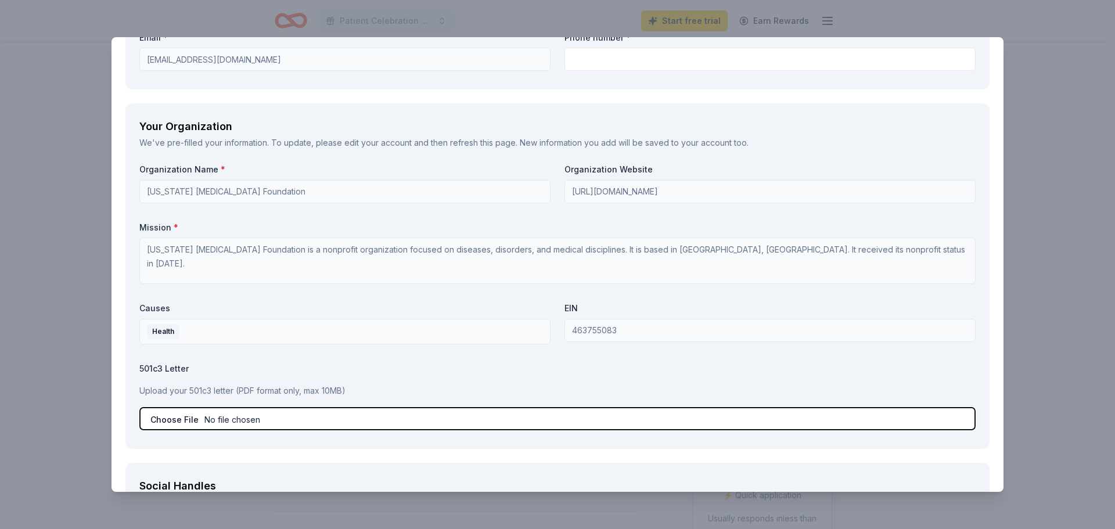
click at [246, 420] on input "file" at bounding box center [557, 418] width 836 height 23
type input "C:\fakepath\New York Cancer Foundation W9 2025.pdf"
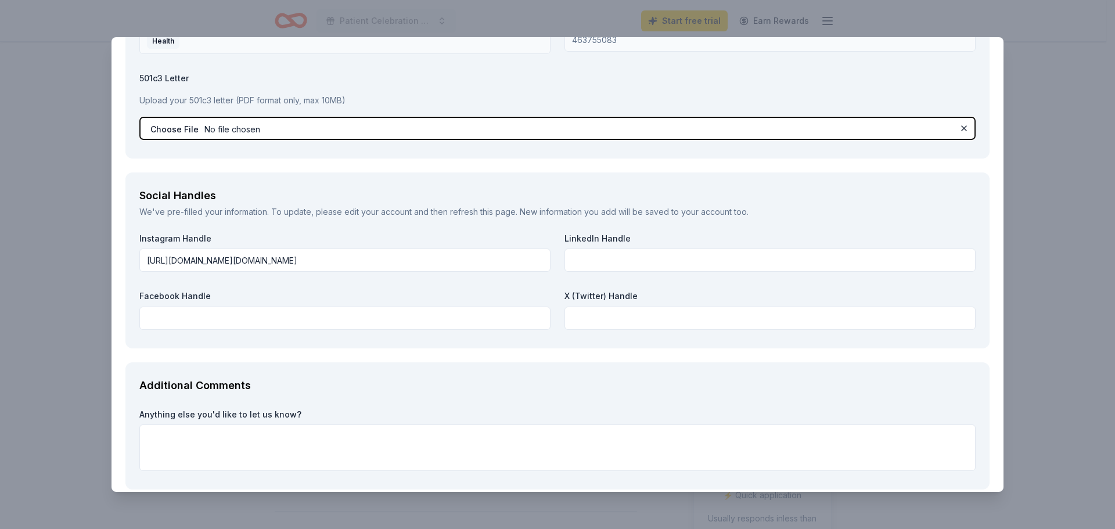
scroll to position [1861, 0]
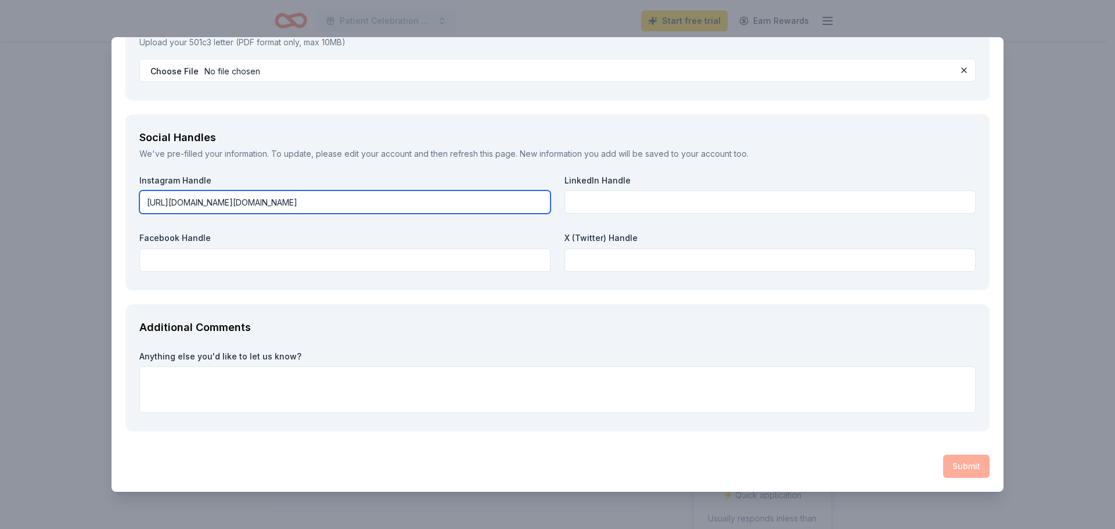
click at [542, 197] on input "https://l.facebook.com/l.php?u=http%3A%2F%2Fnycancerfoundation.org%2F%3Ffbclid%…" at bounding box center [344, 201] width 411 height 23
drag, startPoint x: 541, startPoint y: 198, endPoint x: 5, endPoint y: 182, distance: 536.7
click at [5, 182] on div "AF Travel Ideas Save Report a mistake Due in 10 days 5 applies last week Requir…" at bounding box center [557, 264] width 1115 height 529
type input "hZW0CMTAAYnJpZBEwb1lSczhpbHMwMjhta2JXQwEeIDHiKTDVpLLN-EzHuEJvQc2pmzITCSWD3rDF46…"
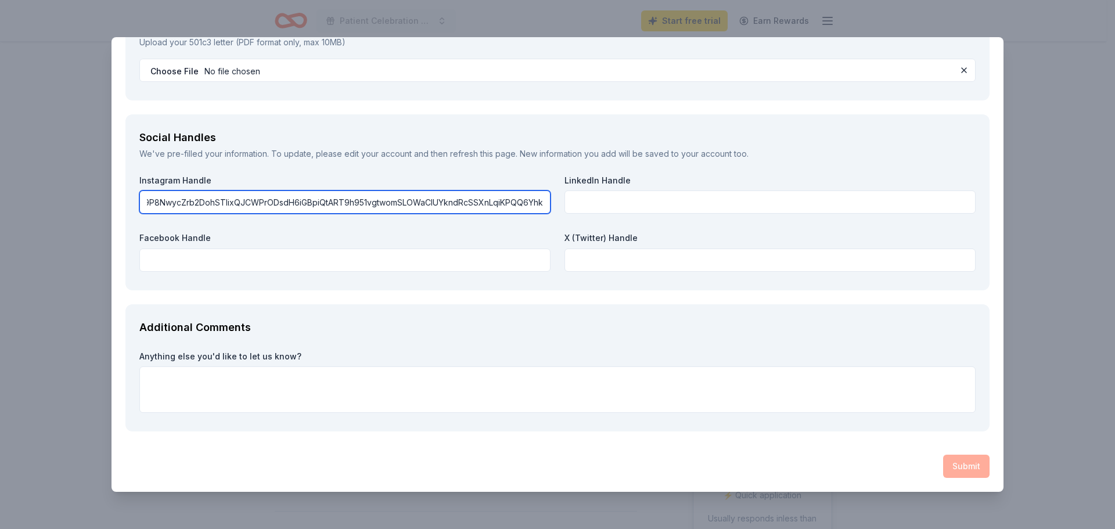
drag, startPoint x: 146, startPoint y: 197, endPoint x: 687, endPoint y: 192, distance: 541.1
click at [680, 194] on div "Instagram Handle hZW0CMTAAYnJpZBEwb1lSczhpbHMwMjhta2JXQwEeIDHiKTDVpLLN-EzHuEJvQ…" at bounding box center [557, 226] width 836 height 102
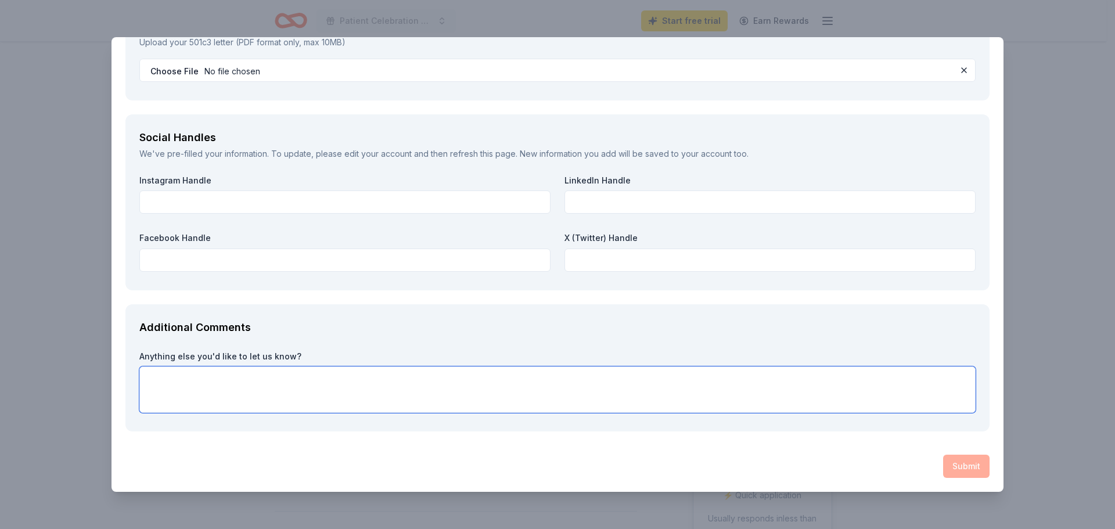
drag, startPoint x: 250, startPoint y: 392, endPoint x: 274, endPoint y: 389, distance: 24.0
click at [251, 392] on textarea at bounding box center [557, 389] width 836 height 46
click at [566, 360] on label "Anything else you'd like to let us know?" at bounding box center [557, 357] width 836 height 12
drag, startPoint x: 531, startPoint y: 367, endPoint x: 456, endPoint y: 368, distance: 74.9
click at [498, 367] on textarea at bounding box center [557, 389] width 836 height 46
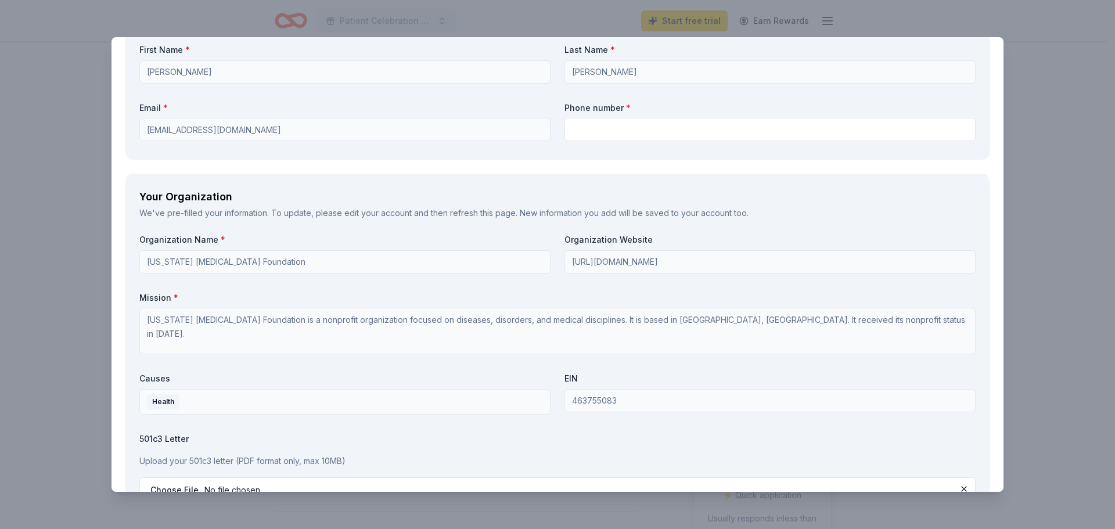
scroll to position [1397, 0]
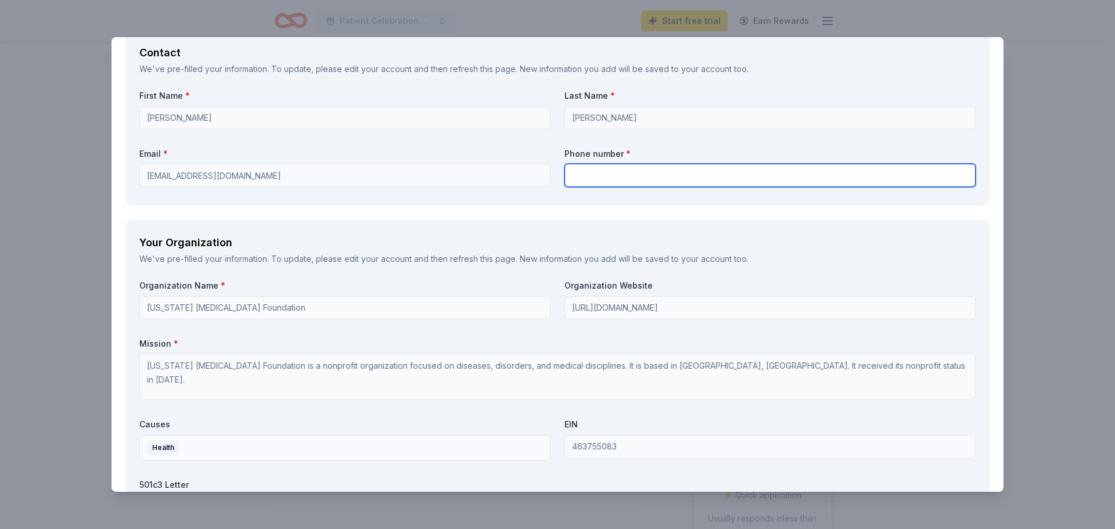
click at [632, 174] on input "text" at bounding box center [769, 175] width 411 height 23
type input "8335886923"
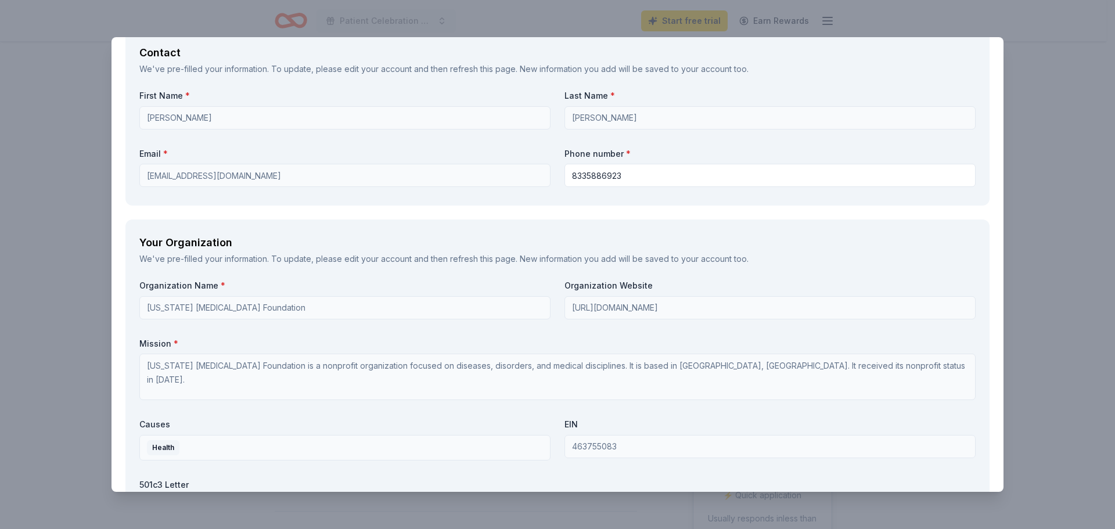
click at [442, 237] on div "Your Organization" at bounding box center [557, 242] width 836 height 19
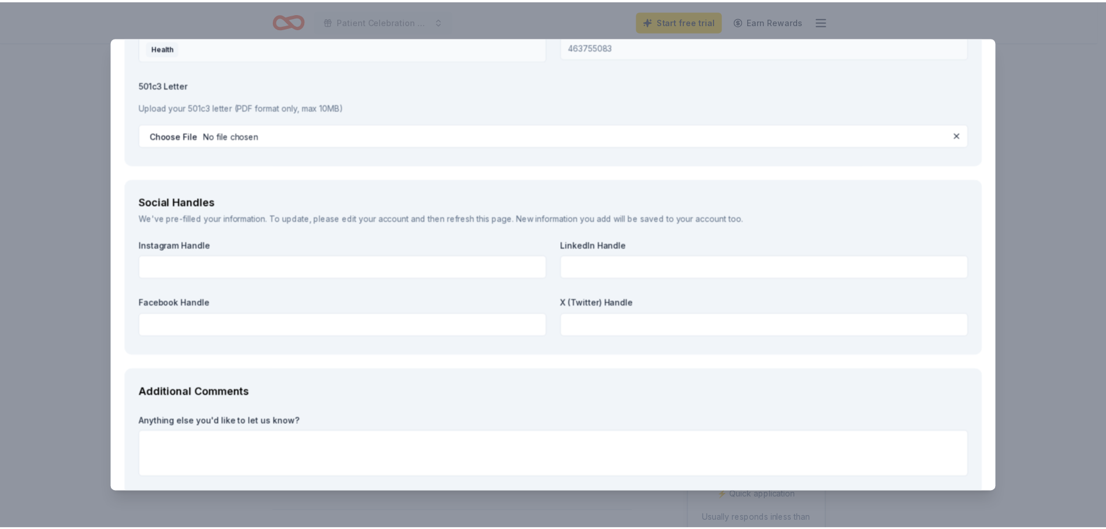
scroll to position [1861, 0]
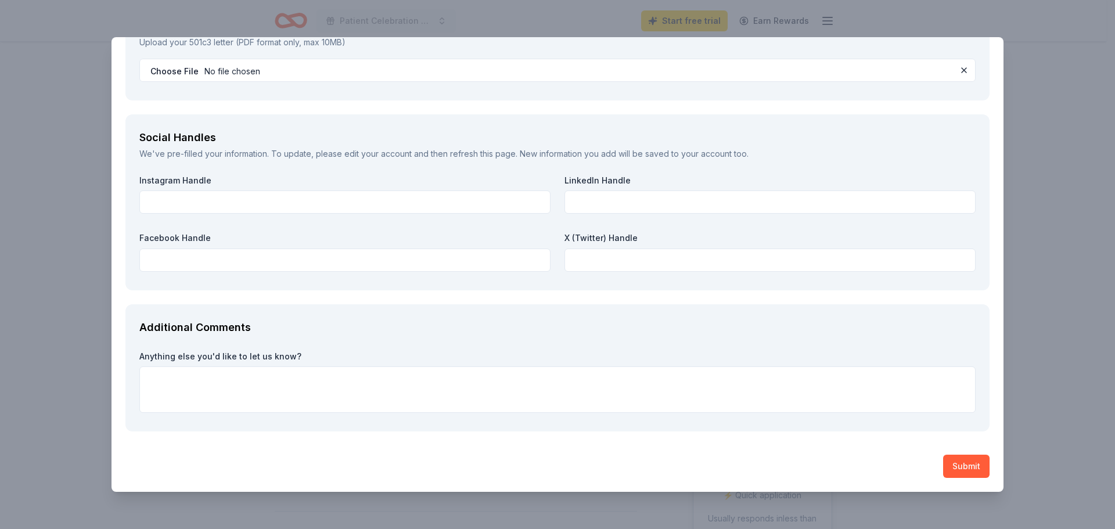
click at [943, 455] on button "Submit" at bounding box center [966, 466] width 46 height 23
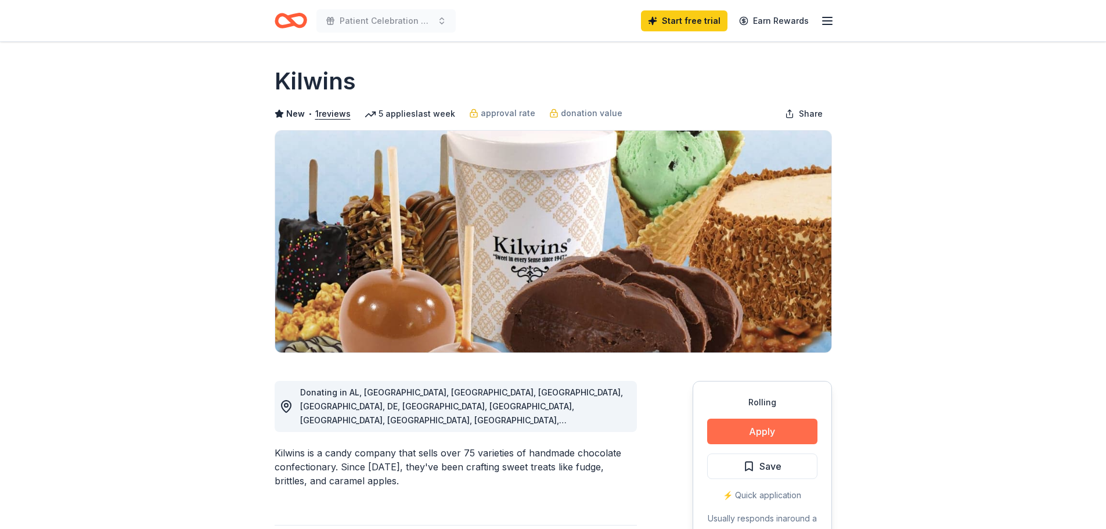
click at [762, 425] on button "Apply" at bounding box center [762, 432] width 110 height 26
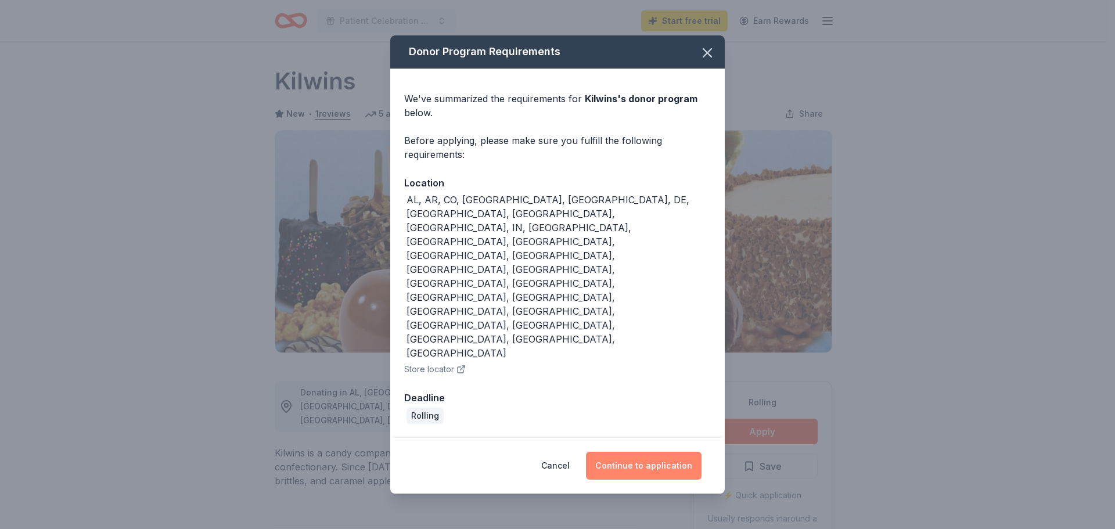
click at [650, 452] on button "Continue to application" at bounding box center [644, 466] width 116 height 28
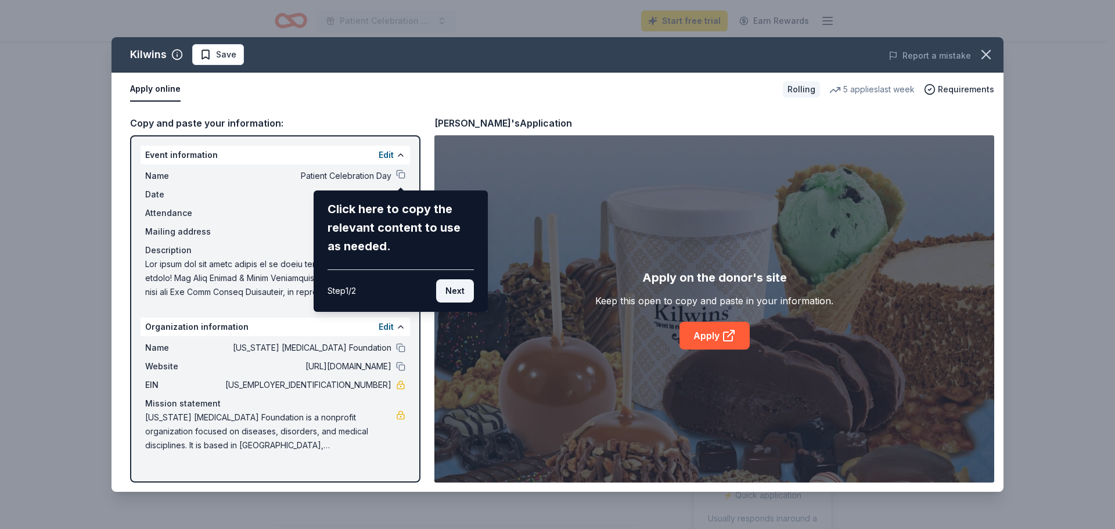
click at [445, 290] on button "Next" at bounding box center [455, 290] width 38 height 23
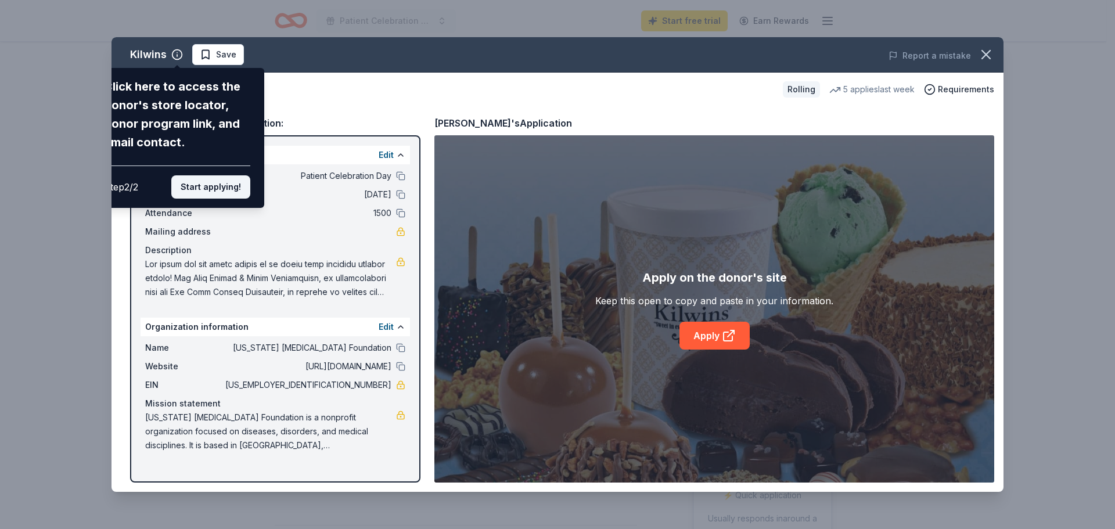
click at [235, 191] on button "Start applying!" at bounding box center [210, 186] width 79 height 23
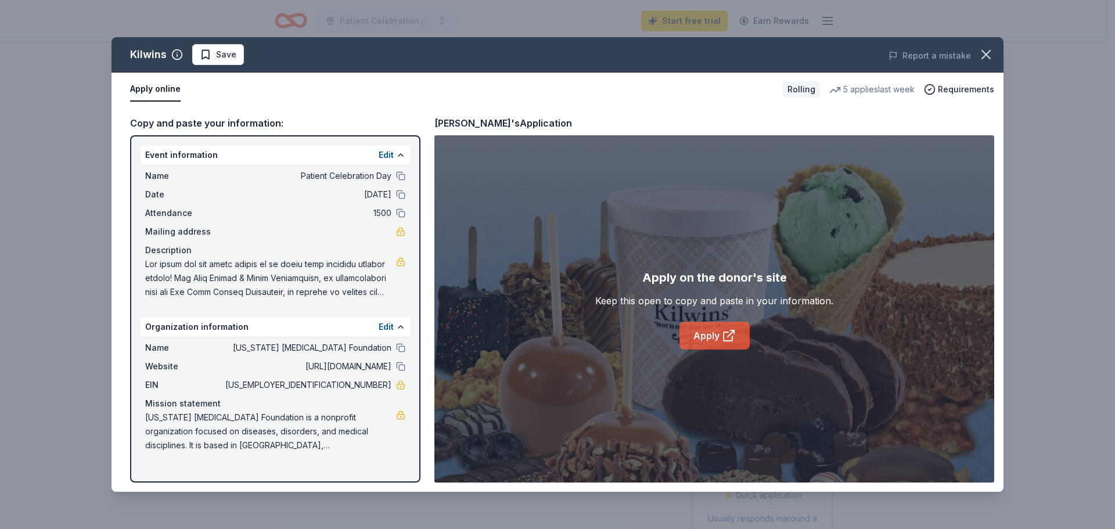
click at [696, 334] on link "Apply" at bounding box center [714, 336] width 70 height 28
